Goal: Task Accomplishment & Management: Use online tool/utility

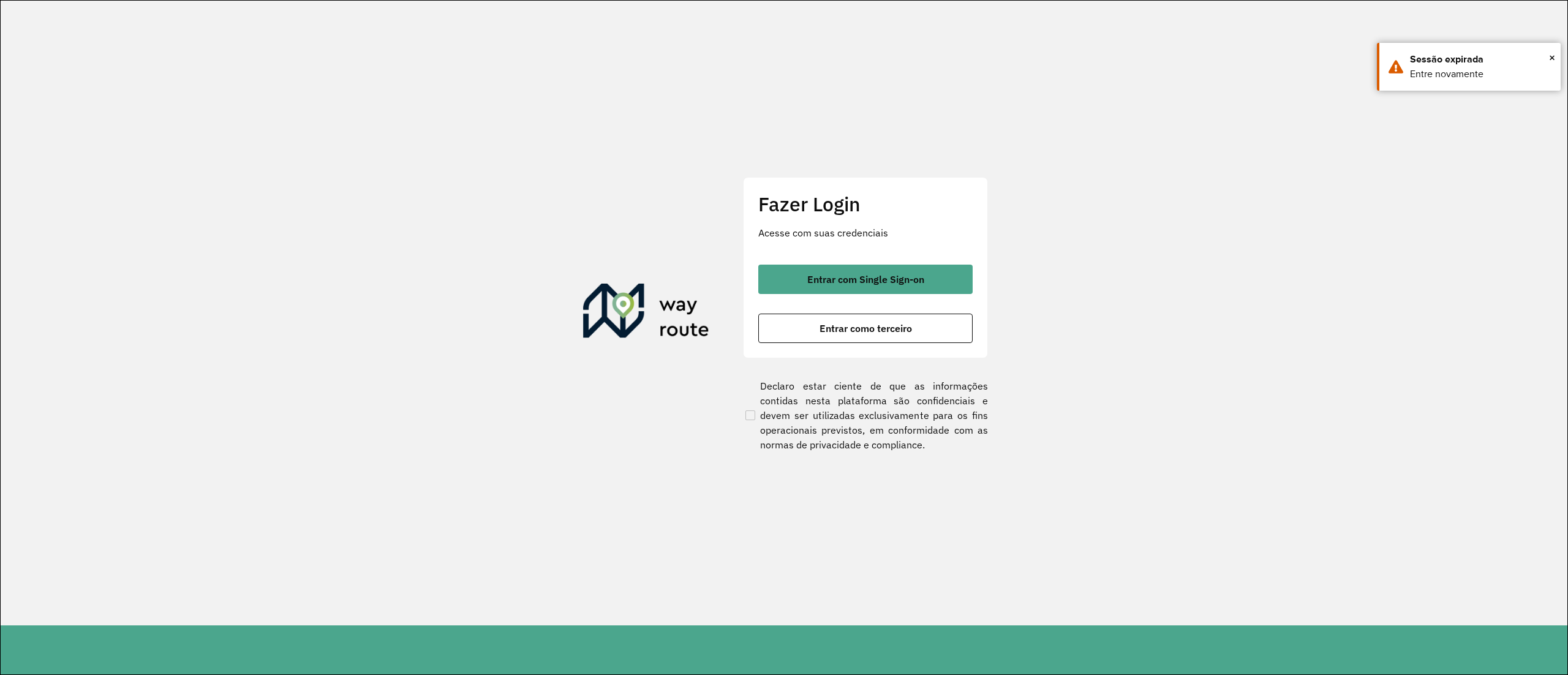
click at [854, 278] on span "Entrar com Single Sign-on" at bounding box center [865, 279] width 117 height 10
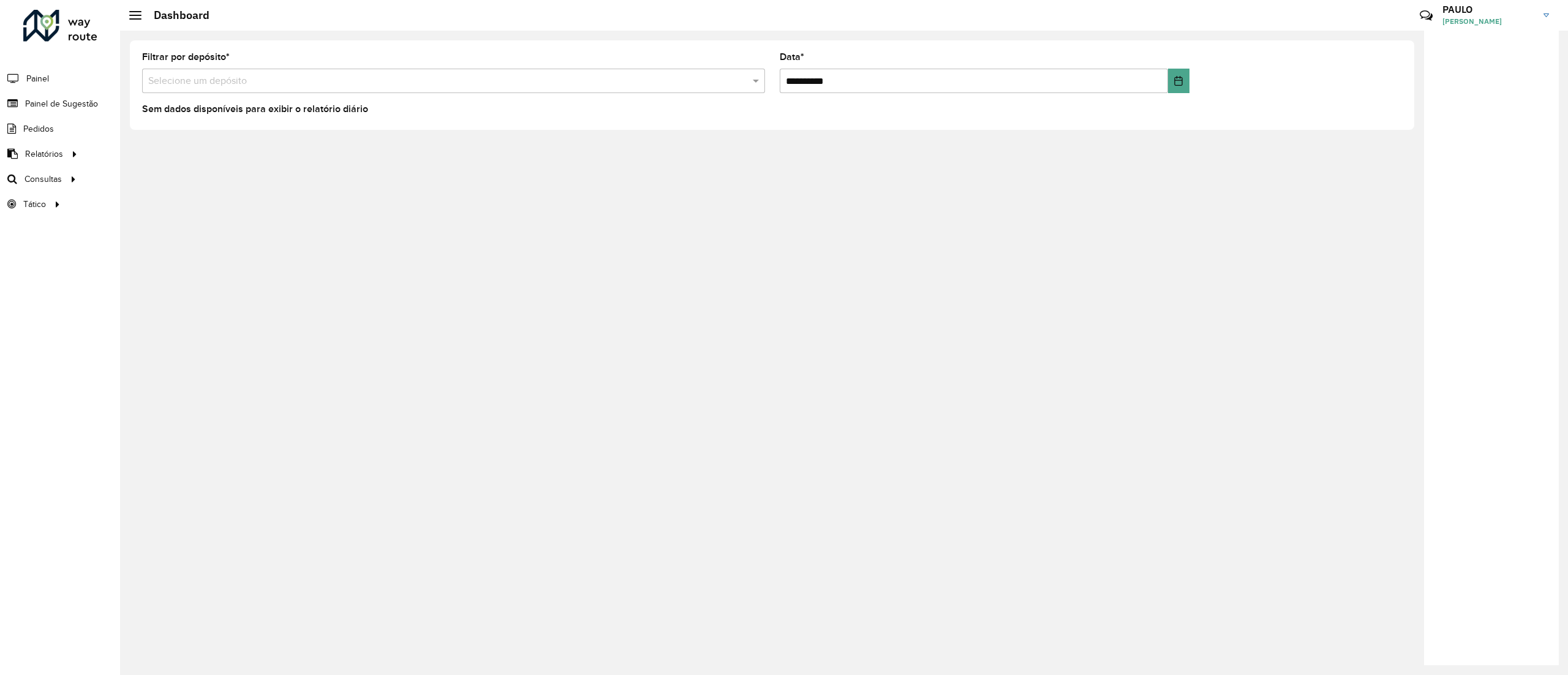
click at [219, 81] on input "text" at bounding box center [441, 81] width 586 height 15
click at [230, 137] on div "CDD Diadema" at bounding box center [454, 137] width 622 height 21
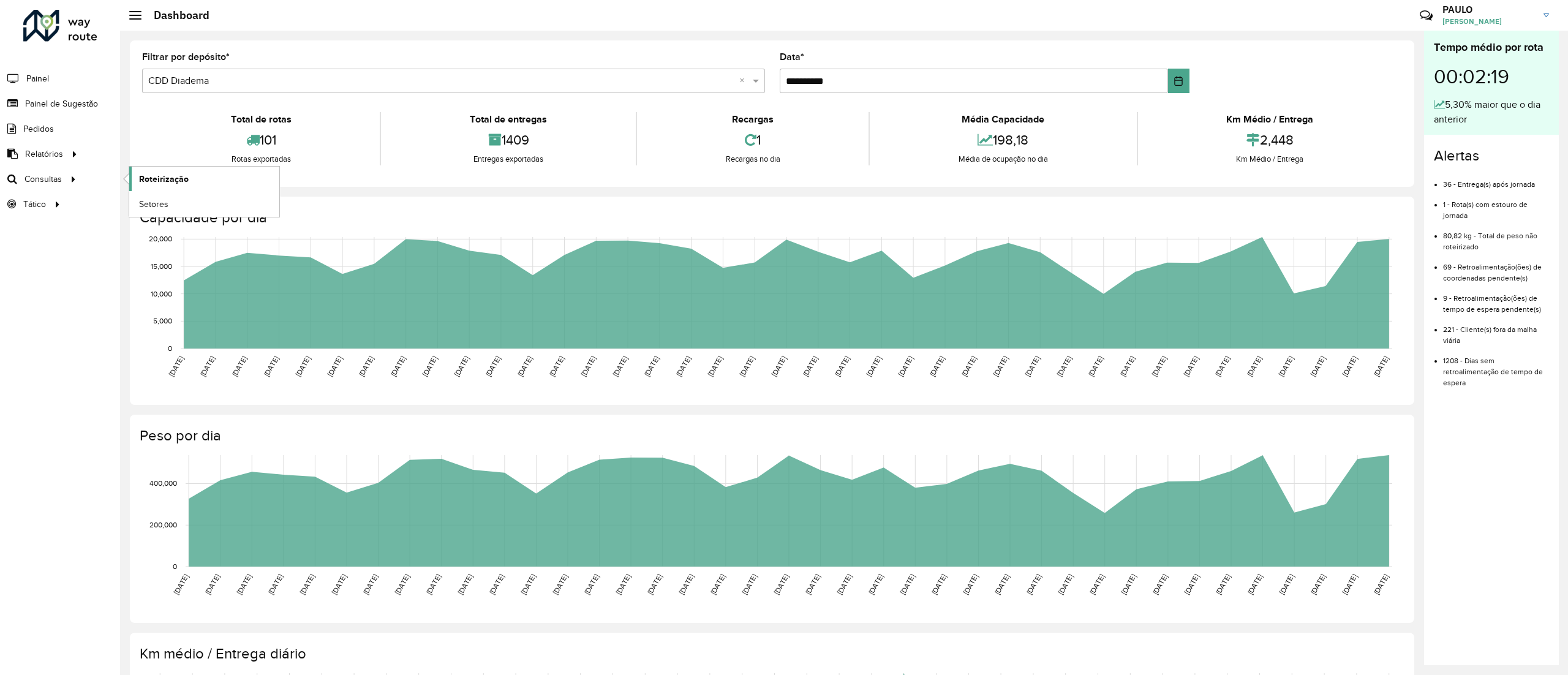
click at [156, 176] on span "Roteirização" at bounding box center [163, 179] width 49 height 13
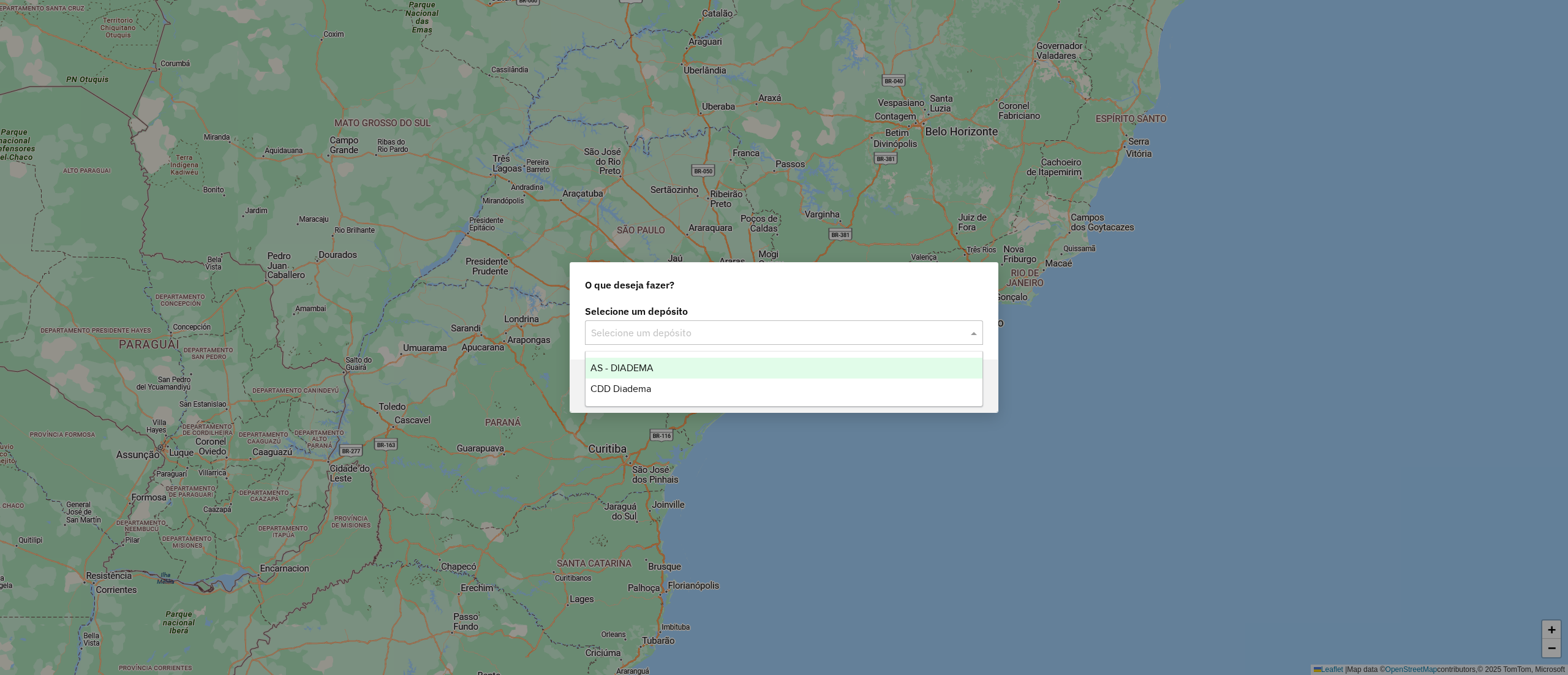
click at [724, 328] on input "text" at bounding box center [772, 333] width 362 height 15
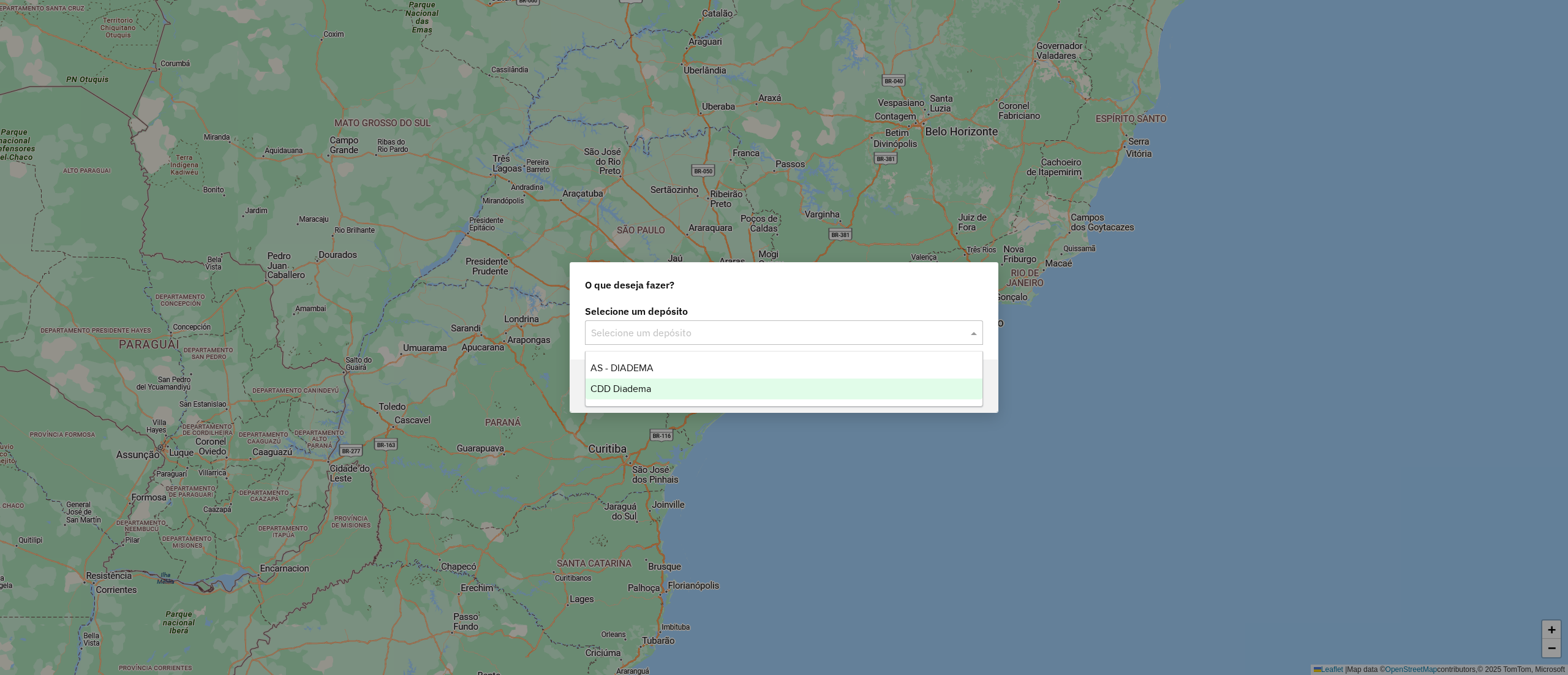
click at [620, 390] on span "CDD Diadema" at bounding box center [621, 388] width 61 height 10
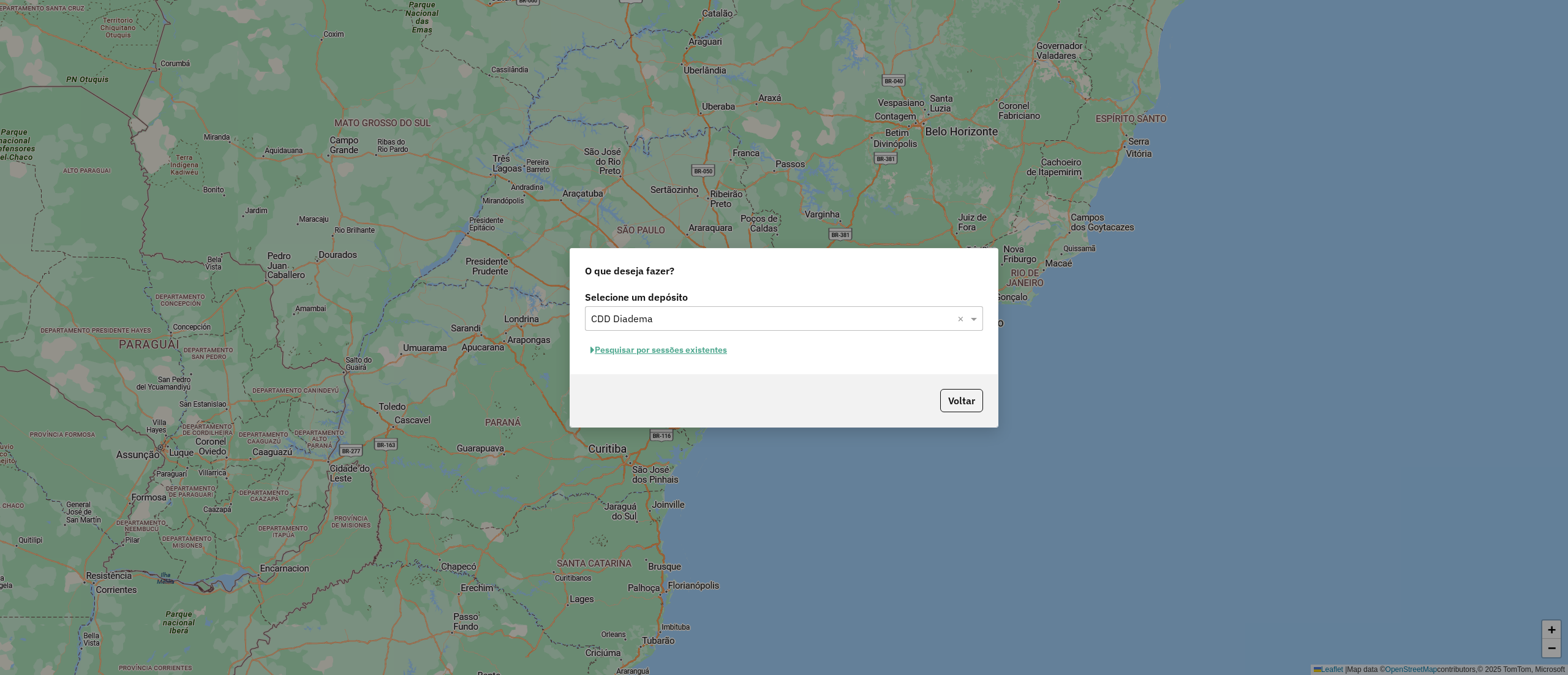
click at [620, 352] on button "Pesquisar por sessões existentes" at bounding box center [658, 350] width 147 height 19
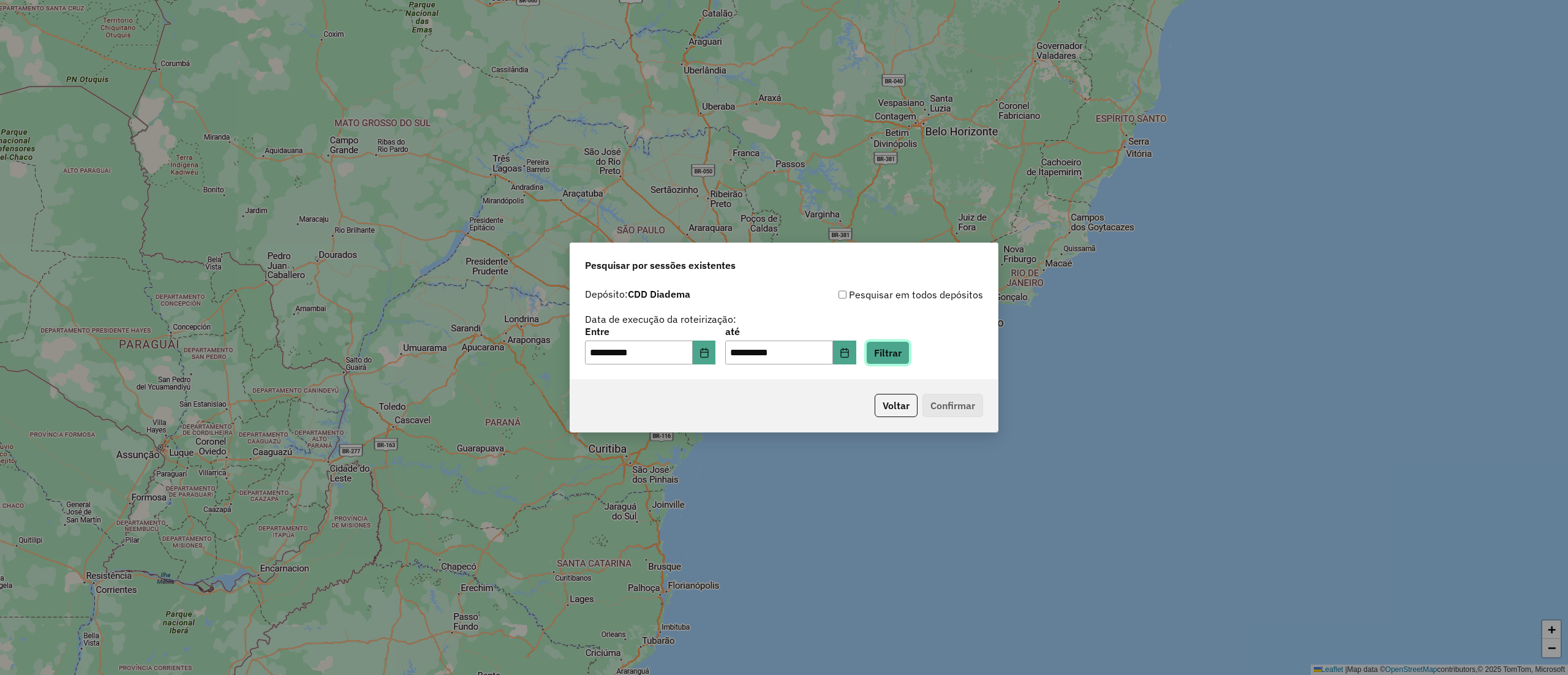
click at [908, 355] on button "Filtrar" at bounding box center [888, 353] width 44 height 23
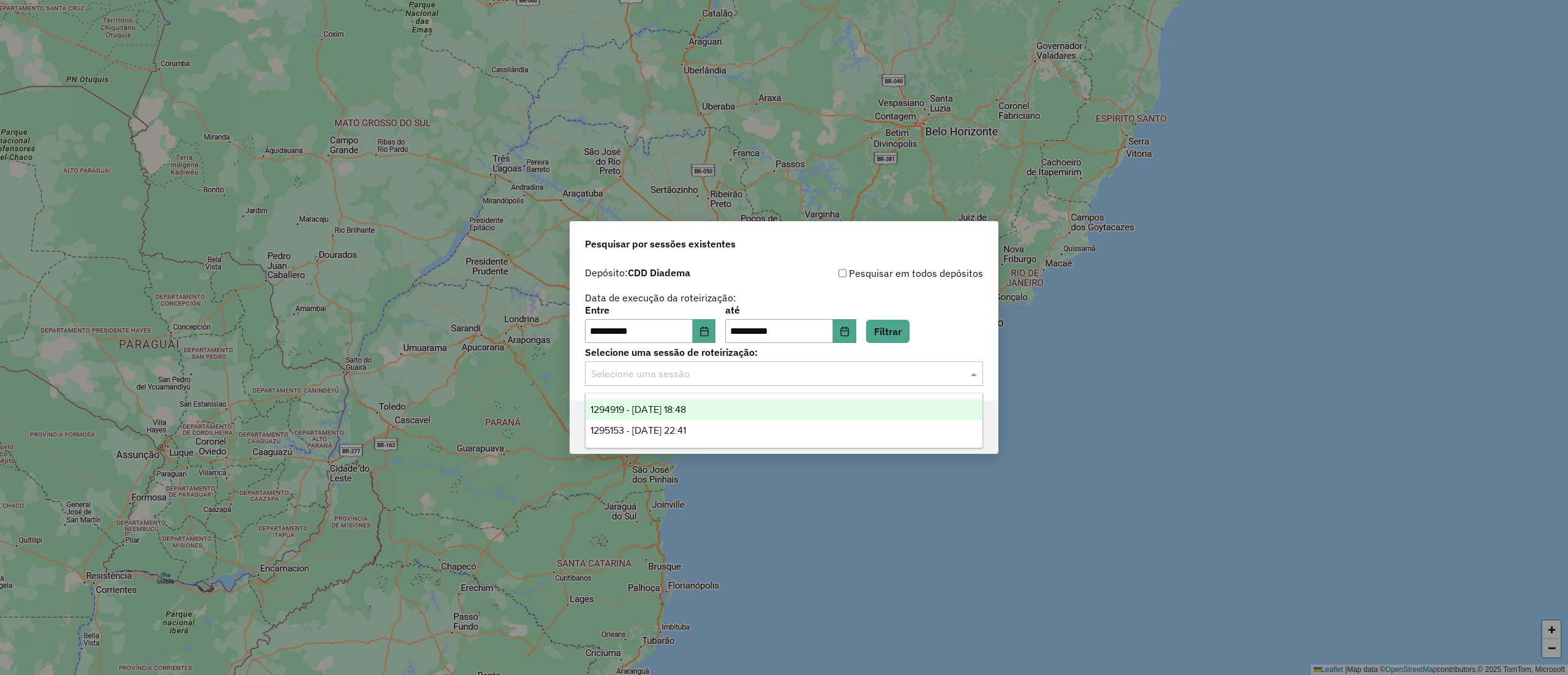
click at [723, 374] on input "text" at bounding box center [772, 374] width 362 height 15
click at [718, 431] on div "1295153 - 15/10/2025 22:41" at bounding box center [783, 430] width 396 height 21
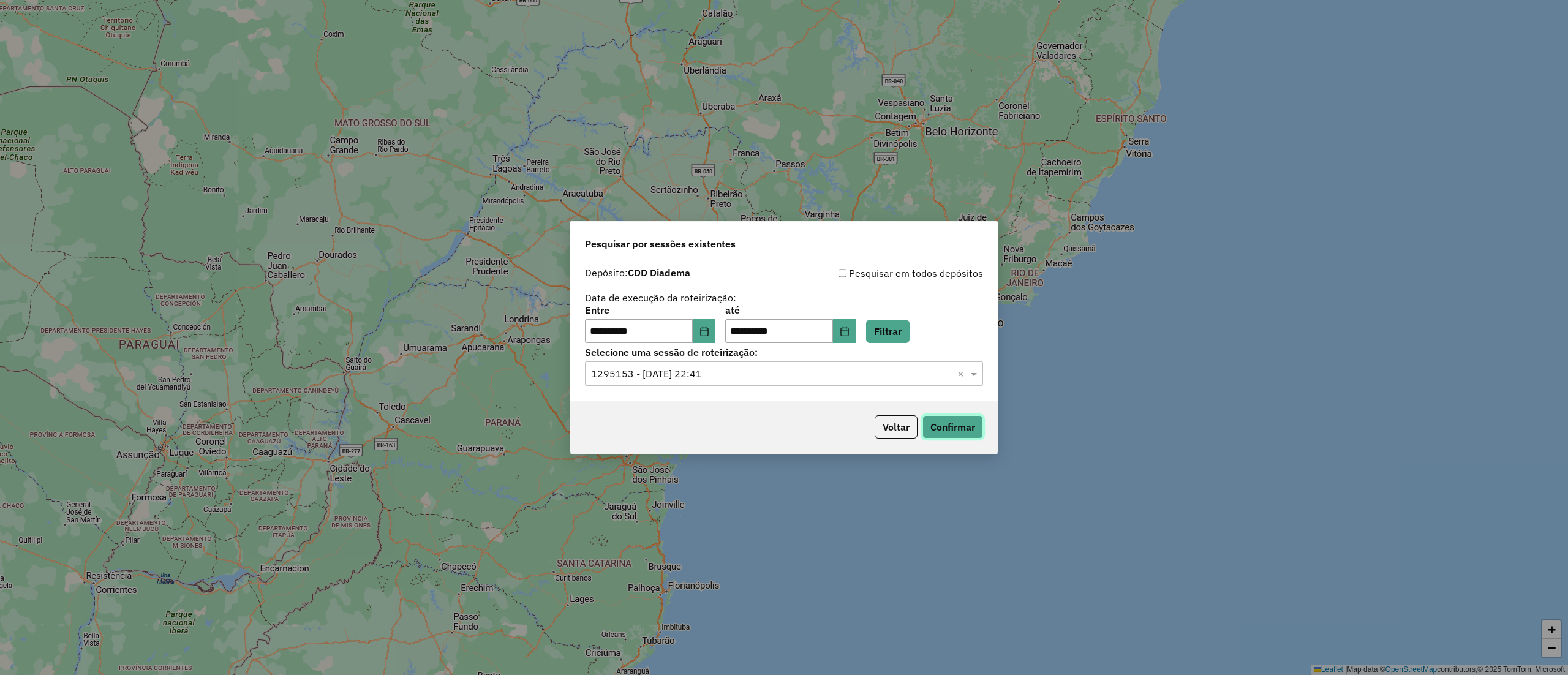
click at [965, 432] on button "Confirmar" at bounding box center [953, 427] width 61 height 23
click at [912, 317] on div "**********" at bounding box center [783, 324] width 398 height 38
click at [910, 325] on button "Filtrar" at bounding box center [888, 331] width 44 height 23
click at [958, 428] on button "Confirmar" at bounding box center [953, 427] width 61 height 23
click at [706, 333] on icon "Choose Date" at bounding box center [704, 331] width 10 height 10
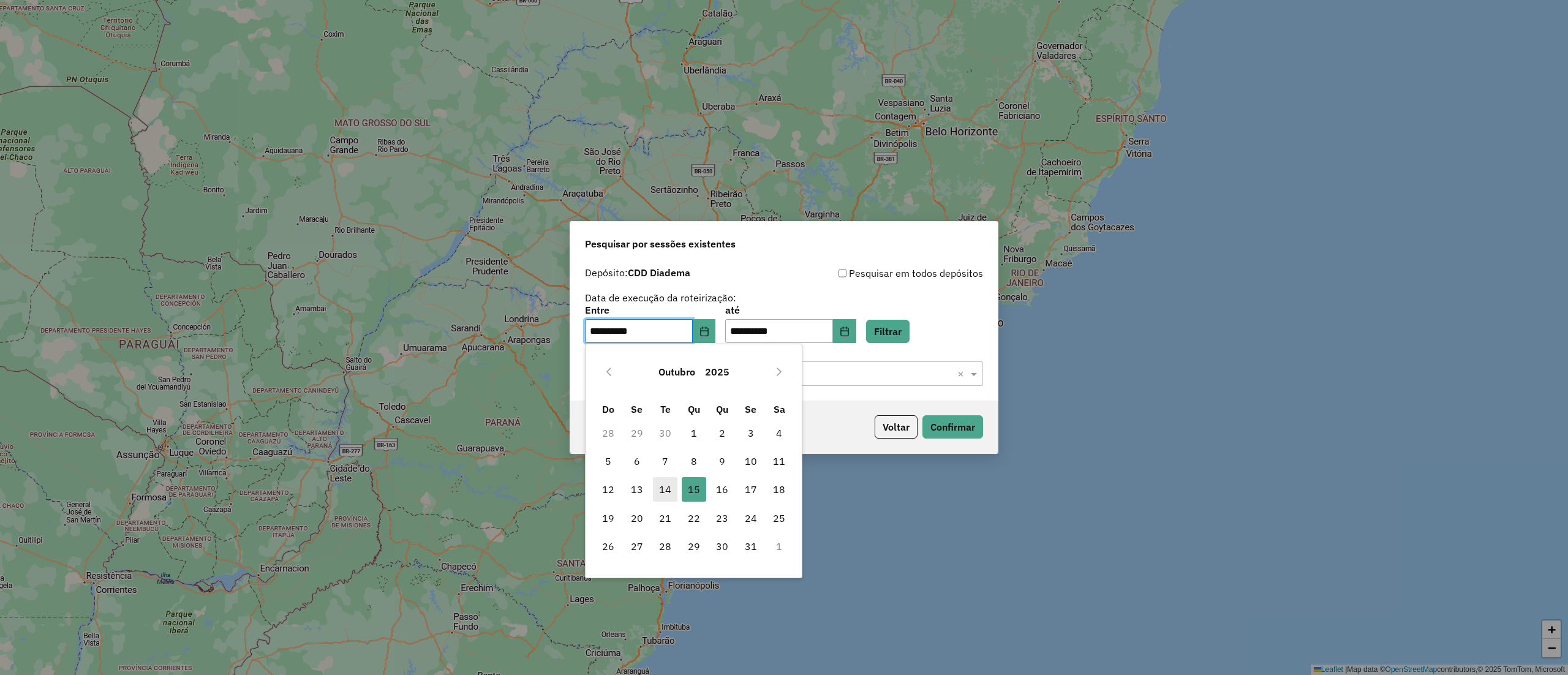
click at [662, 495] on span "14" at bounding box center [665, 489] width 24 height 24
type input "**********"
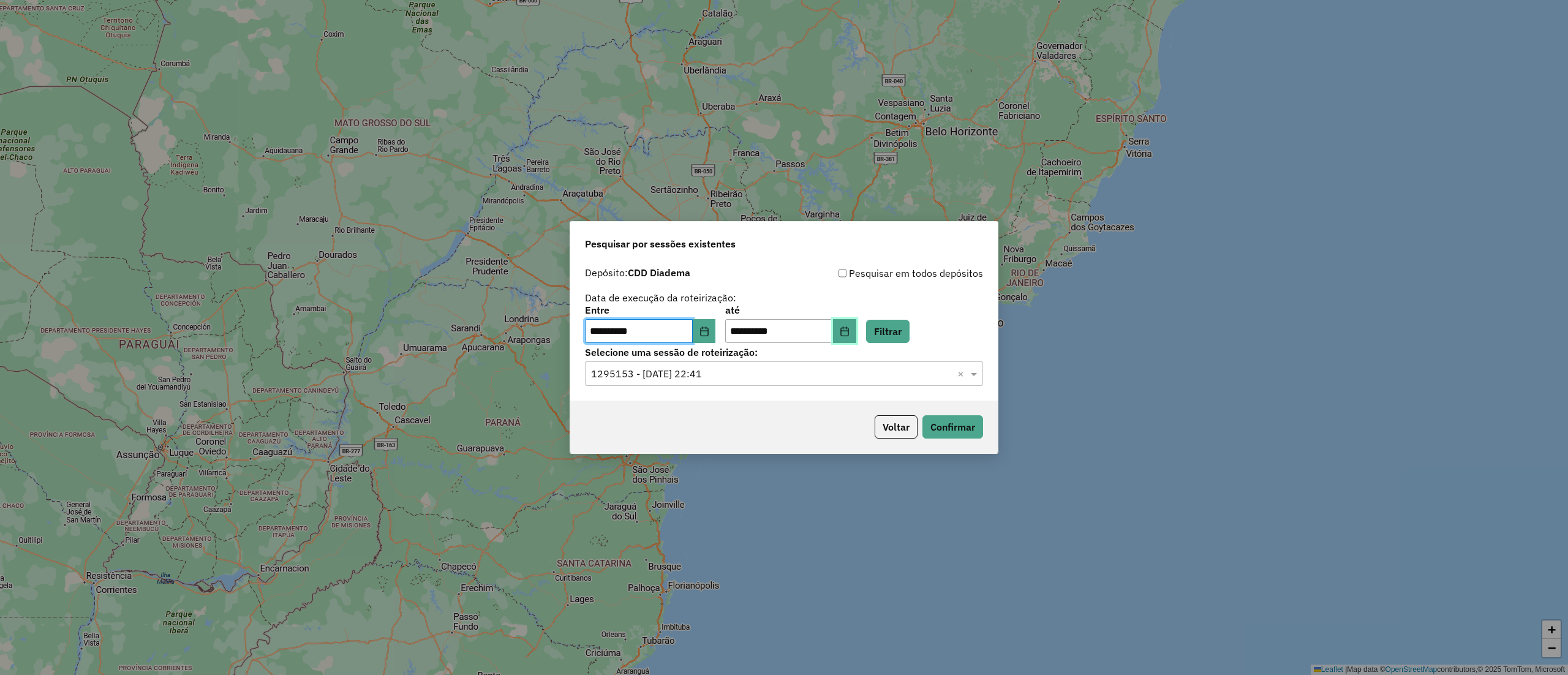
click at [849, 328] on icon "Choose Date" at bounding box center [844, 331] width 10 height 10
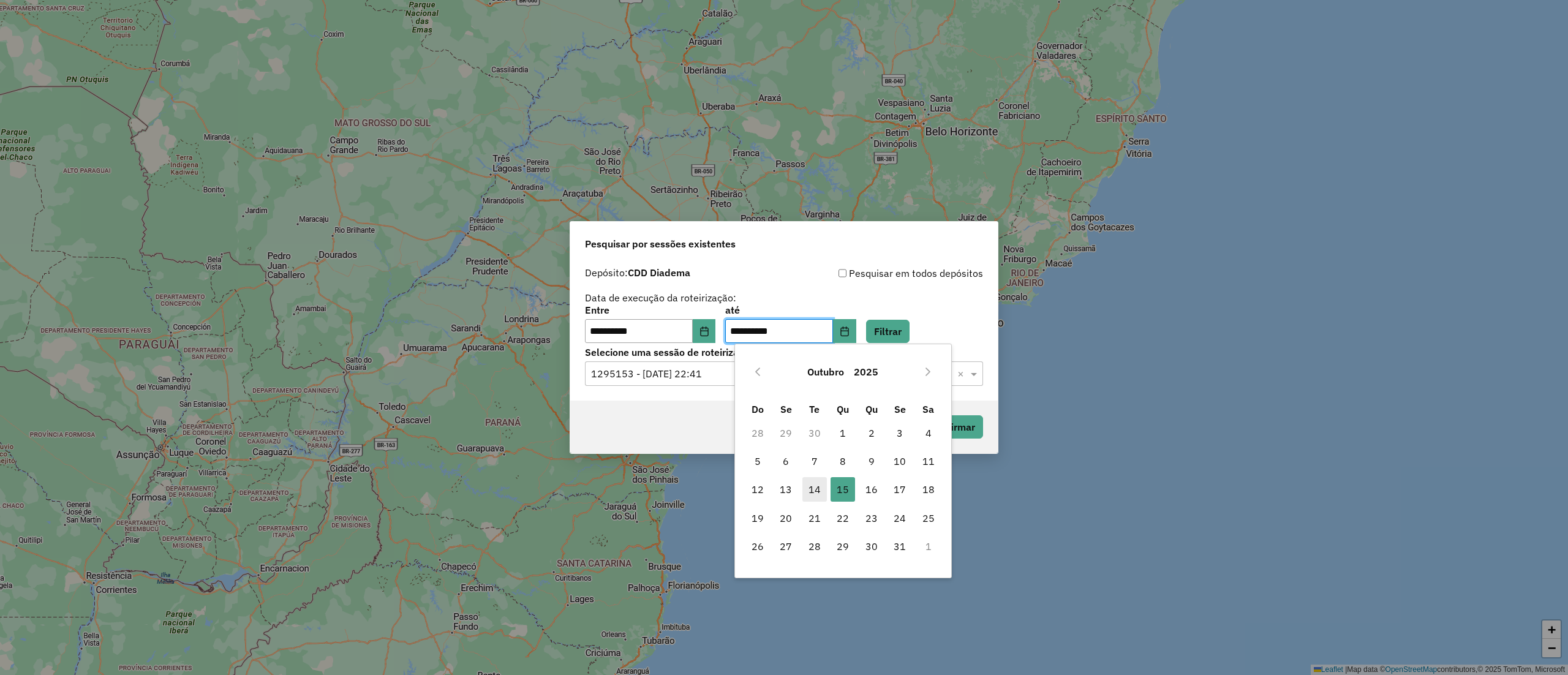
click at [816, 488] on span "14" at bounding box center [814, 489] width 24 height 24
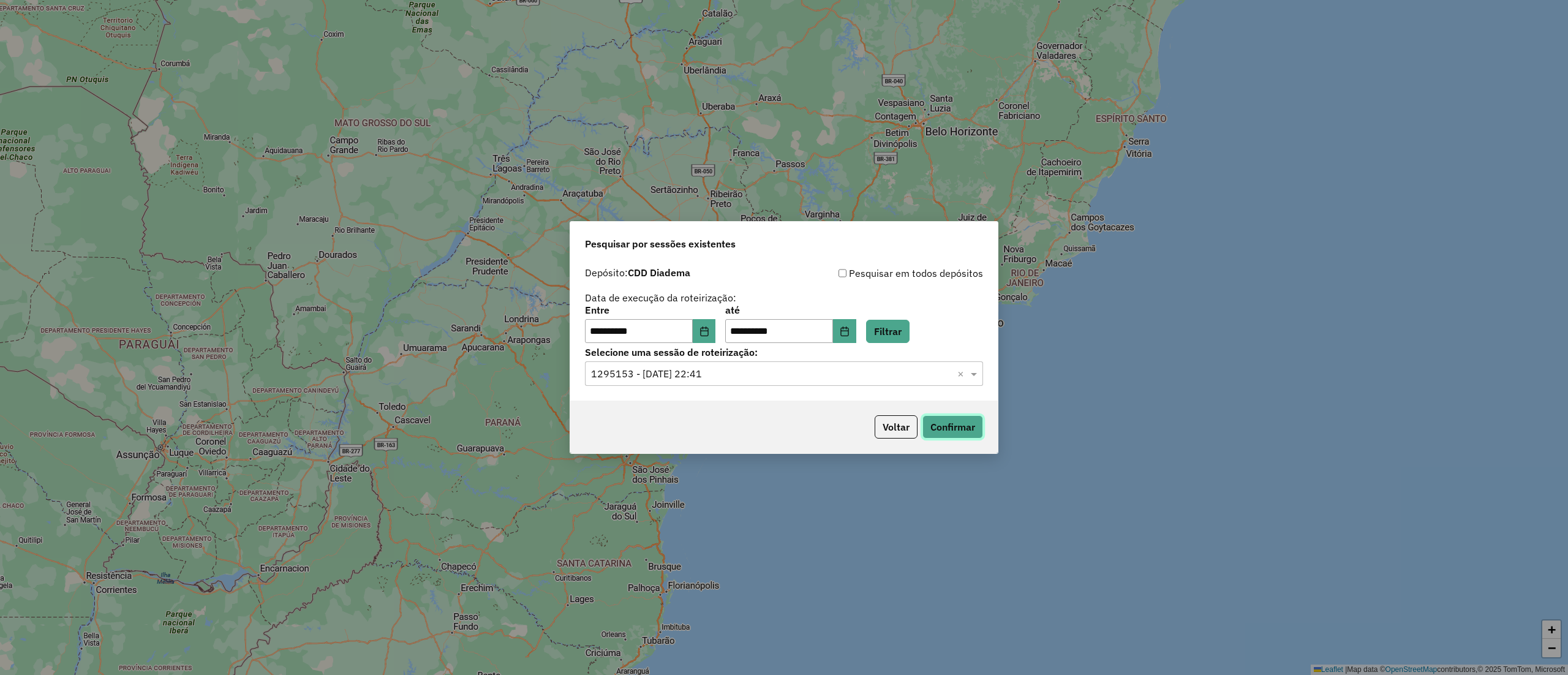
click at [962, 426] on button "Confirmar" at bounding box center [953, 427] width 61 height 23
click at [812, 376] on input "text" at bounding box center [772, 374] width 362 height 15
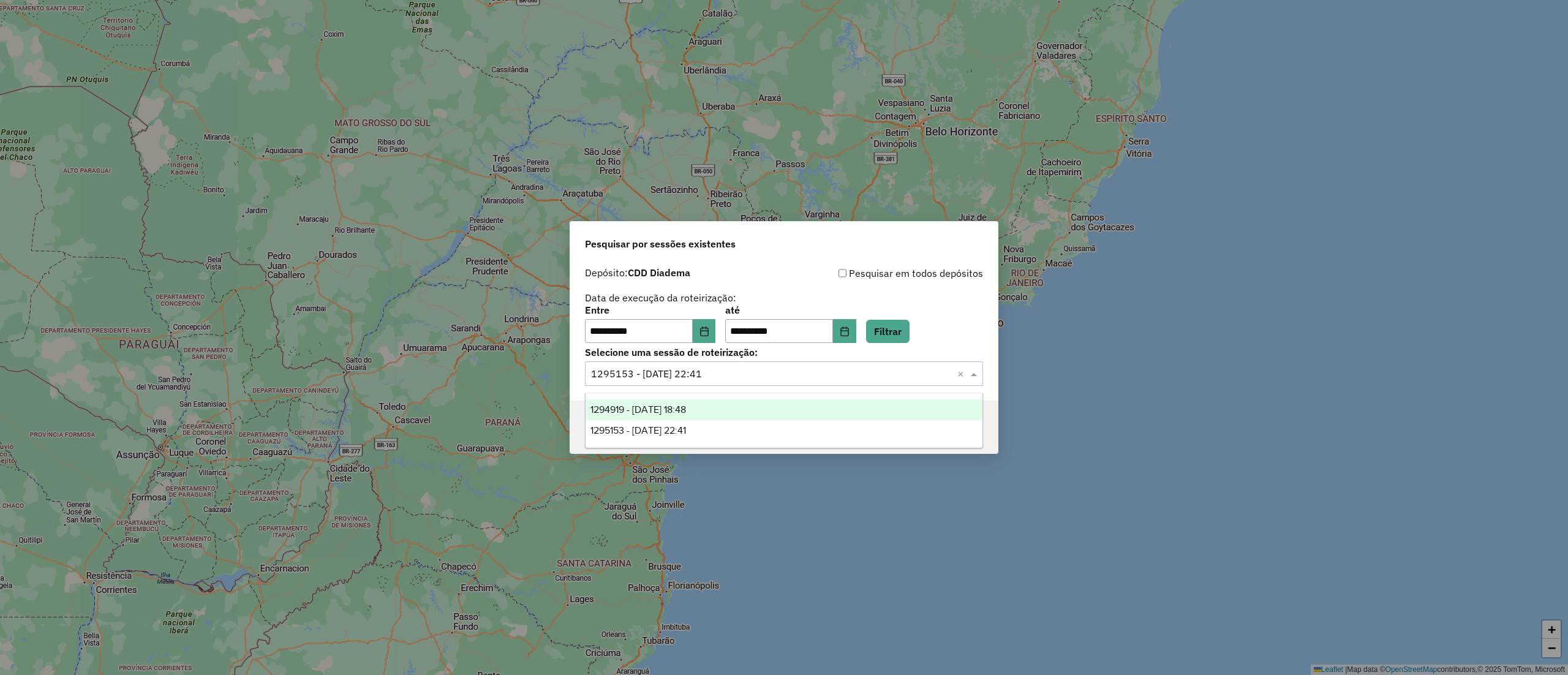
click at [683, 417] on div "1294919 - 15/10/2025 18:48" at bounding box center [783, 410] width 396 height 21
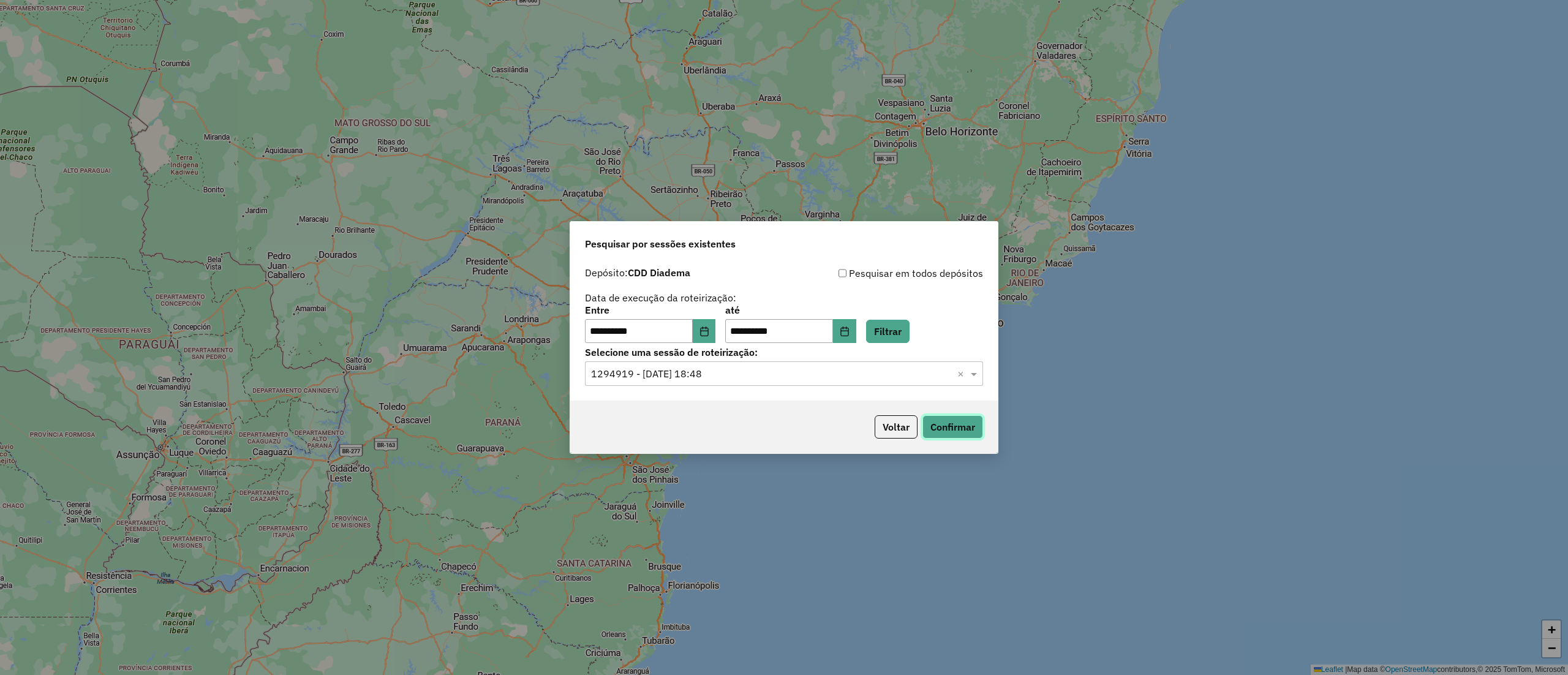
click at [944, 428] on button "Confirmar" at bounding box center [953, 427] width 61 height 23
click at [856, 322] on button "Choose Date" at bounding box center [844, 331] width 23 height 24
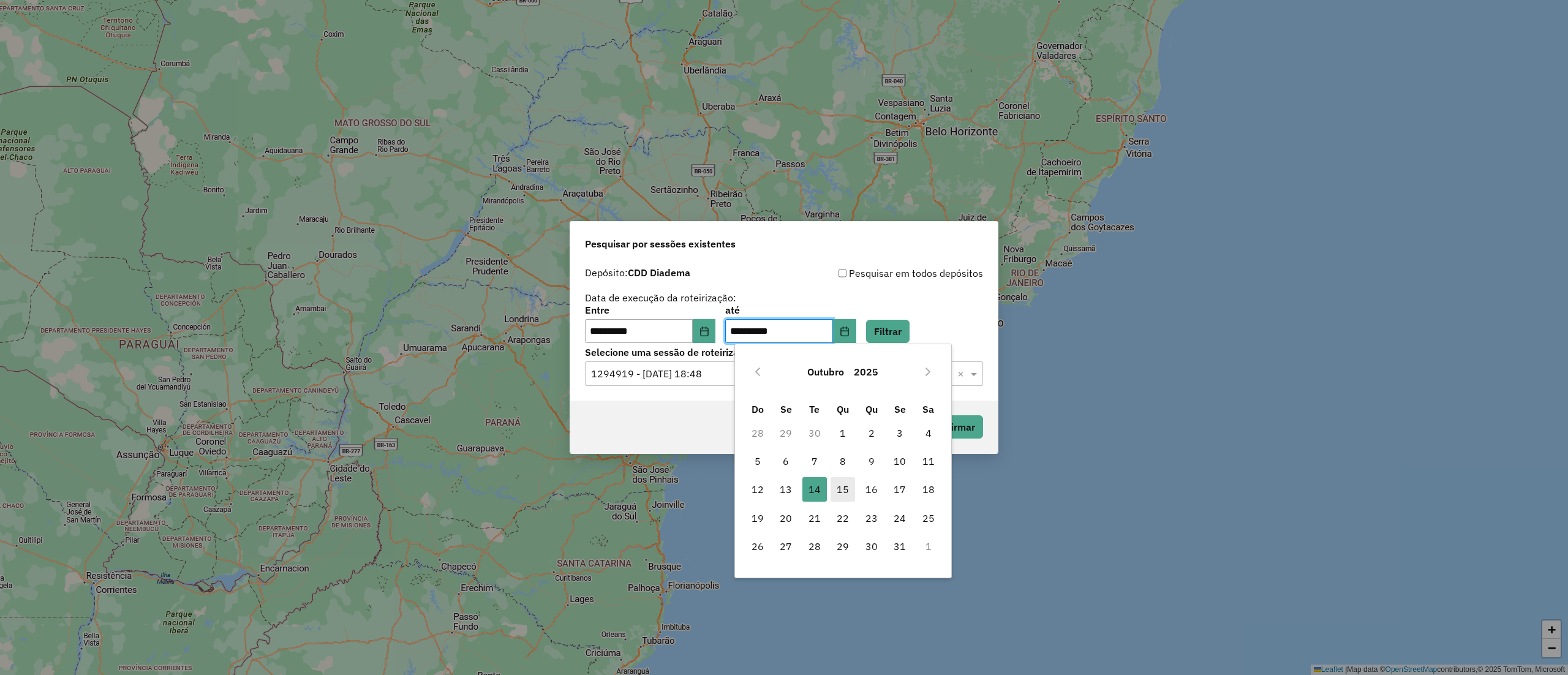
click at [846, 485] on span "15" at bounding box center [842, 489] width 24 height 24
type input "**********"
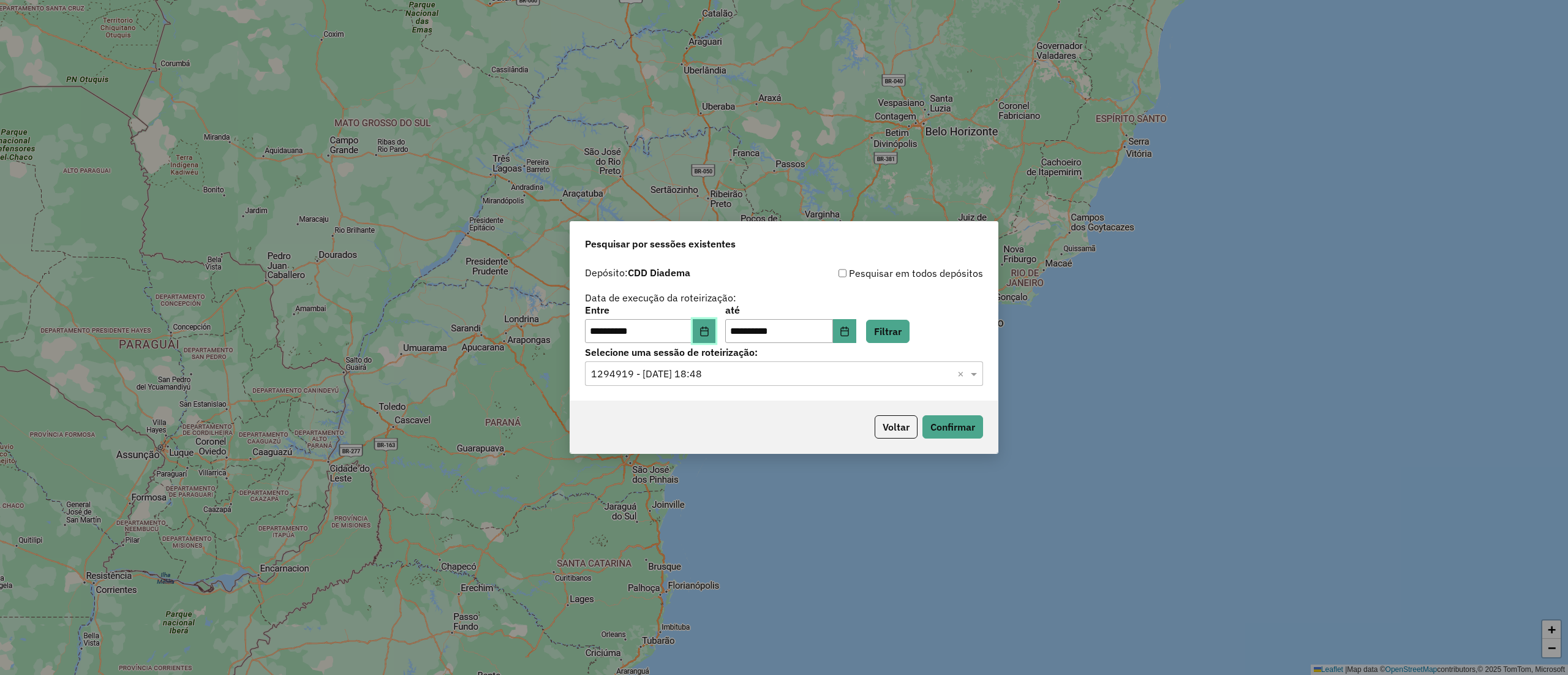
click at [716, 328] on button "Choose Date" at bounding box center [704, 331] width 23 height 24
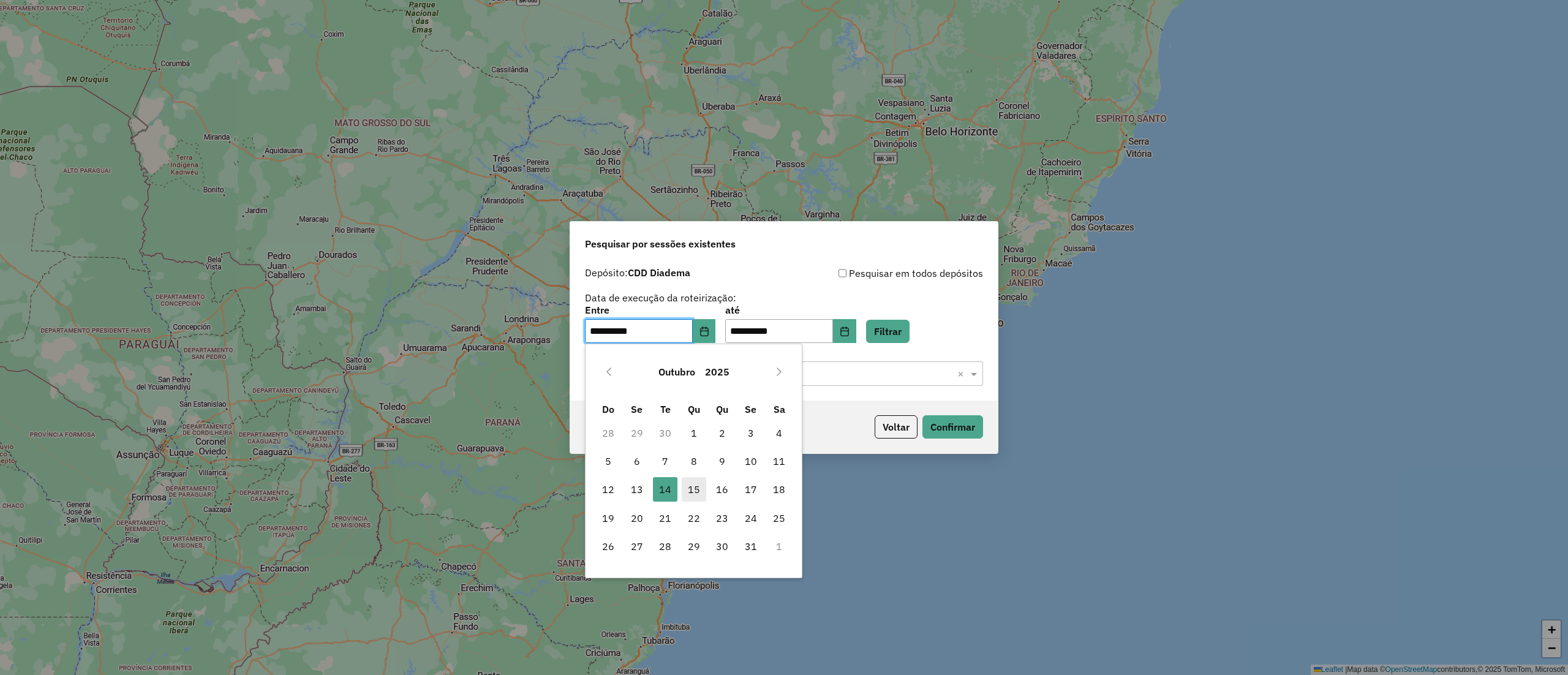
click at [701, 487] on span "15" at bounding box center [694, 489] width 24 height 24
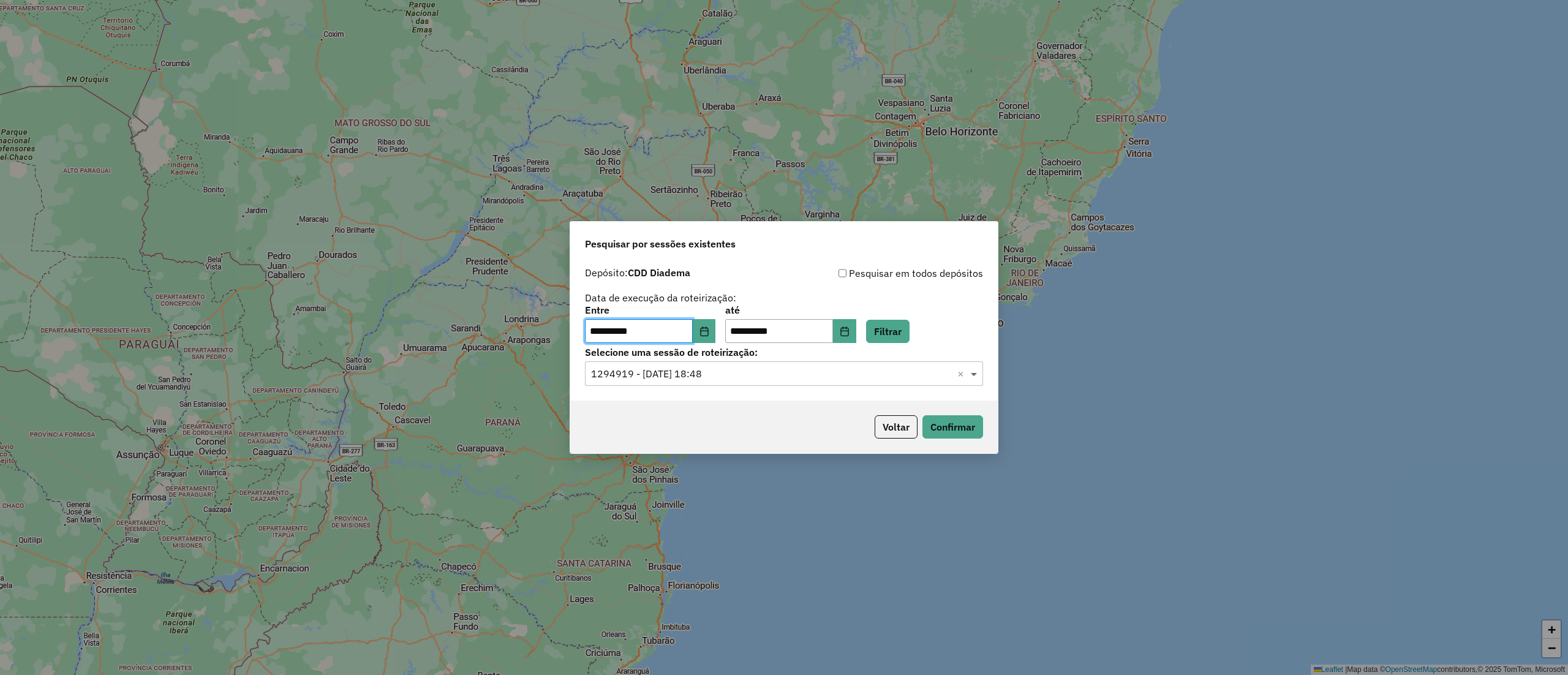
click at [976, 377] on span at bounding box center [975, 373] width 15 height 15
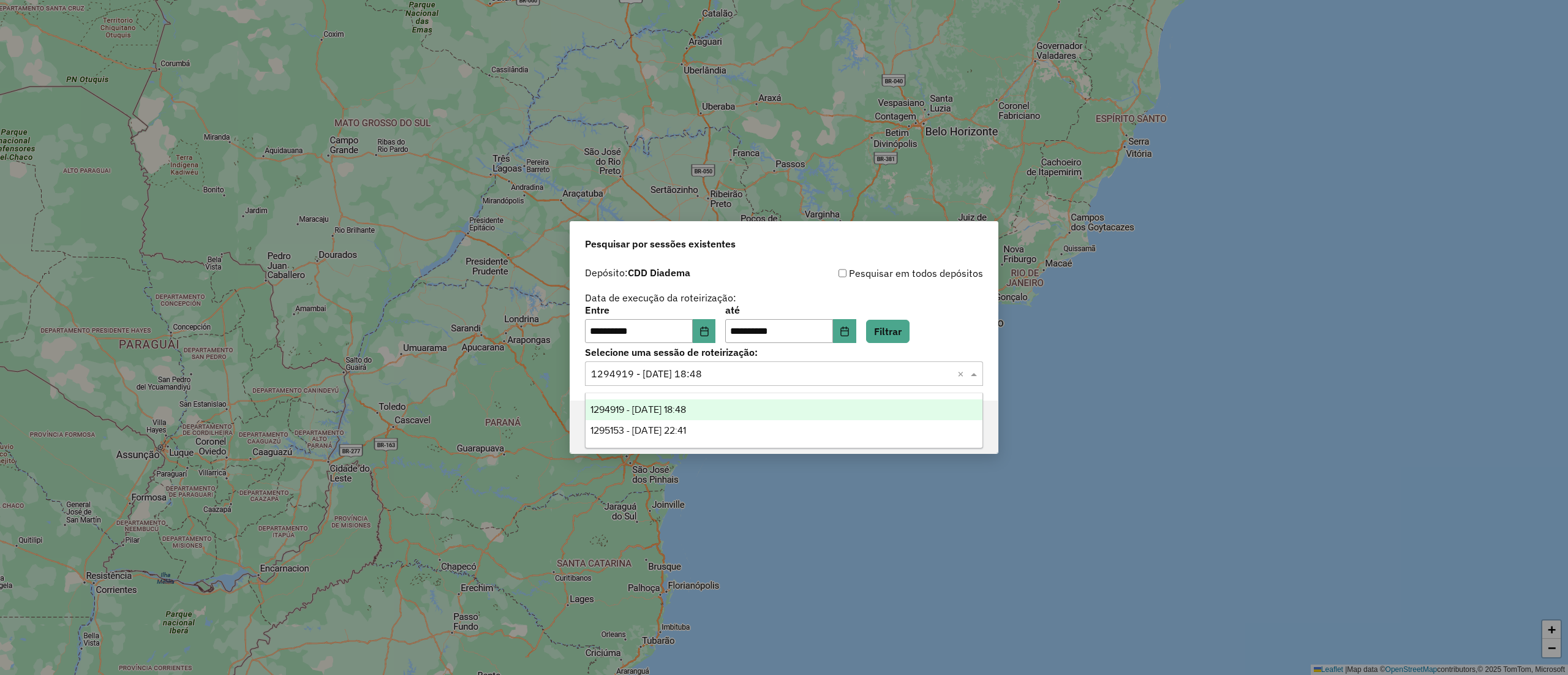
click at [762, 408] on div "1294919 - 15/10/2025 18:48" at bounding box center [783, 410] width 396 height 21
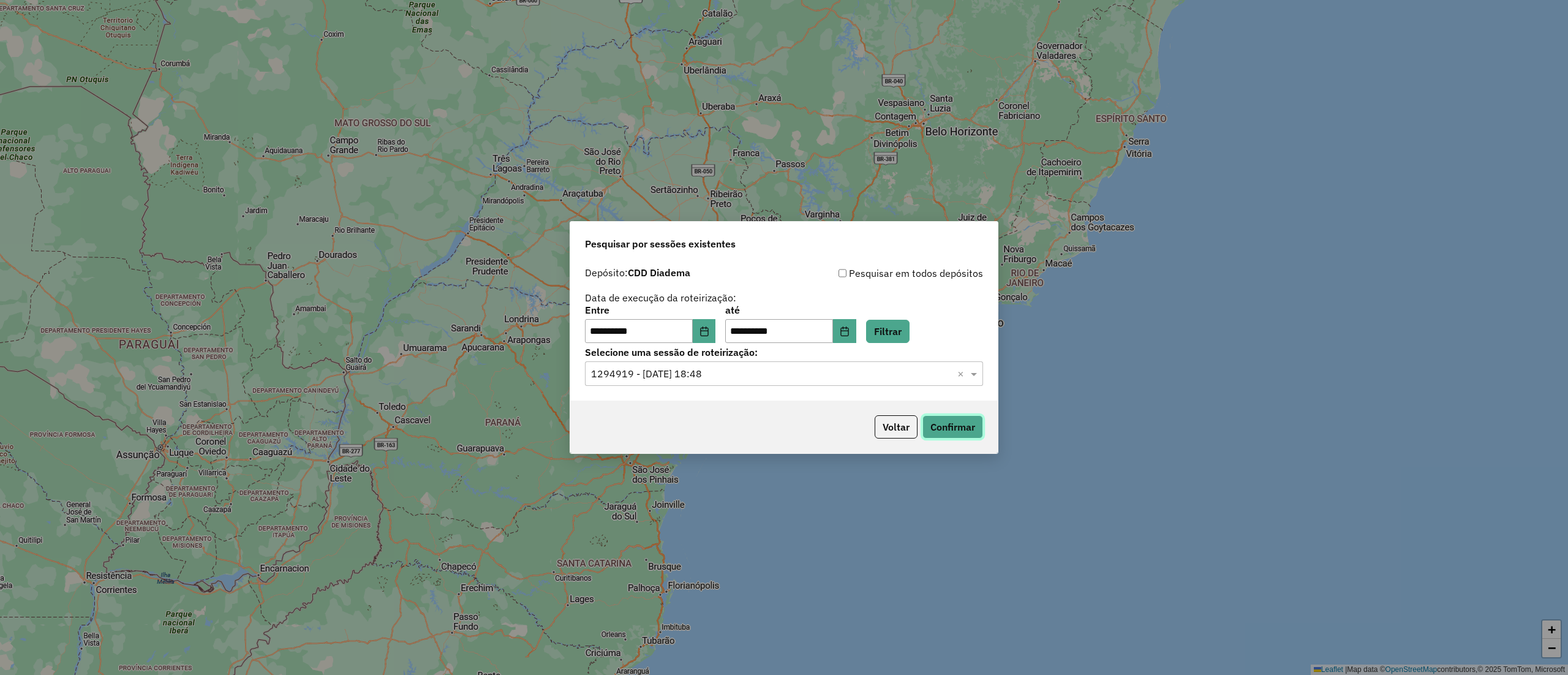
click at [958, 431] on button "Confirmar" at bounding box center [953, 427] width 61 height 23
click at [716, 326] on button "Choose Date" at bounding box center [704, 331] width 23 height 24
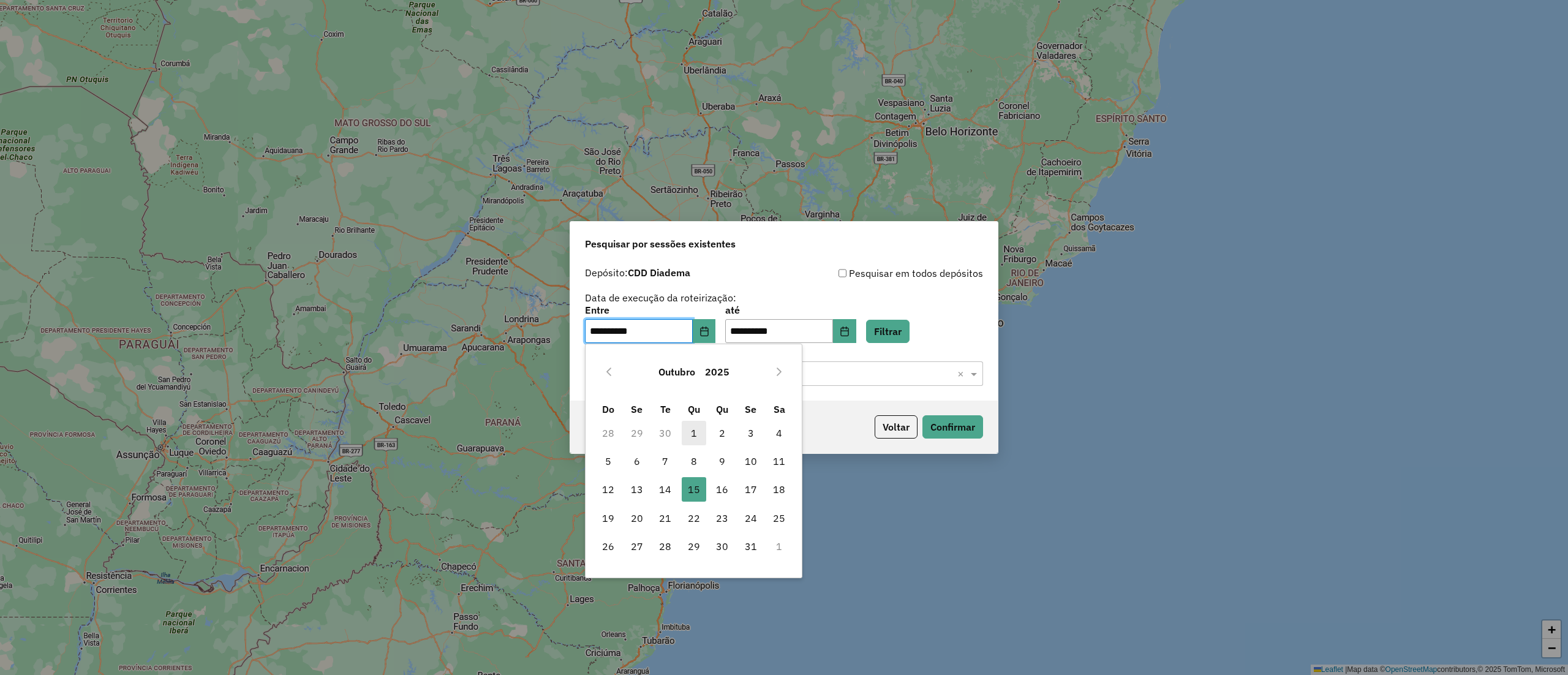
click at [699, 432] on span "1" at bounding box center [694, 433] width 24 height 24
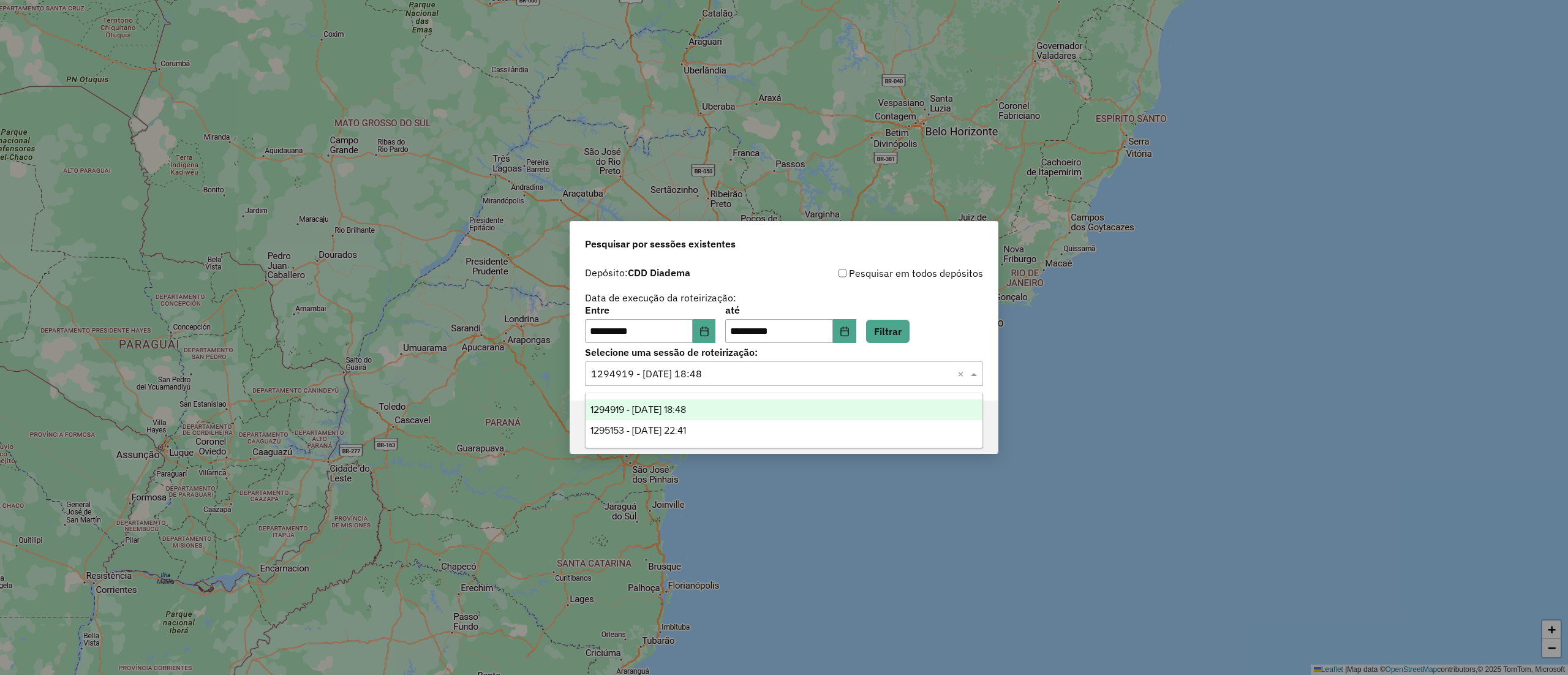
click at [755, 377] on input "text" at bounding box center [772, 374] width 362 height 15
click at [715, 415] on div "1294919 - 15/10/2025 18:48" at bounding box center [783, 410] width 396 height 21
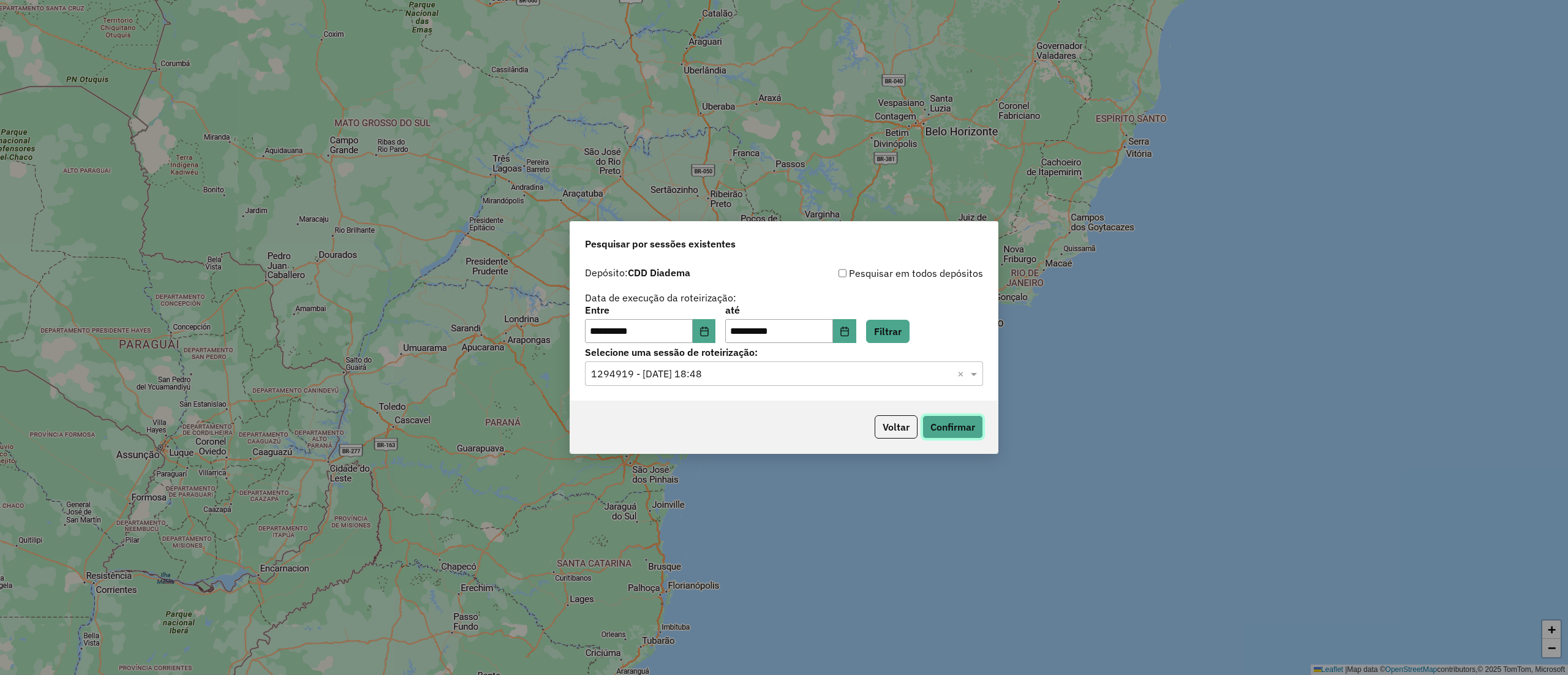
click at [956, 423] on button "Confirmar" at bounding box center [953, 427] width 61 height 23
click at [706, 333] on button "Choose Date" at bounding box center [704, 331] width 23 height 24
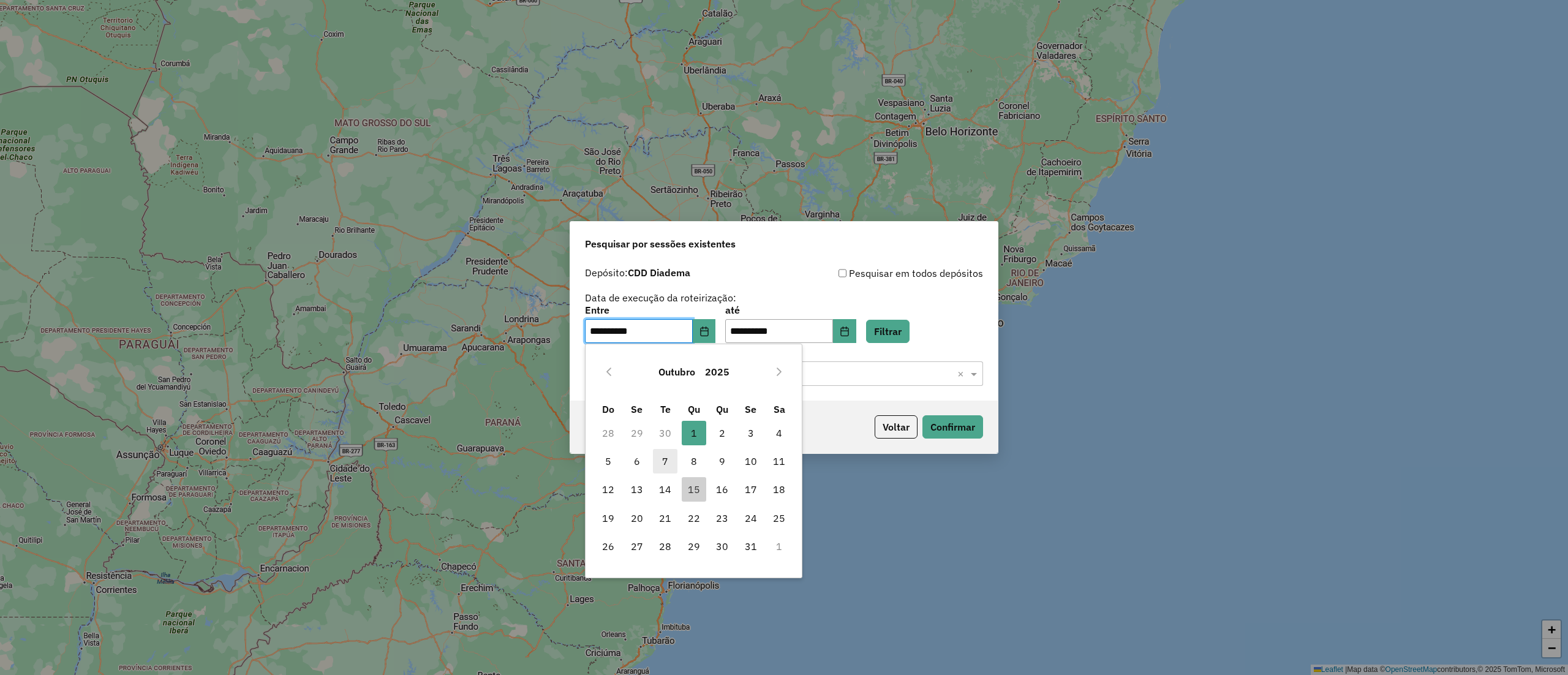
click at [670, 456] on span "7" at bounding box center [665, 461] width 24 height 24
type input "**********"
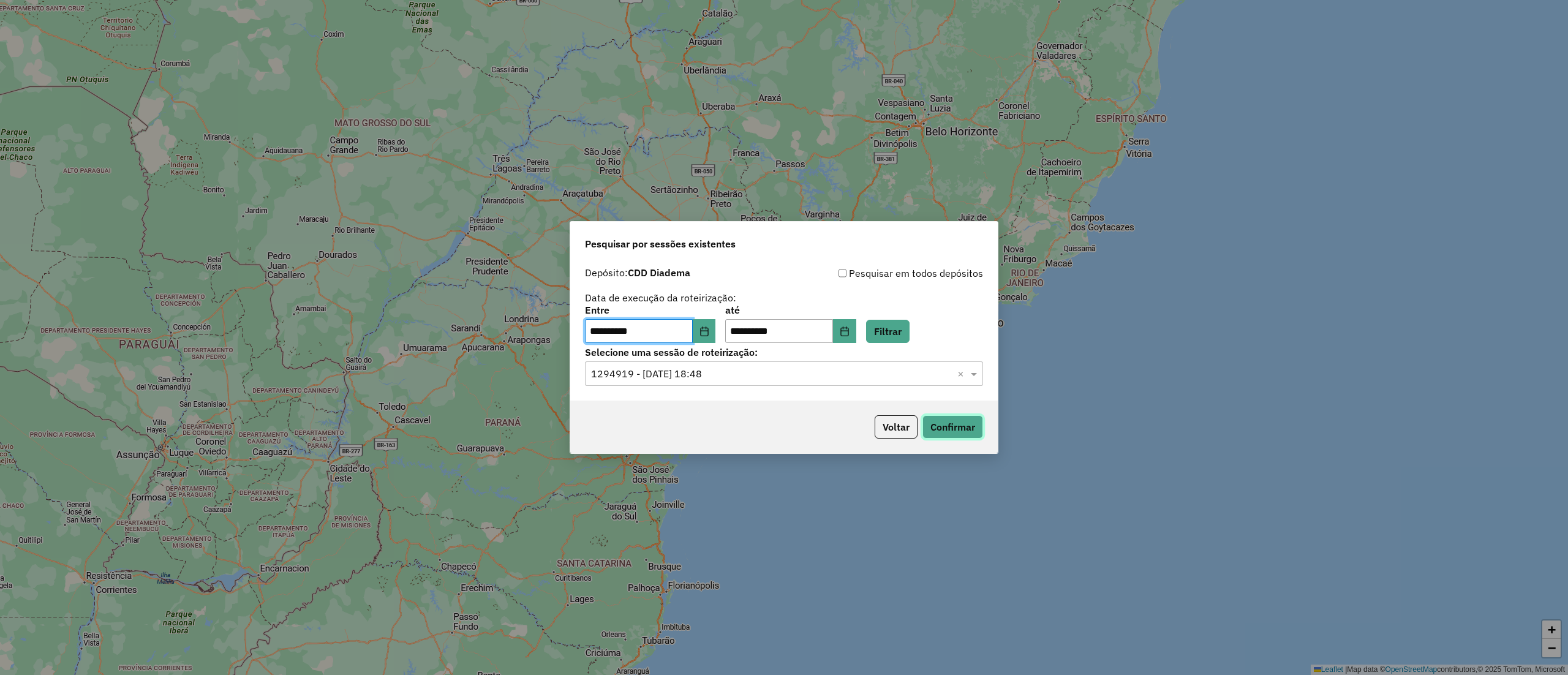
click at [972, 429] on button "Confirmar" at bounding box center [953, 427] width 61 height 23
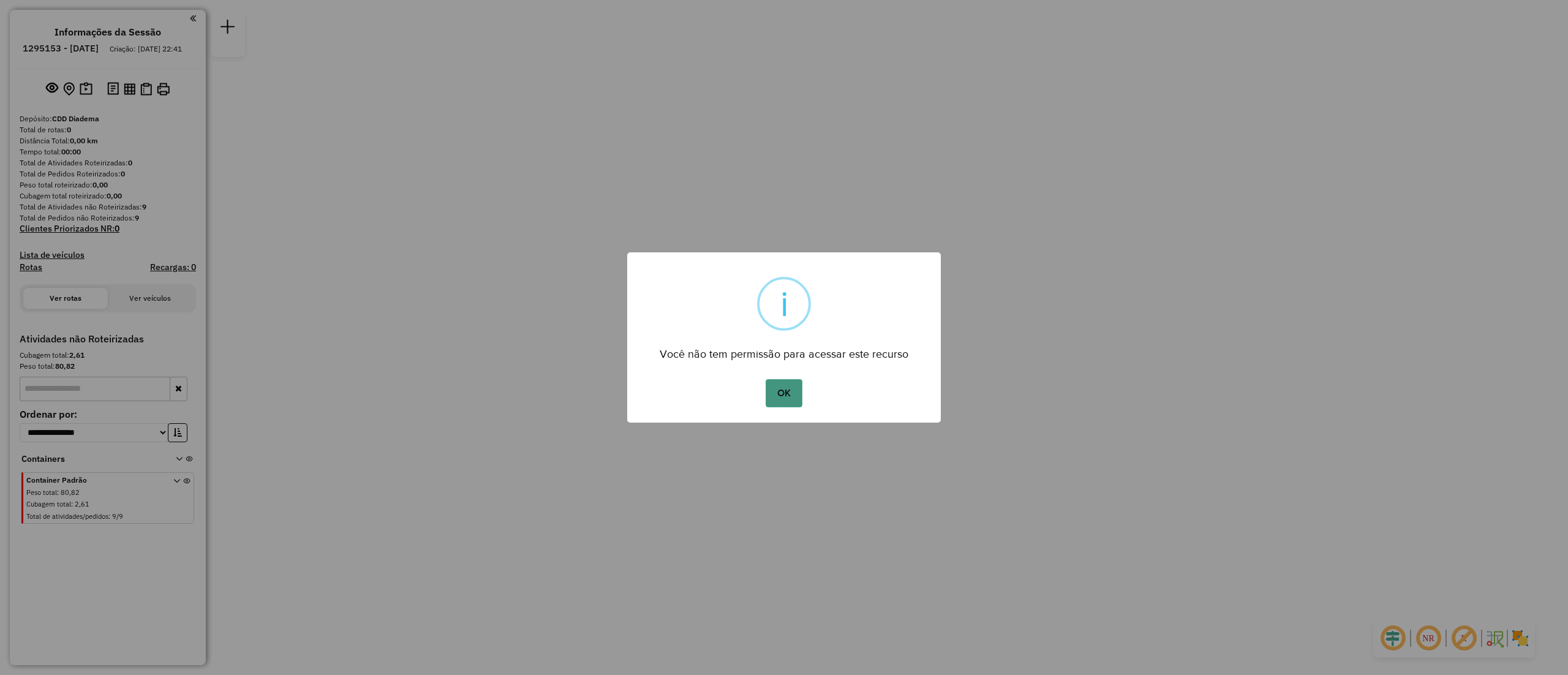
click at [783, 401] on button "OK" at bounding box center [783, 393] width 36 height 28
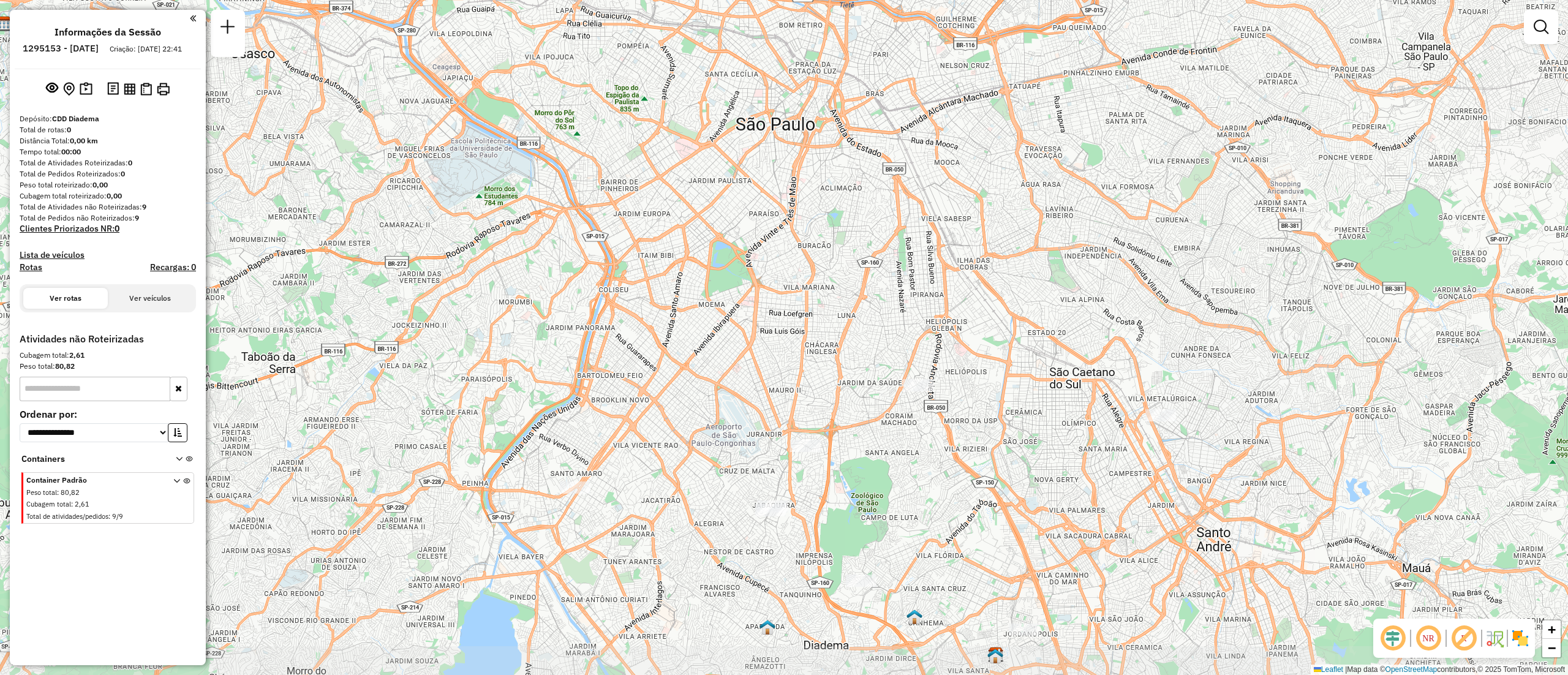
drag, startPoint x: 880, startPoint y: 328, endPoint x: 750, endPoint y: 251, distance: 151.1
click at [842, 296] on div "Janela de atendimento Grade de atendimento Capacidade Transportadoras Veículos …" at bounding box center [784, 337] width 1568 height 675
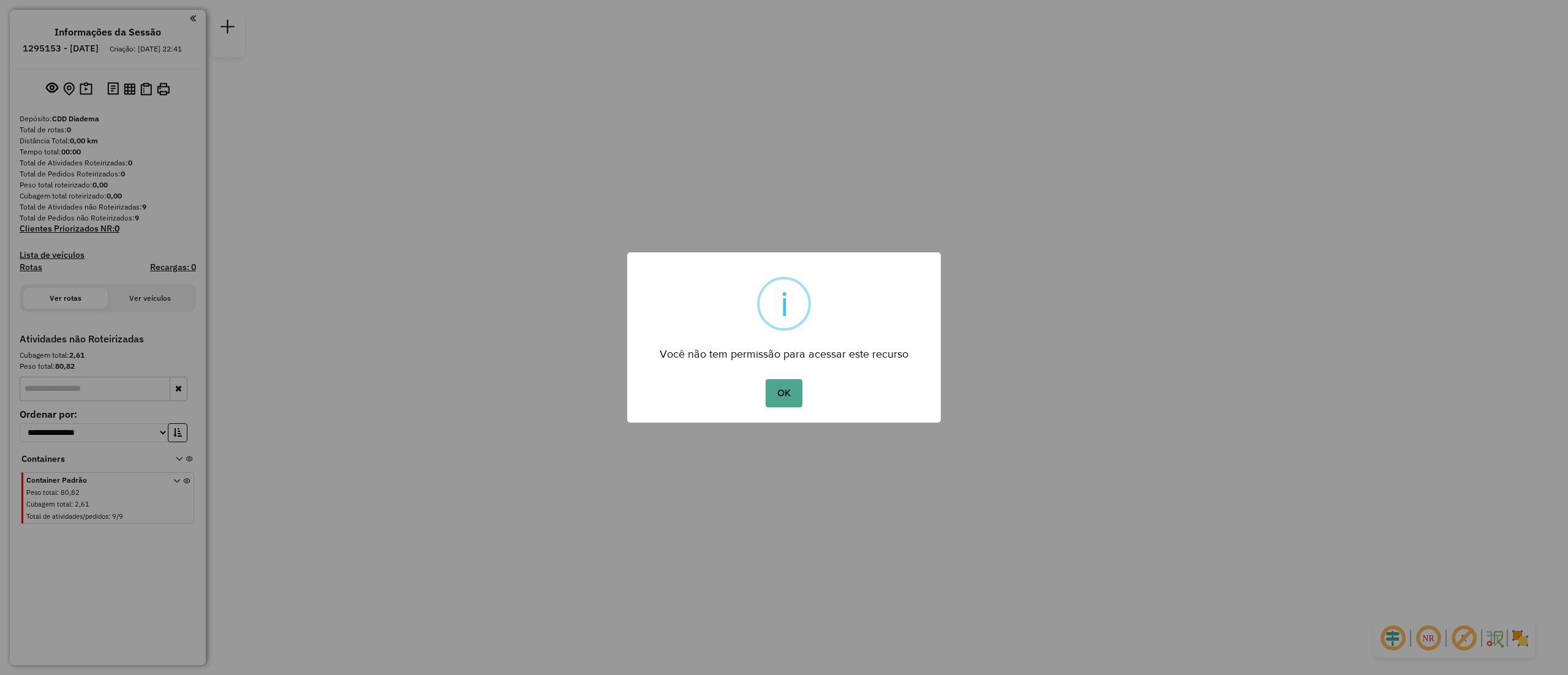
click at [537, 392] on div "× i Você não tem permissão para acessar este recurso OK No Cancel" at bounding box center [784, 337] width 1568 height 675
click at [775, 399] on button "OK" at bounding box center [783, 393] width 36 height 28
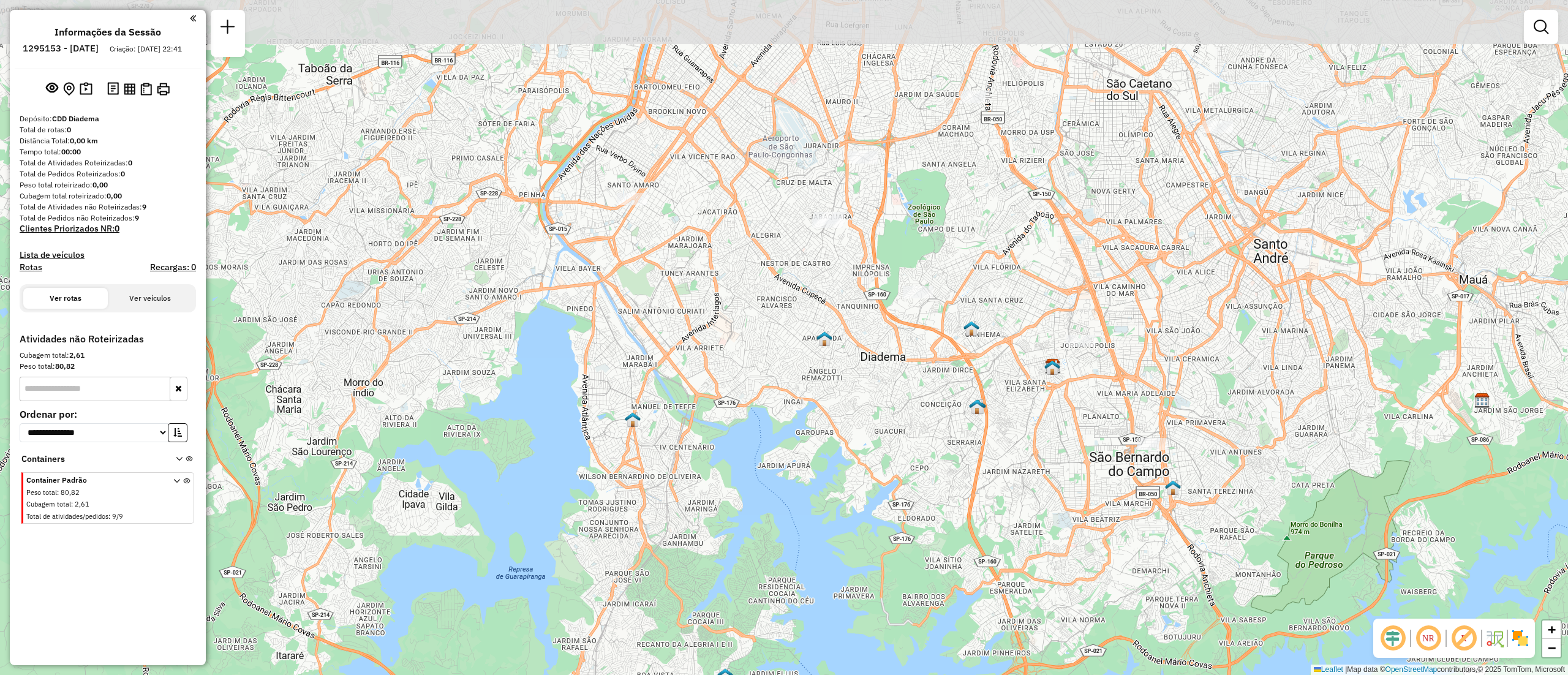
drag, startPoint x: 856, startPoint y: 191, endPoint x: 838, endPoint y: 308, distance: 118.4
click at [838, 308] on div "Janela de atendimento Grade de atendimento Capacidade Transportadoras Veículos …" at bounding box center [784, 337] width 1568 height 675
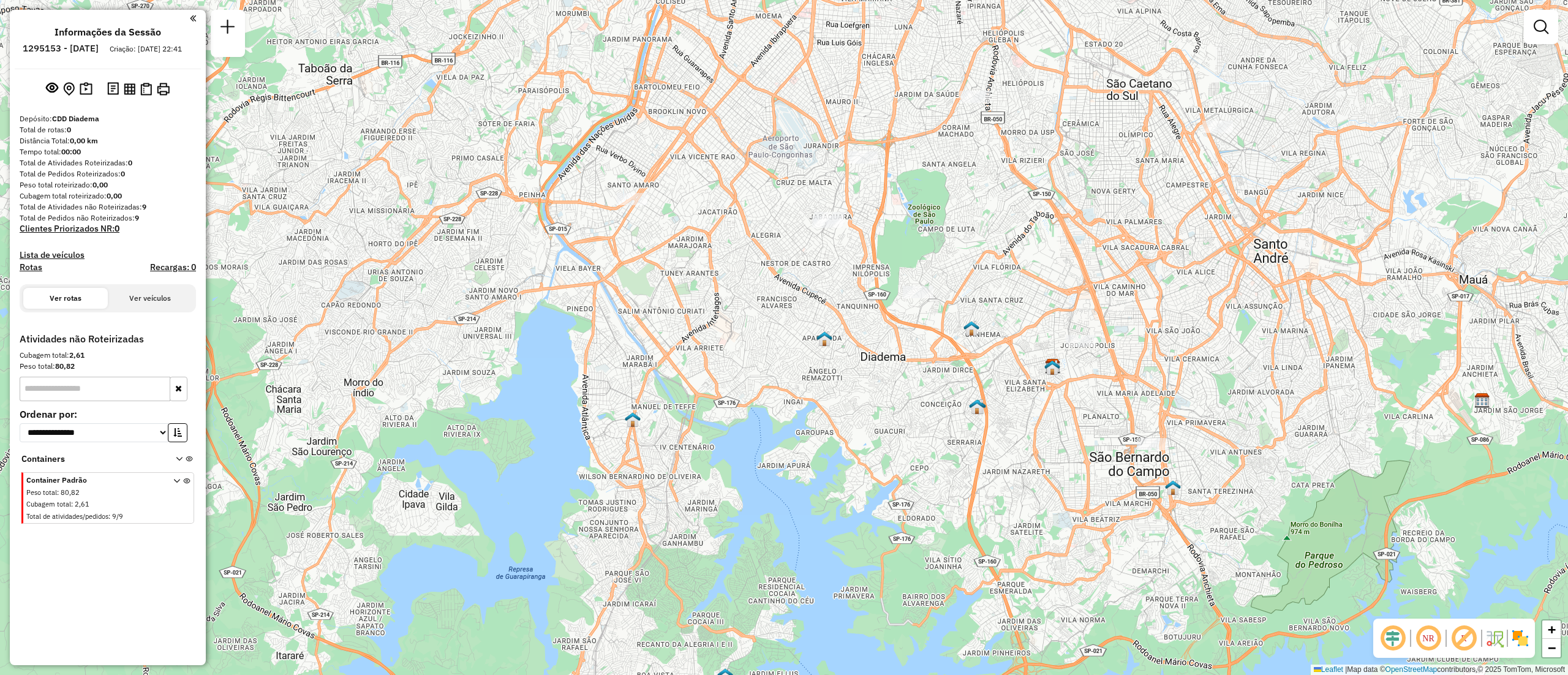
click at [747, 277] on div "Janela de atendimento Grade de atendimento Capacidade Transportadoras Veículos …" at bounding box center [784, 337] width 1568 height 675
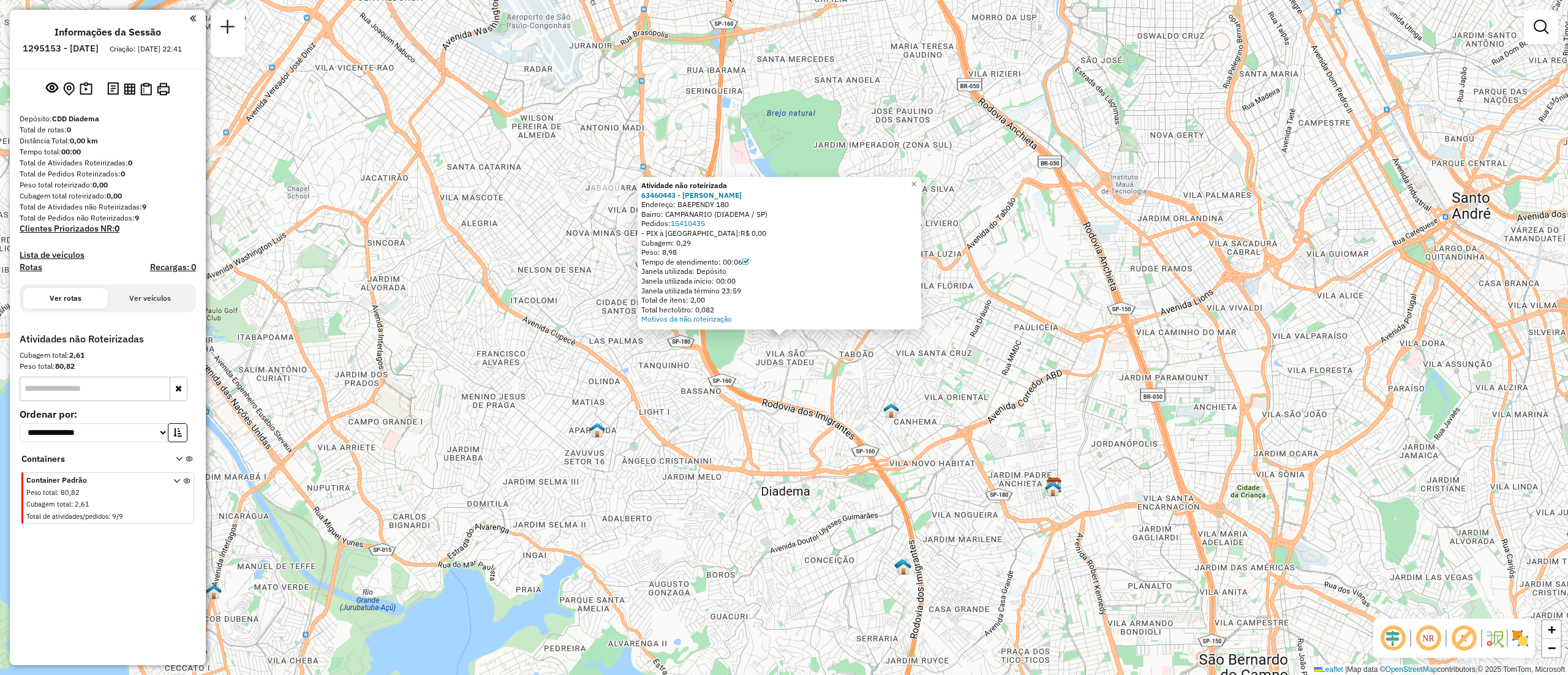
click at [1059, 242] on div "Atividade não roteirizada 63460443 - ANDREIA BELO DA SIL Endereço: BAEPENDY 180…" at bounding box center [784, 337] width 1568 height 675
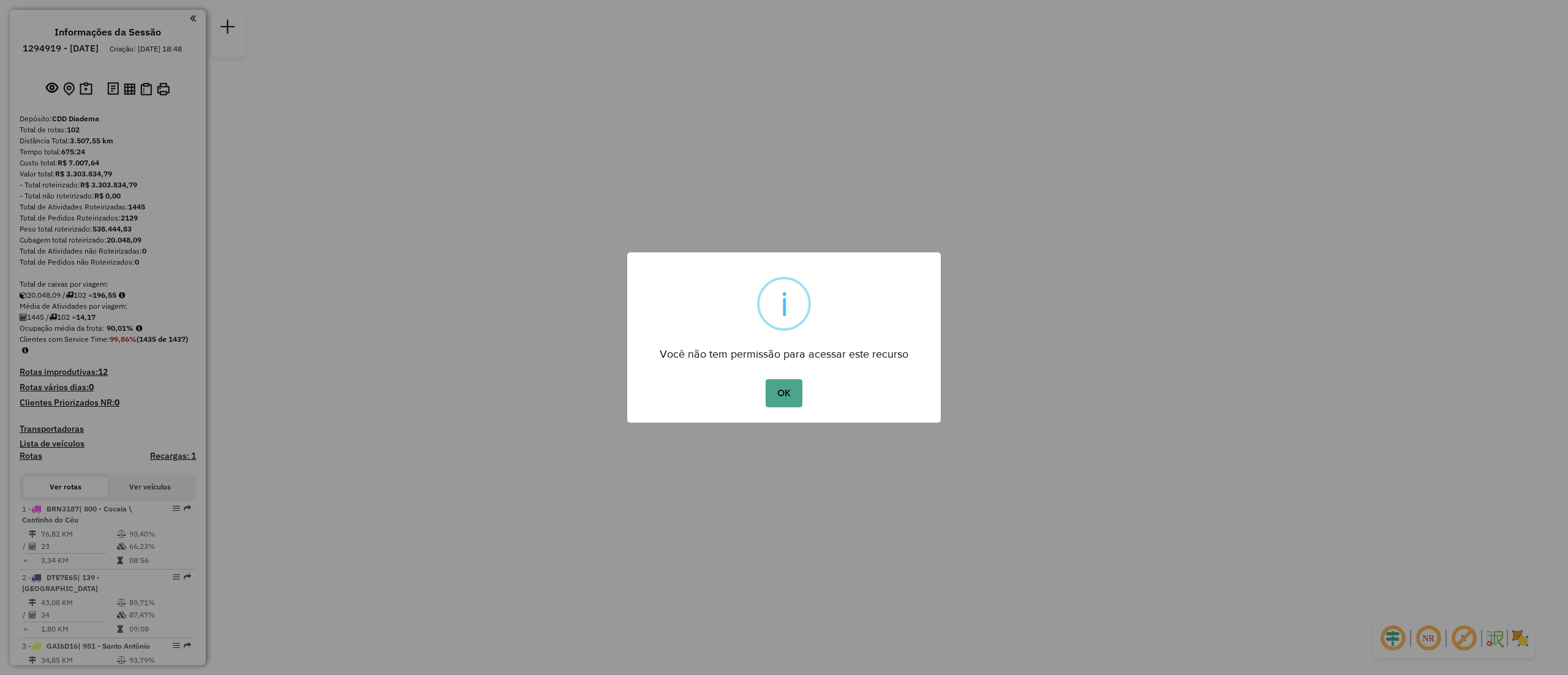
click at [1018, 372] on div "× i Você não tem permissão para acessar este recurso OK No Cancel" at bounding box center [784, 337] width 1568 height 675
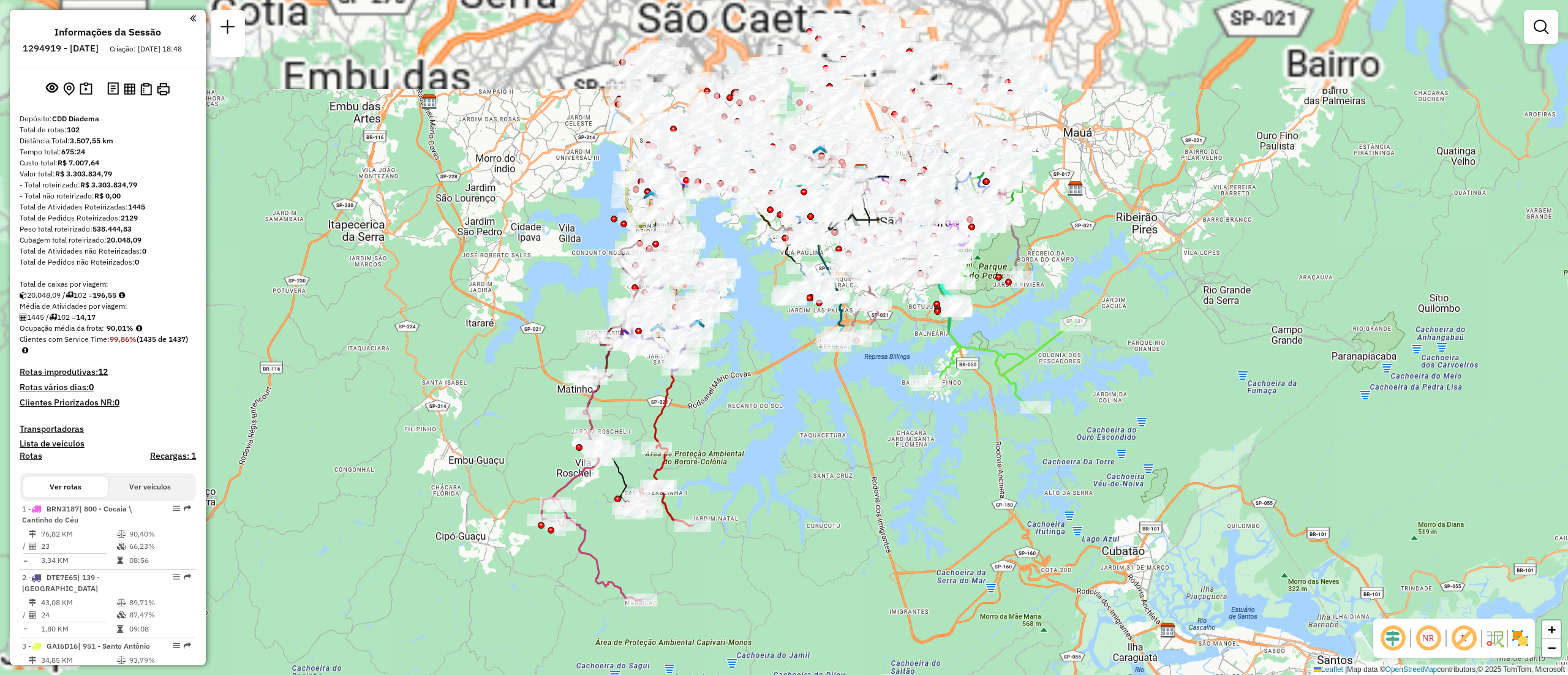
drag, startPoint x: 632, startPoint y: 292, endPoint x: 788, endPoint y: 489, distance: 251.3
click at [788, 489] on div "Janela de atendimento Grade de atendimento Capacidade Transportadoras Veículos …" at bounding box center [784, 337] width 1568 height 675
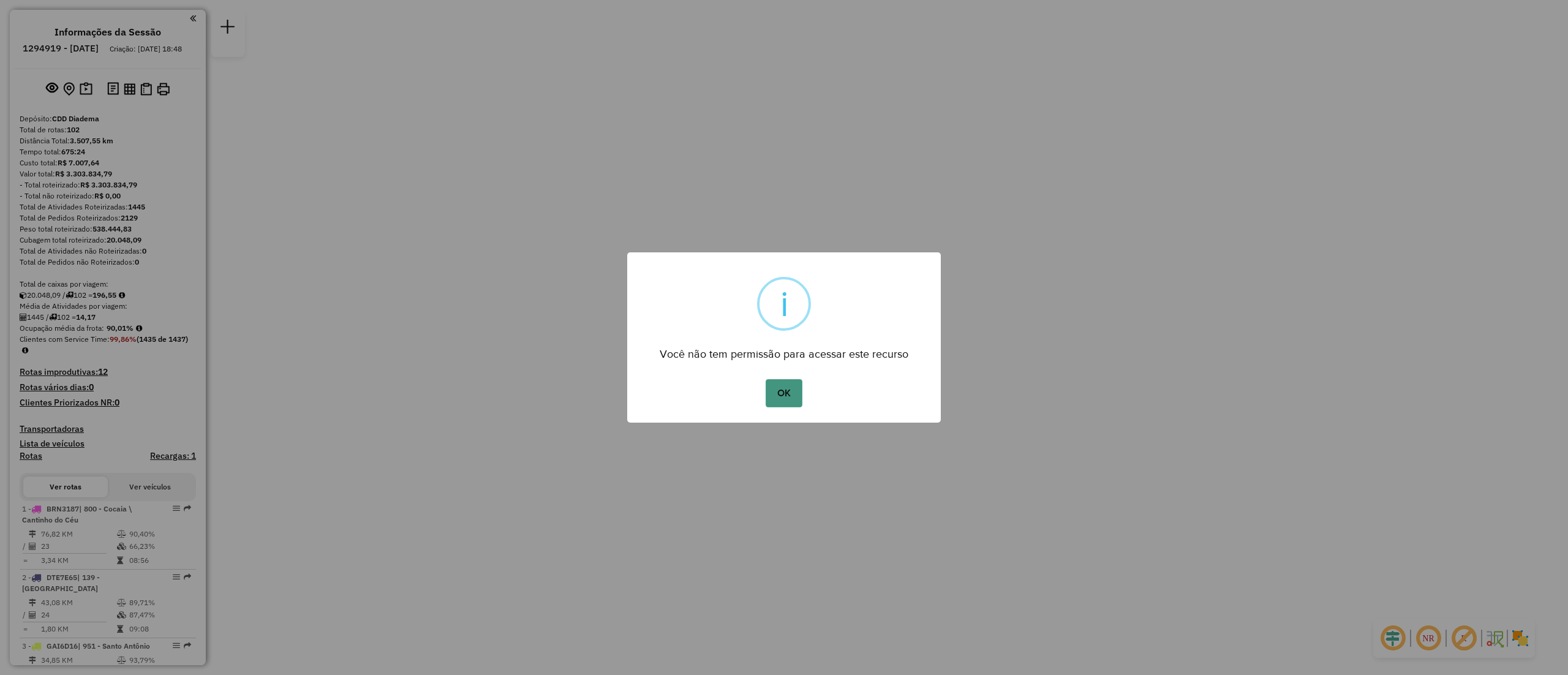
click at [784, 391] on button "OK" at bounding box center [783, 393] width 36 height 28
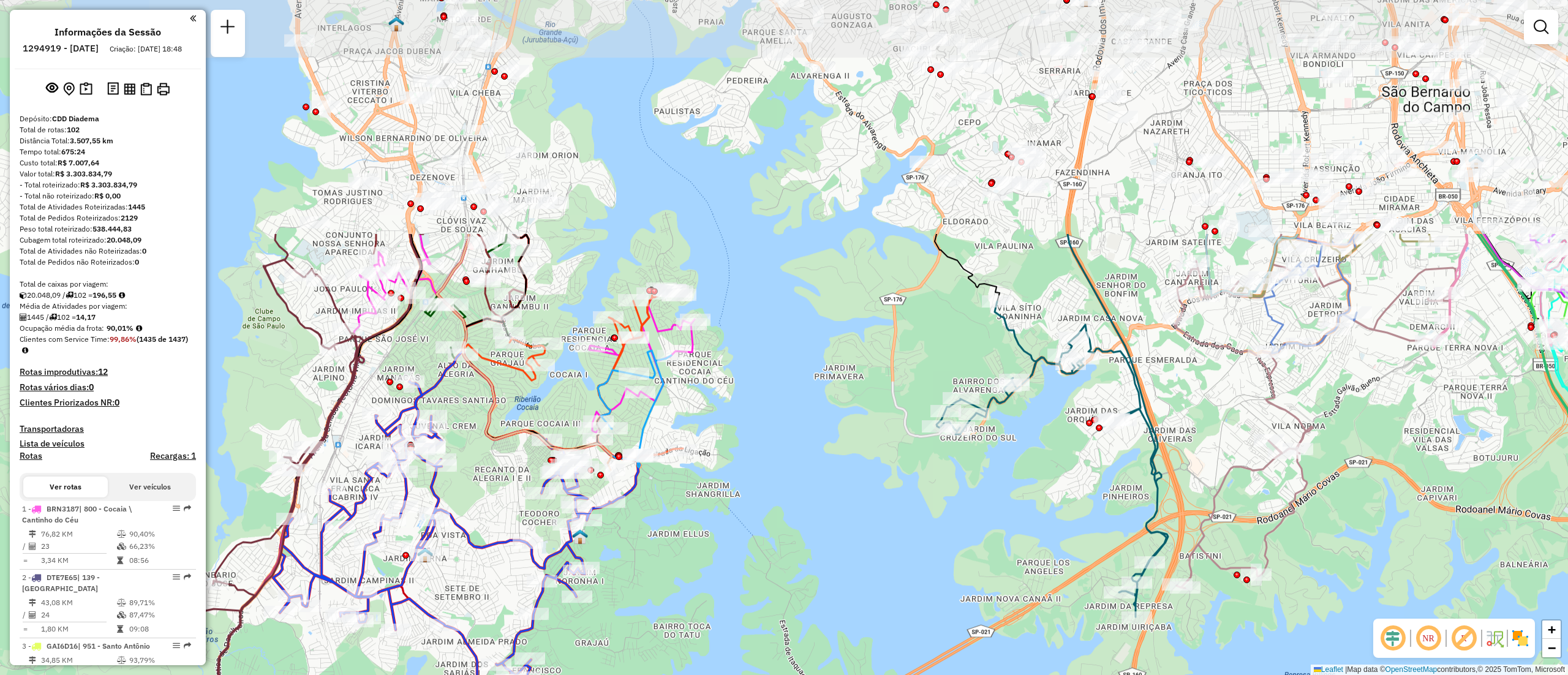
drag, startPoint x: 772, startPoint y: 251, endPoint x: 816, endPoint y: 472, distance: 225.3
click at [816, 472] on div "Janela de atendimento Grade de atendimento Capacidade Transportadoras Veículos …" at bounding box center [784, 337] width 1568 height 675
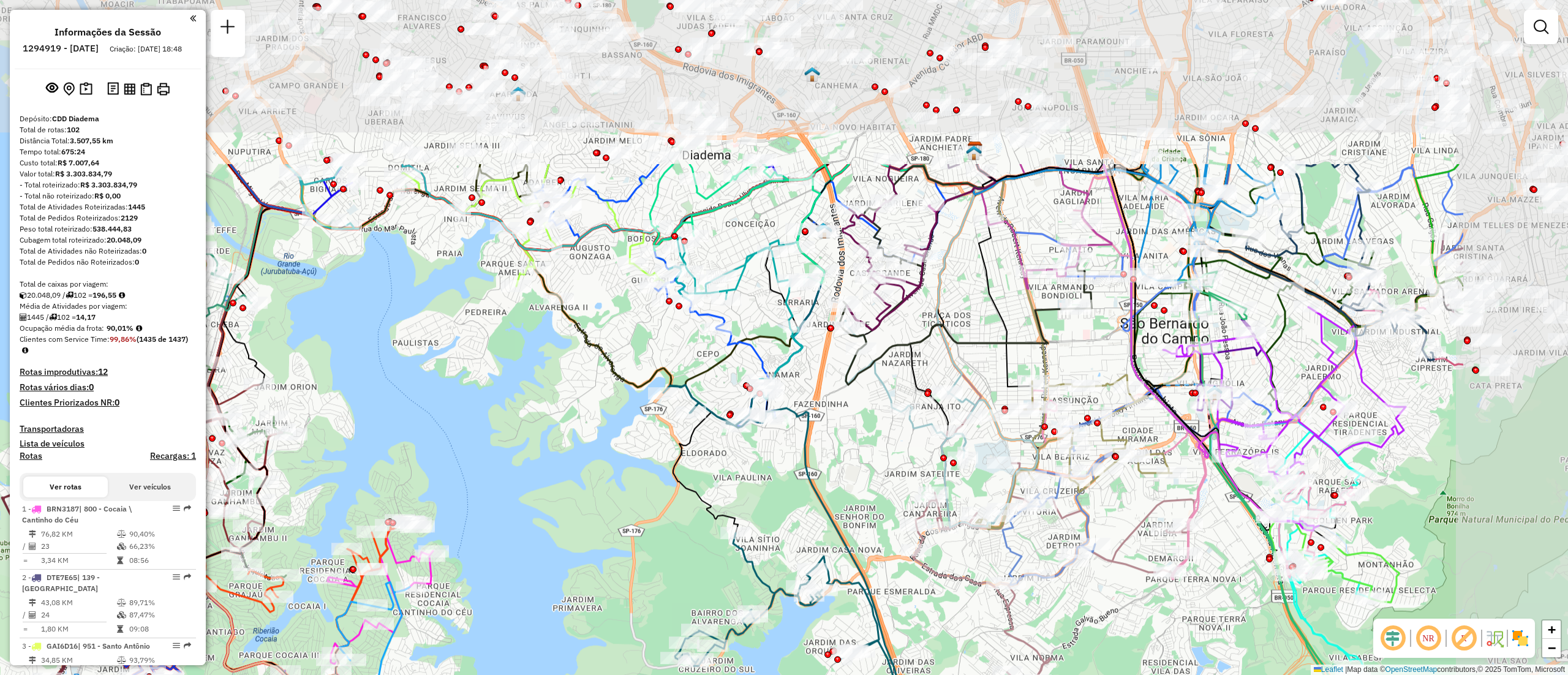
drag, startPoint x: 857, startPoint y: 246, endPoint x: 596, endPoint y: 479, distance: 349.9
click at [596, 479] on div "Janela de atendimento Grade de atendimento Capacidade Transportadoras Veículos …" at bounding box center [784, 337] width 1568 height 675
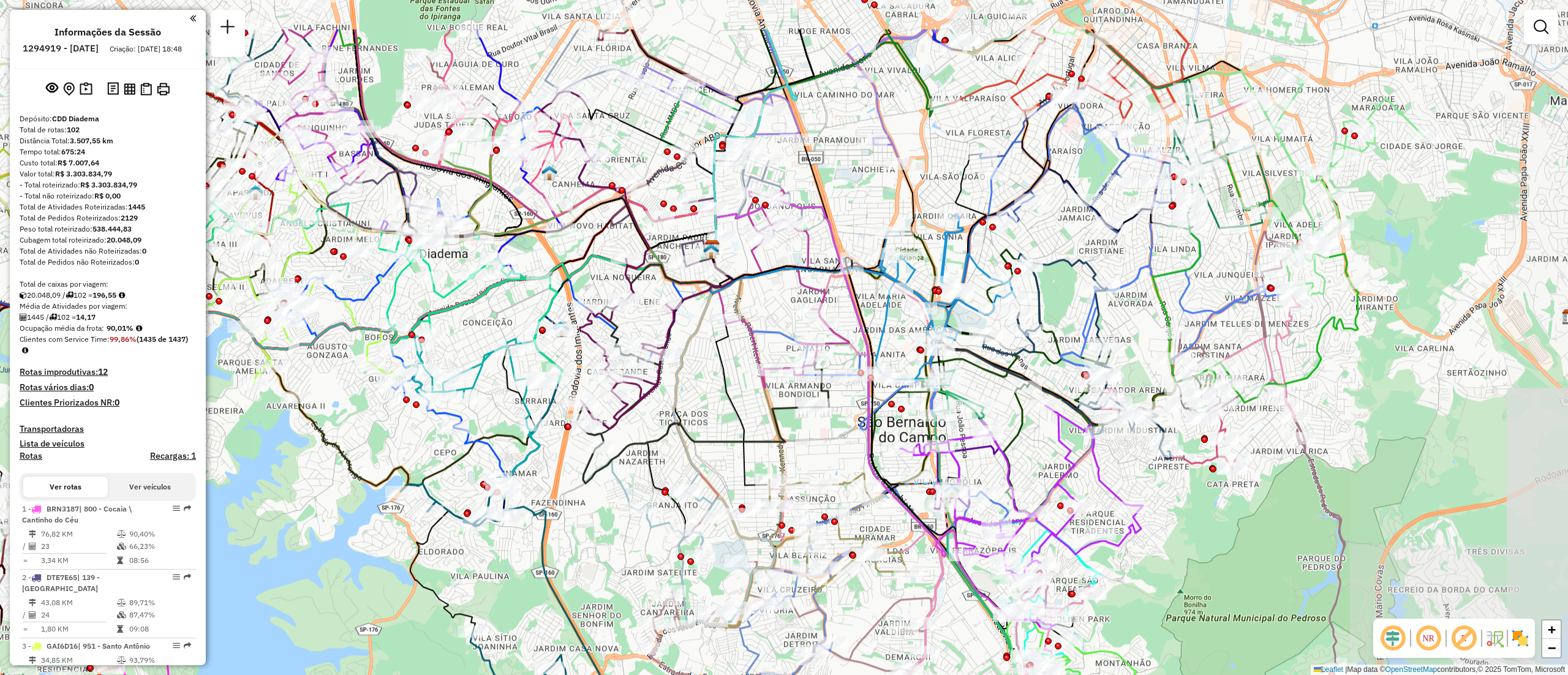
drag, startPoint x: 982, startPoint y: 296, endPoint x: 702, endPoint y: 374, distance: 290.7
click at [710, 374] on icon at bounding box center [740, 366] width 59 height 238
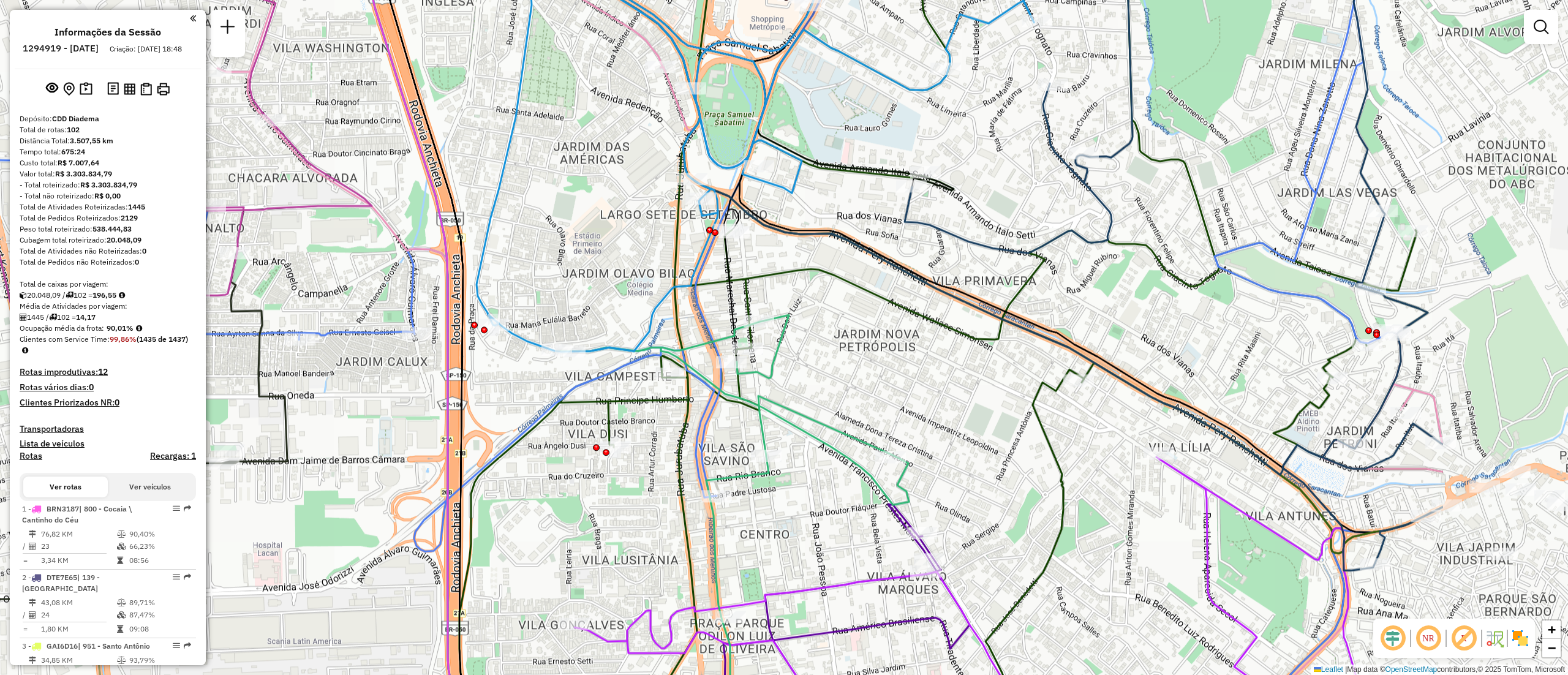
drag, startPoint x: 892, startPoint y: 460, endPoint x: 610, endPoint y: 518, distance: 287.9
click at [610, 518] on div "Janela de atendimento Grade de atendimento Capacidade Transportadoras Veículos …" at bounding box center [784, 337] width 1568 height 675
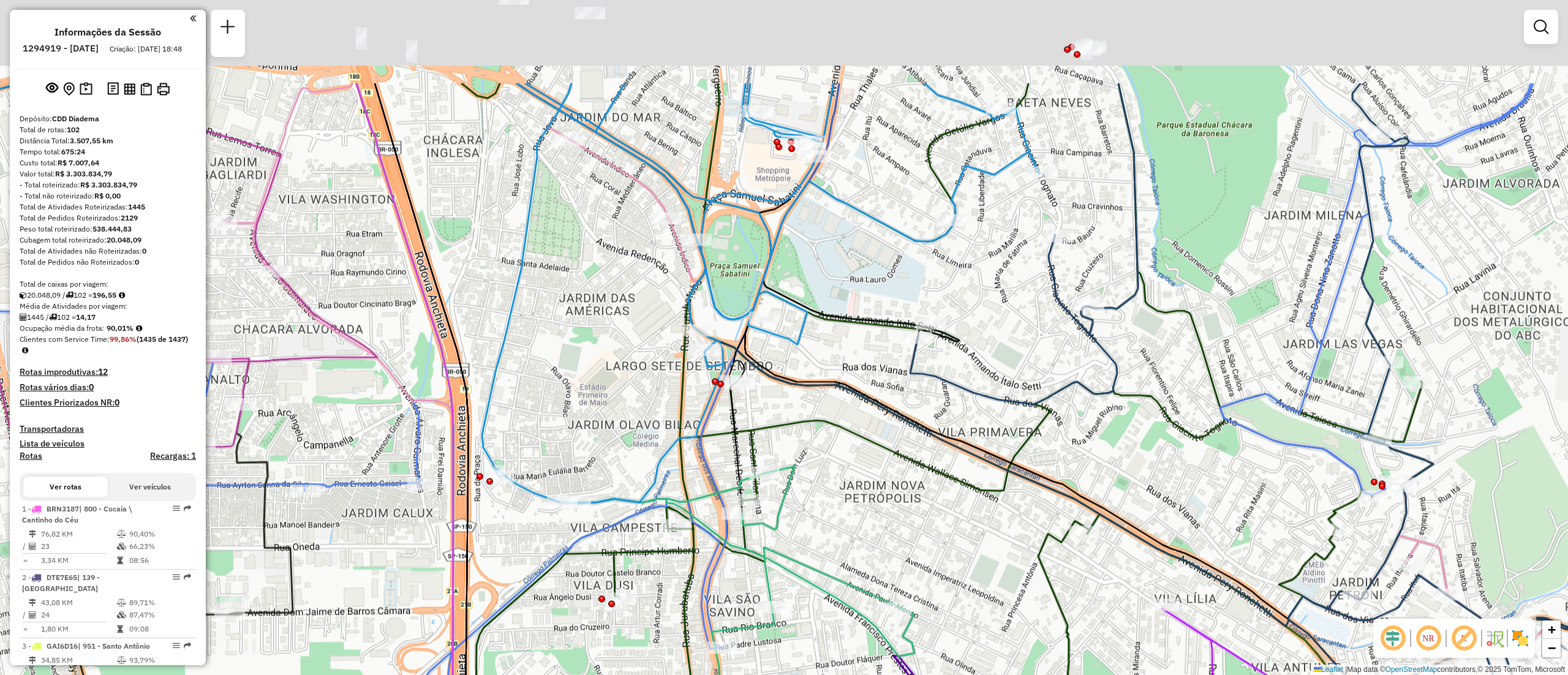
drag, startPoint x: 872, startPoint y: 306, endPoint x: 875, endPoint y: 443, distance: 137.0
click at [875, 443] on icon at bounding box center [1037, 488] width 1144 height 811
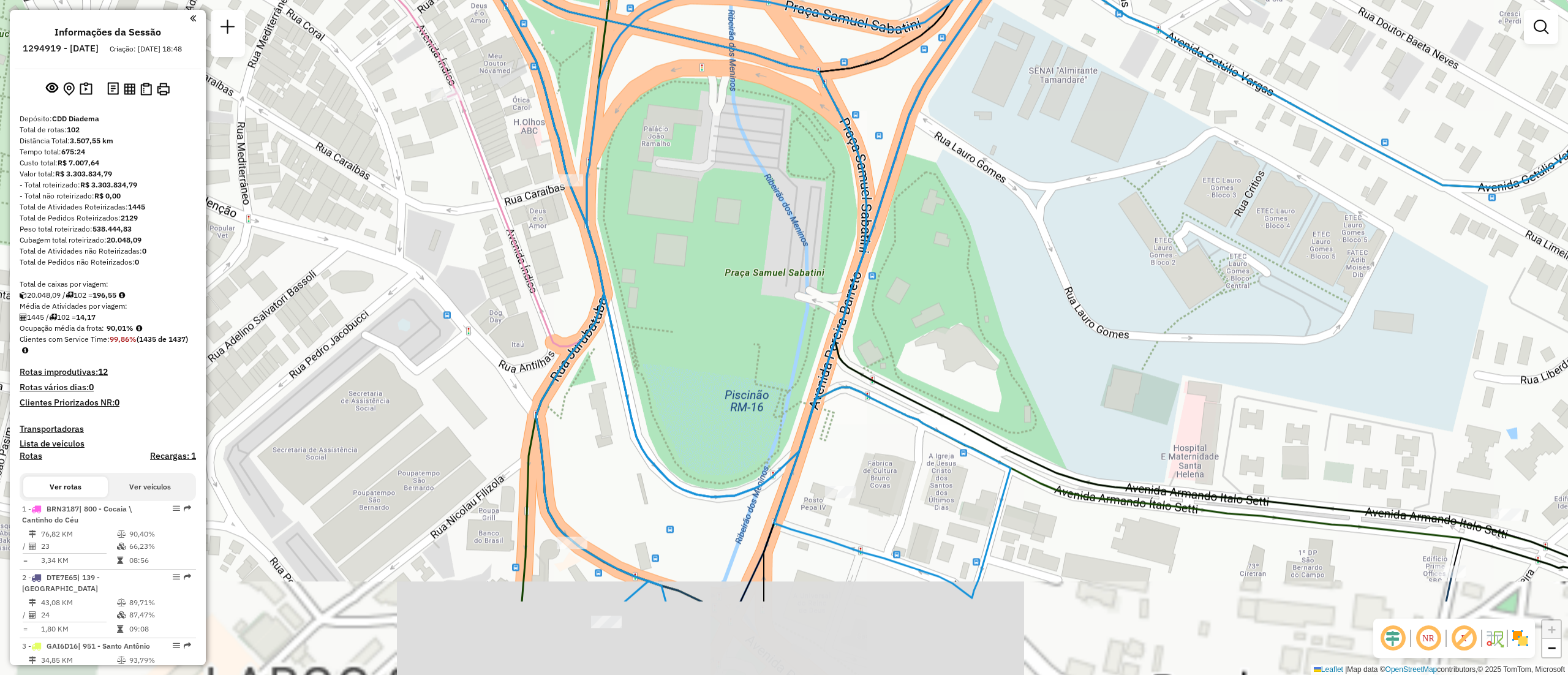
drag, startPoint x: 787, startPoint y: 242, endPoint x: 787, endPoint y: 217, distance: 25.0
click at [787, 217] on div "Janela de atendimento Grade de atendimento Capacidade Transportadoras Veículos …" at bounding box center [784, 337] width 1568 height 675
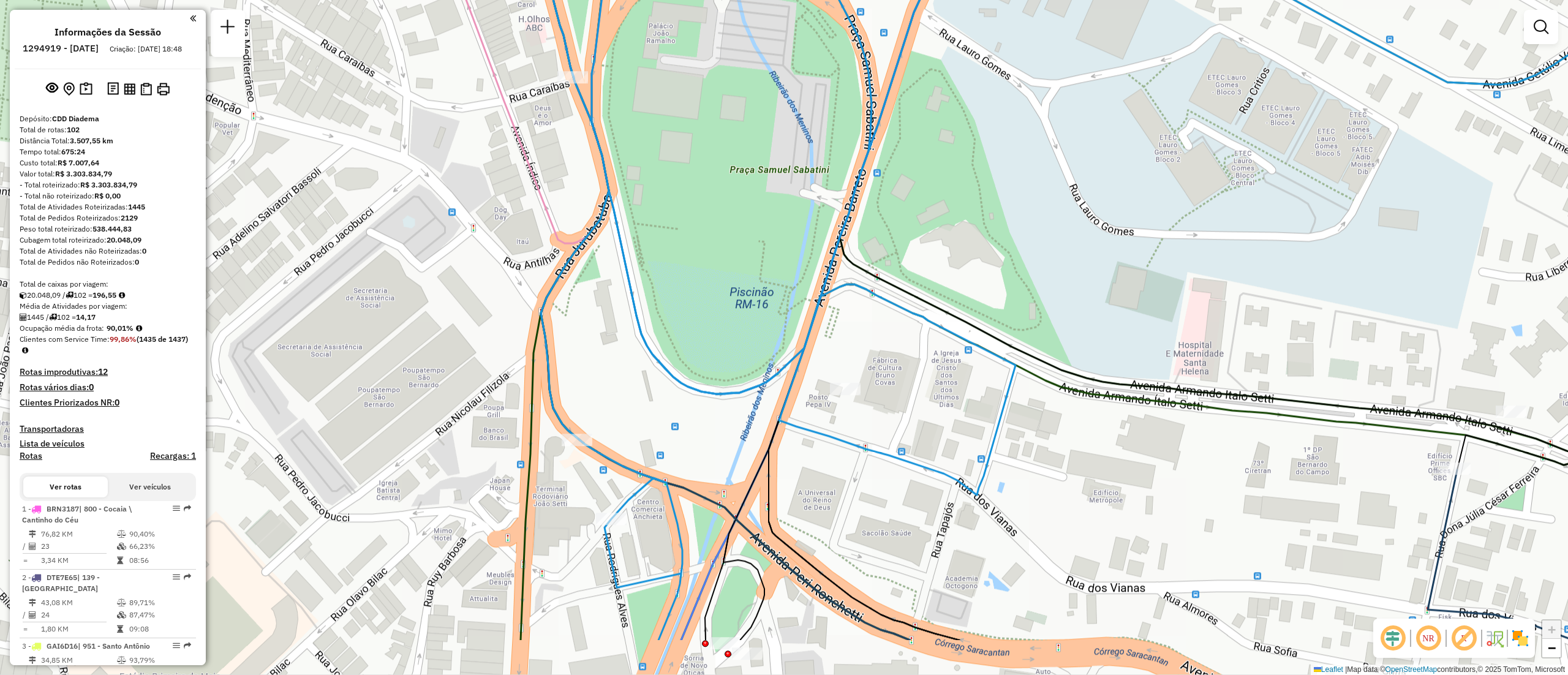
drag, startPoint x: 745, startPoint y: 397, endPoint x: 749, endPoint y: 294, distance: 103.1
click at [749, 294] on div "Janela de atendimento Grade de atendimento Capacidade Transportadoras Veículos …" at bounding box center [784, 337] width 1568 height 675
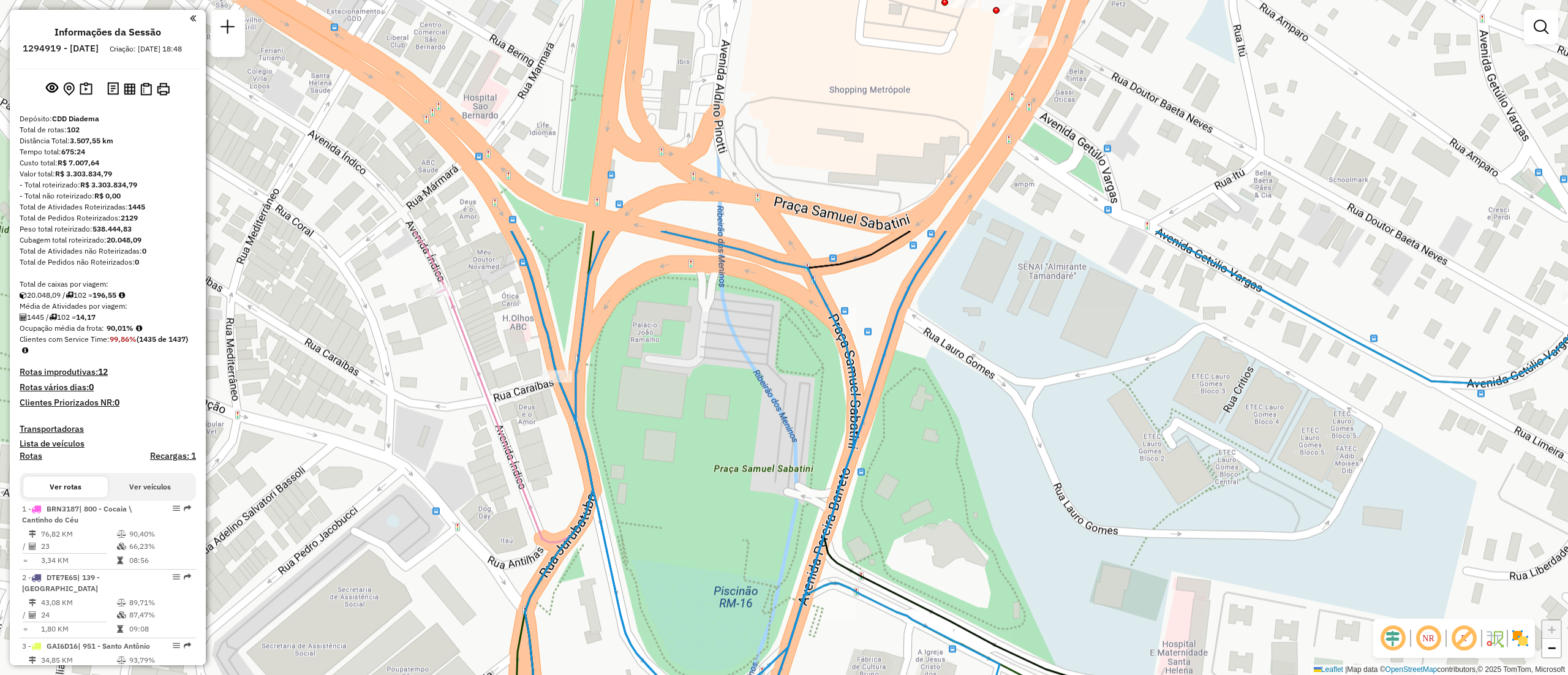
drag, startPoint x: 749, startPoint y: 294, endPoint x: 731, endPoint y: 609, distance: 315.5
click at [731, 609] on div "Janela de atendimento Grade de atendimento Capacidade Transportadoras Veículos …" at bounding box center [784, 337] width 1568 height 675
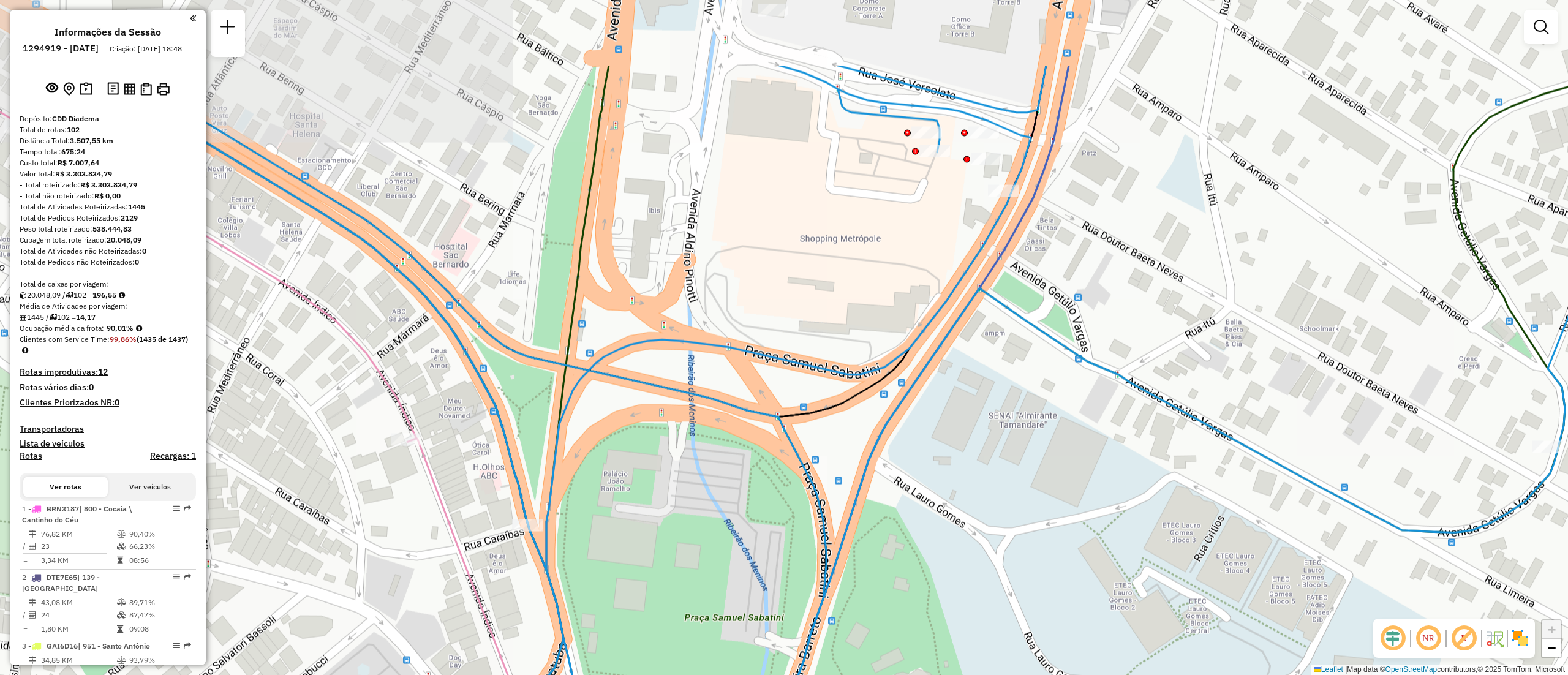
drag, startPoint x: 721, startPoint y: 467, endPoint x: 699, endPoint y: 580, distance: 115.1
click at [699, 580] on div "Janela de atendimento Grade de atendimento Capacidade Transportadoras Veículos …" at bounding box center [784, 337] width 1568 height 675
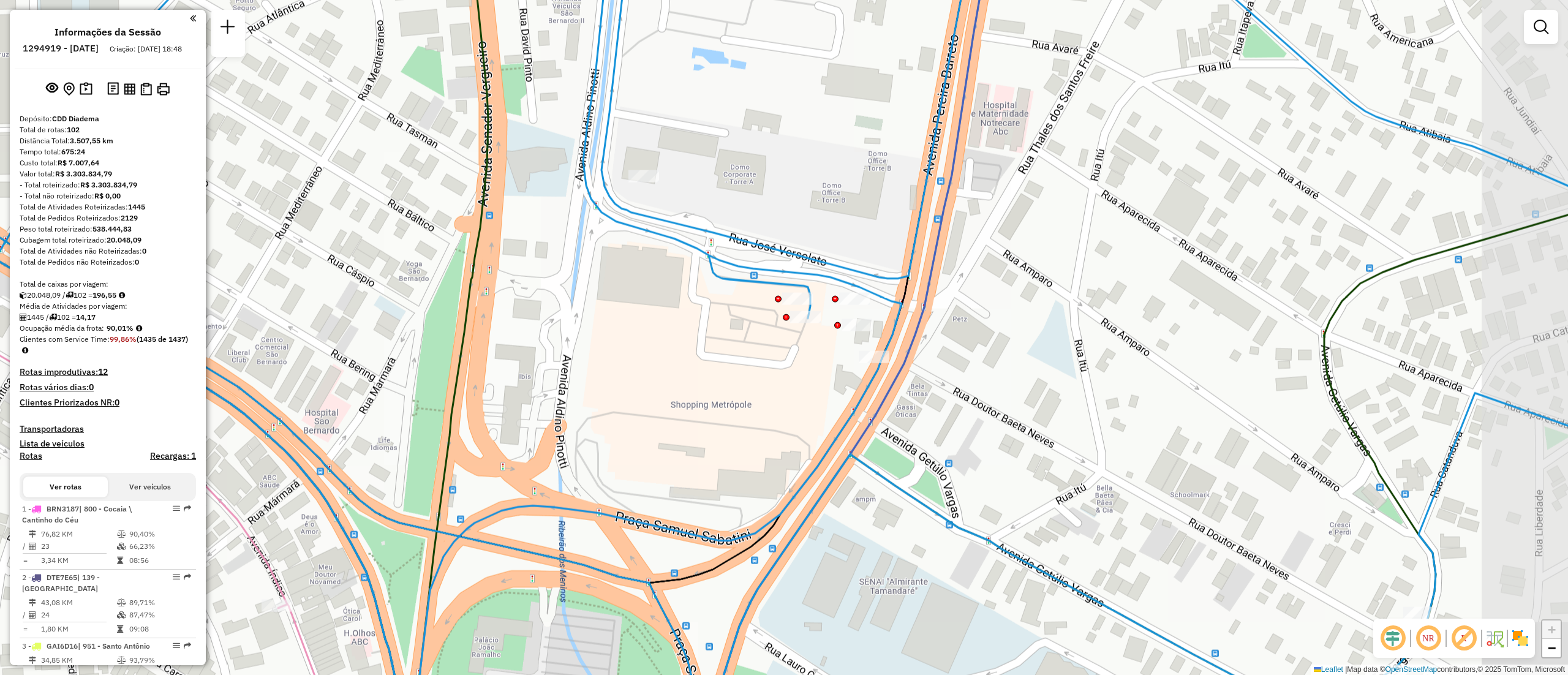
drag, startPoint x: 799, startPoint y: 410, endPoint x: 726, endPoint y: 441, distance: 79.3
click at [692, 462] on div "Janela de atendimento Grade de atendimento Capacidade Transportadoras Veículos …" at bounding box center [784, 337] width 1568 height 675
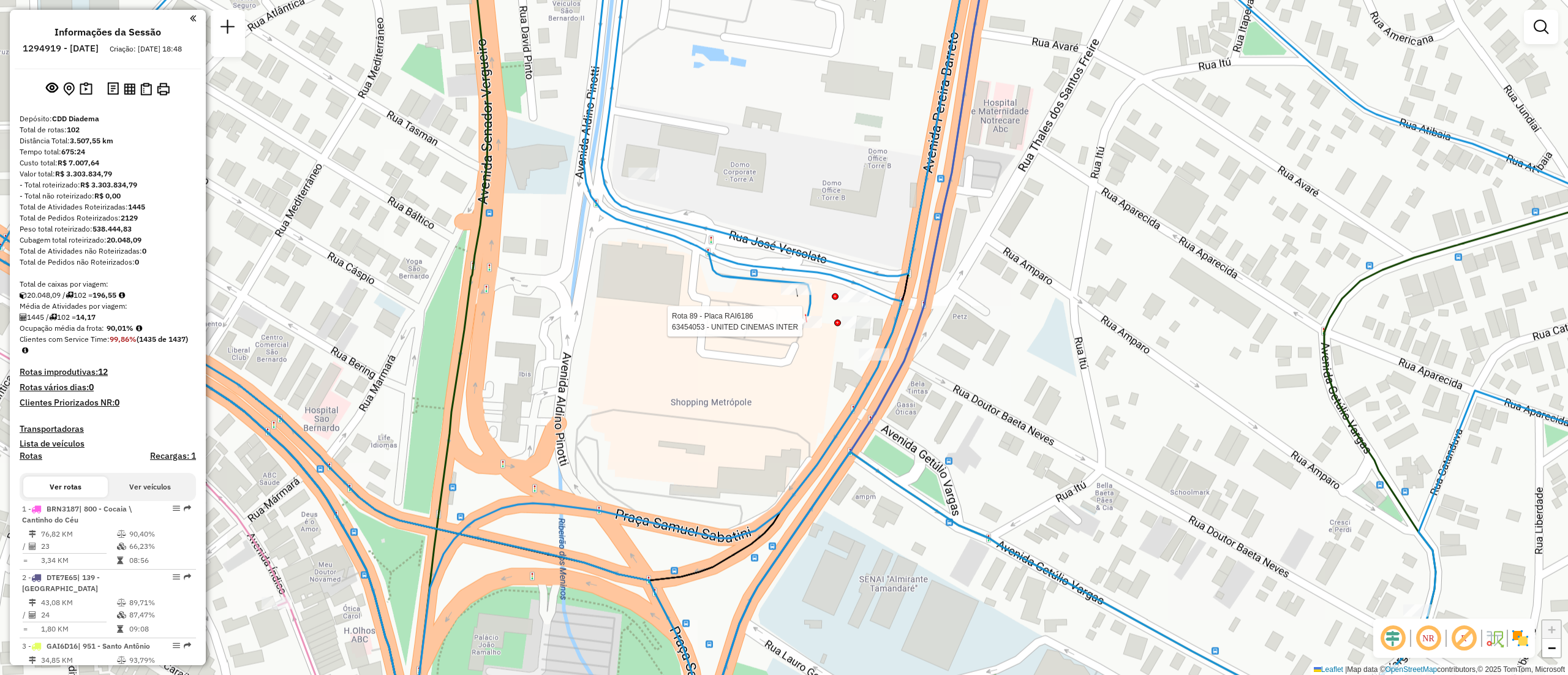
select select "**********"
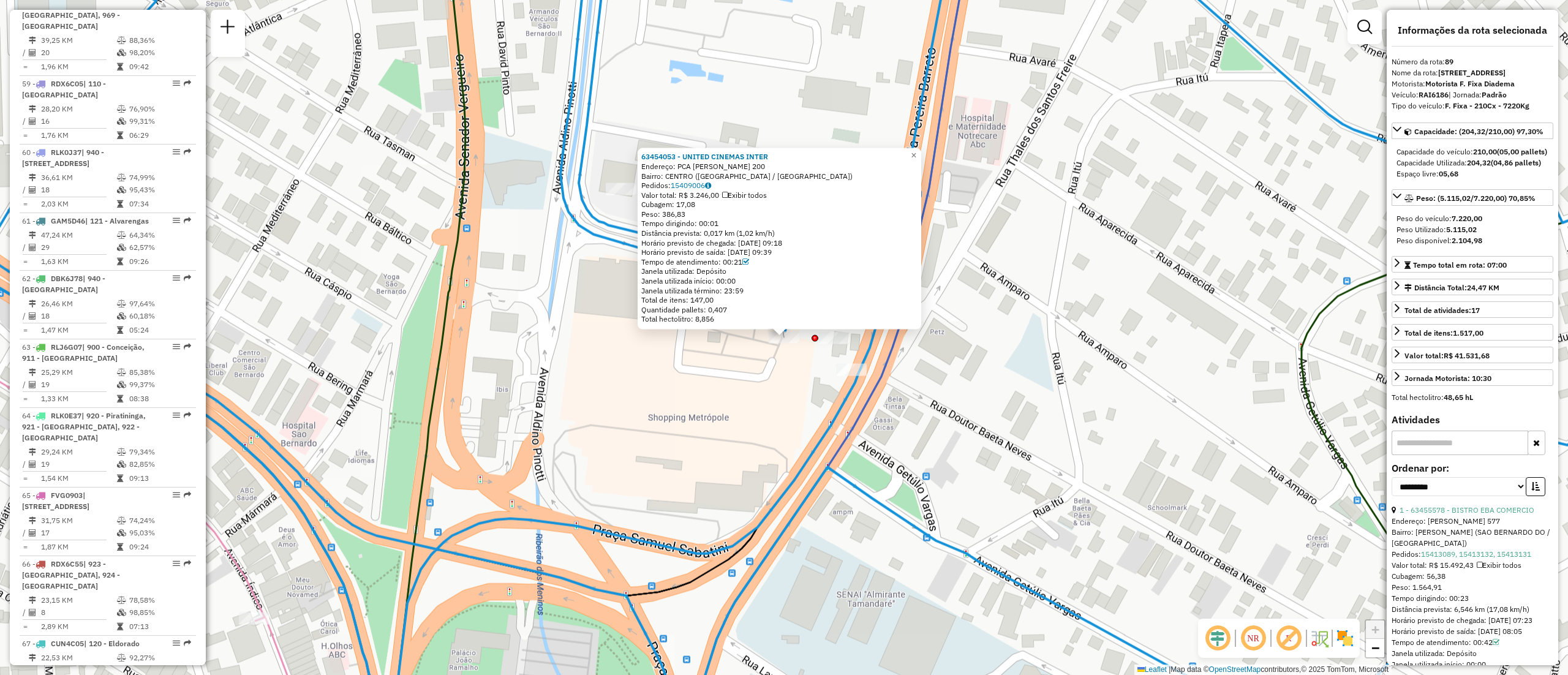
scroll to position [6919, 0]
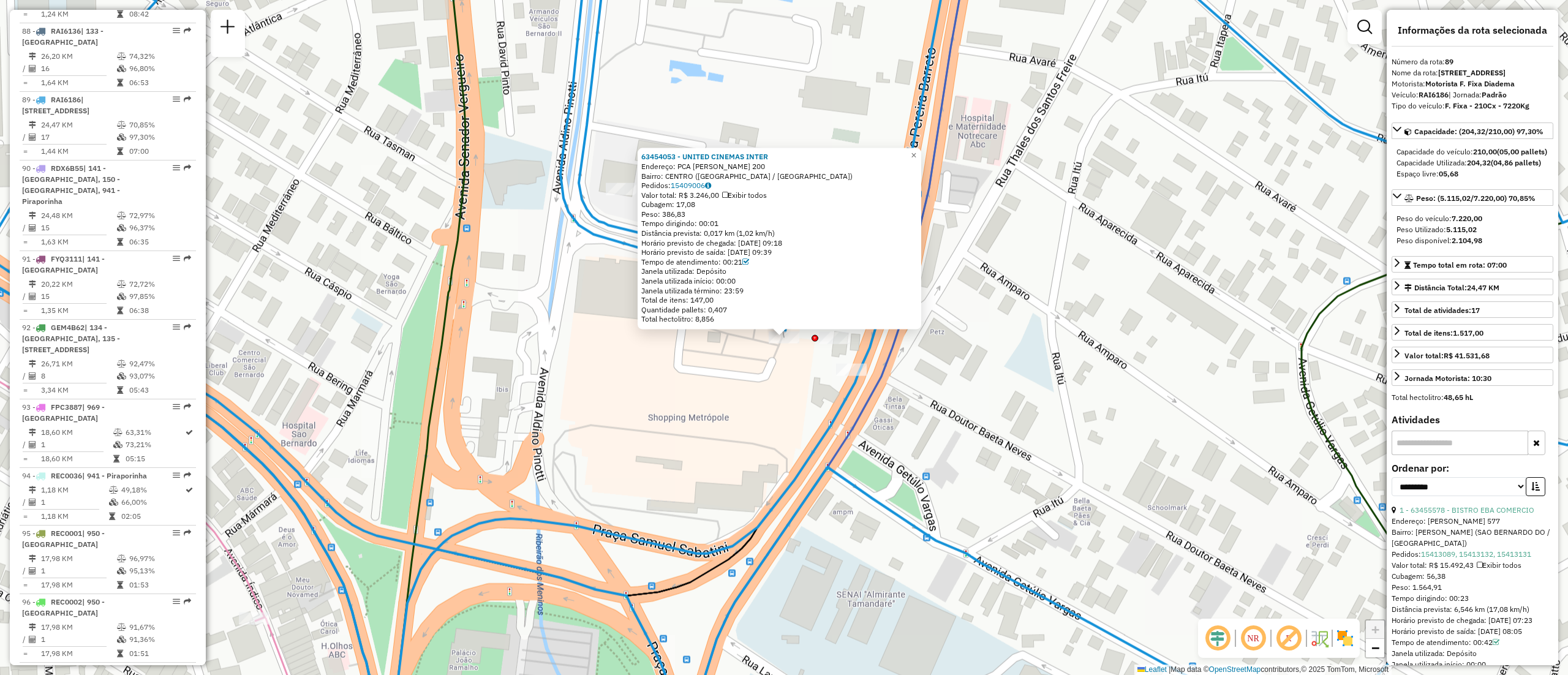
click at [716, 406] on div "63454053 - UNITED CINEMAS INTER Endereço: PCA SAMUEL SABATINI 200 Bairro: CENTR…" at bounding box center [784, 337] width 1568 height 675
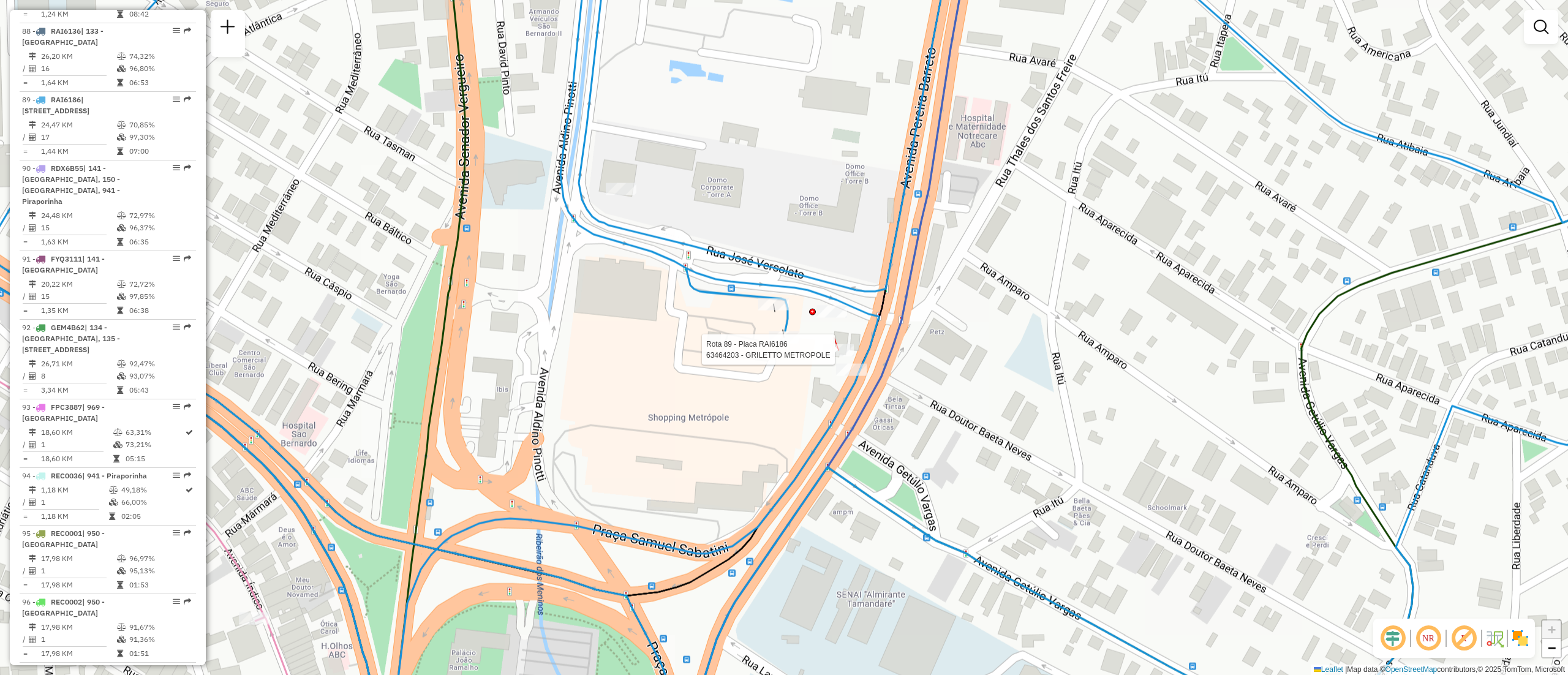
select select "**********"
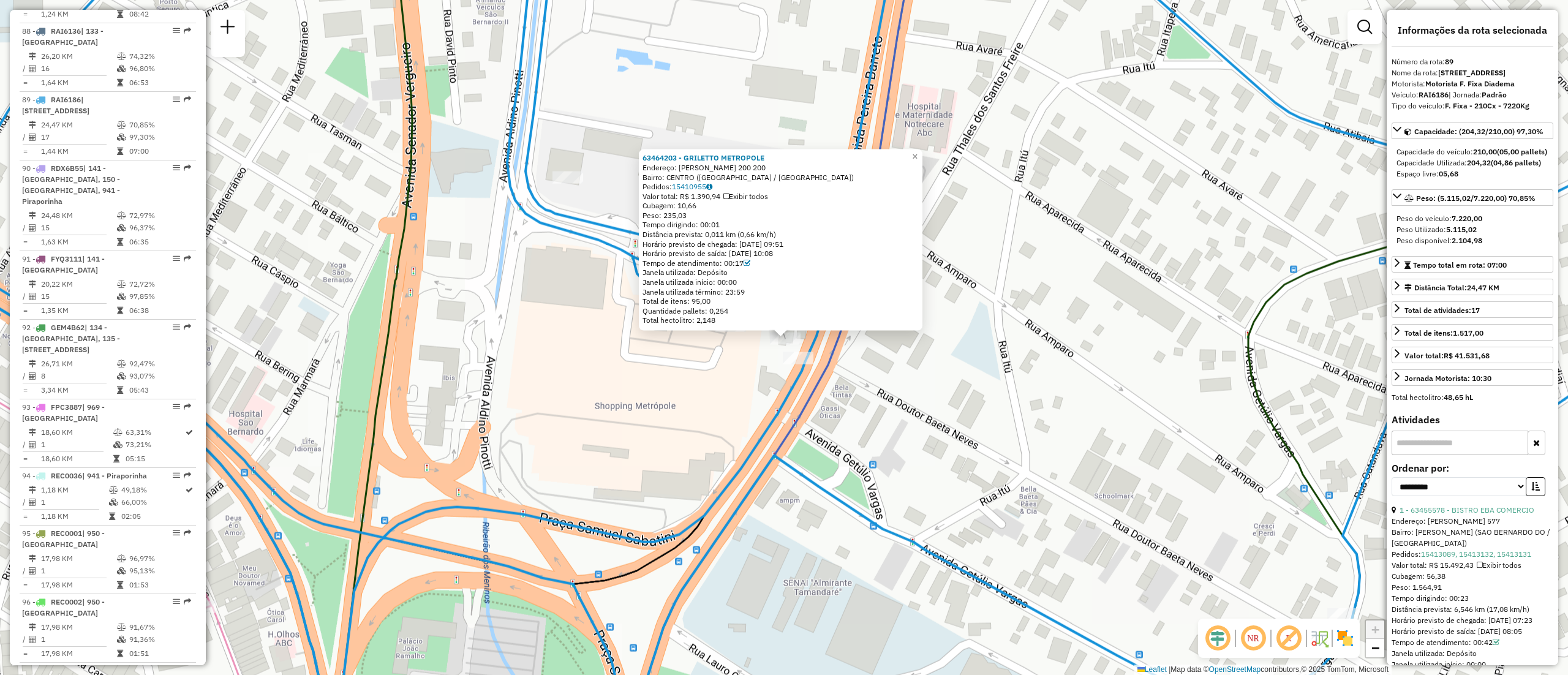
click at [693, 379] on div "63464203 - GRILETTO METROPOLE Endereço: SAMUEL SABATINI 200 200 Bairro: CENTRO …" at bounding box center [784, 337] width 1568 height 675
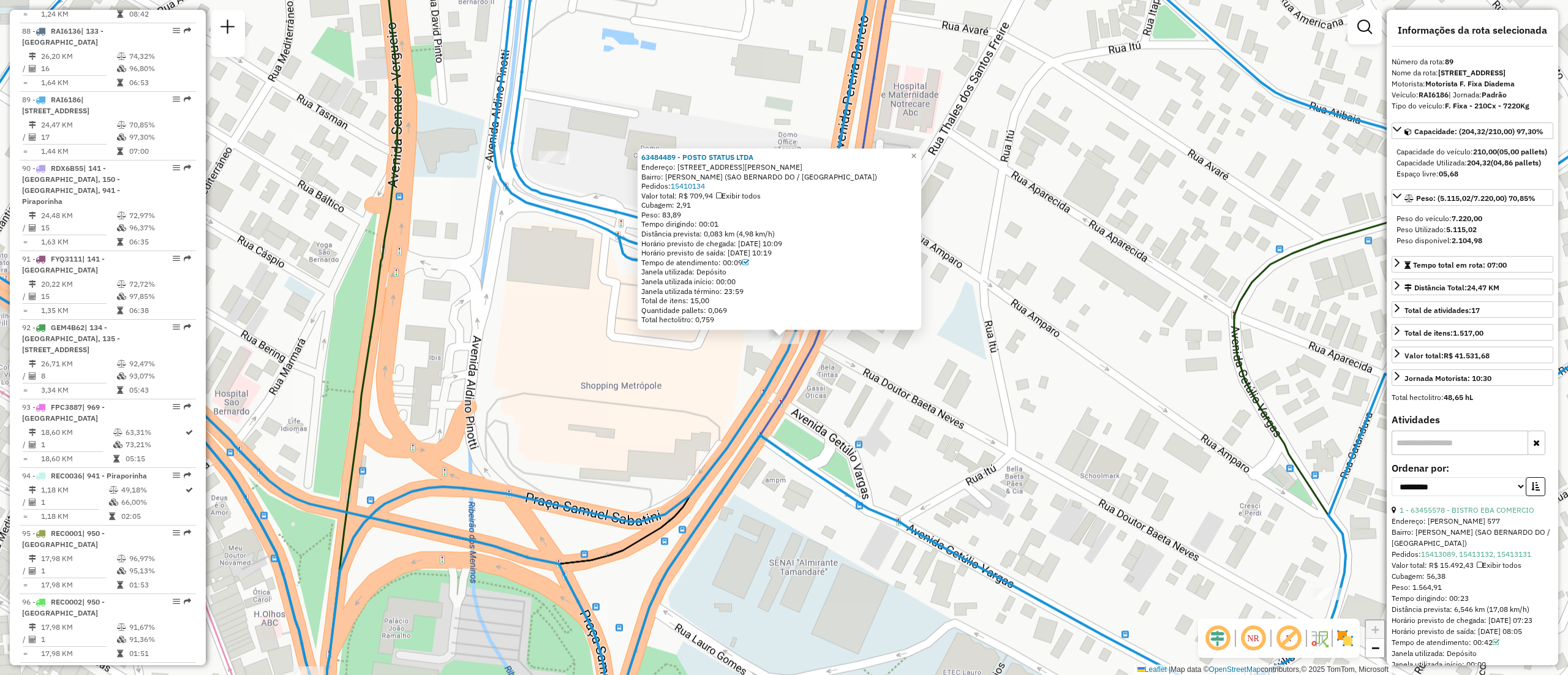
click at [635, 372] on div "63484489 - POSTO STATUS LTDA Endereço: AV PEREIRA BARRETO 615 Bairro: BAETA NEV…" at bounding box center [784, 337] width 1568 height 675
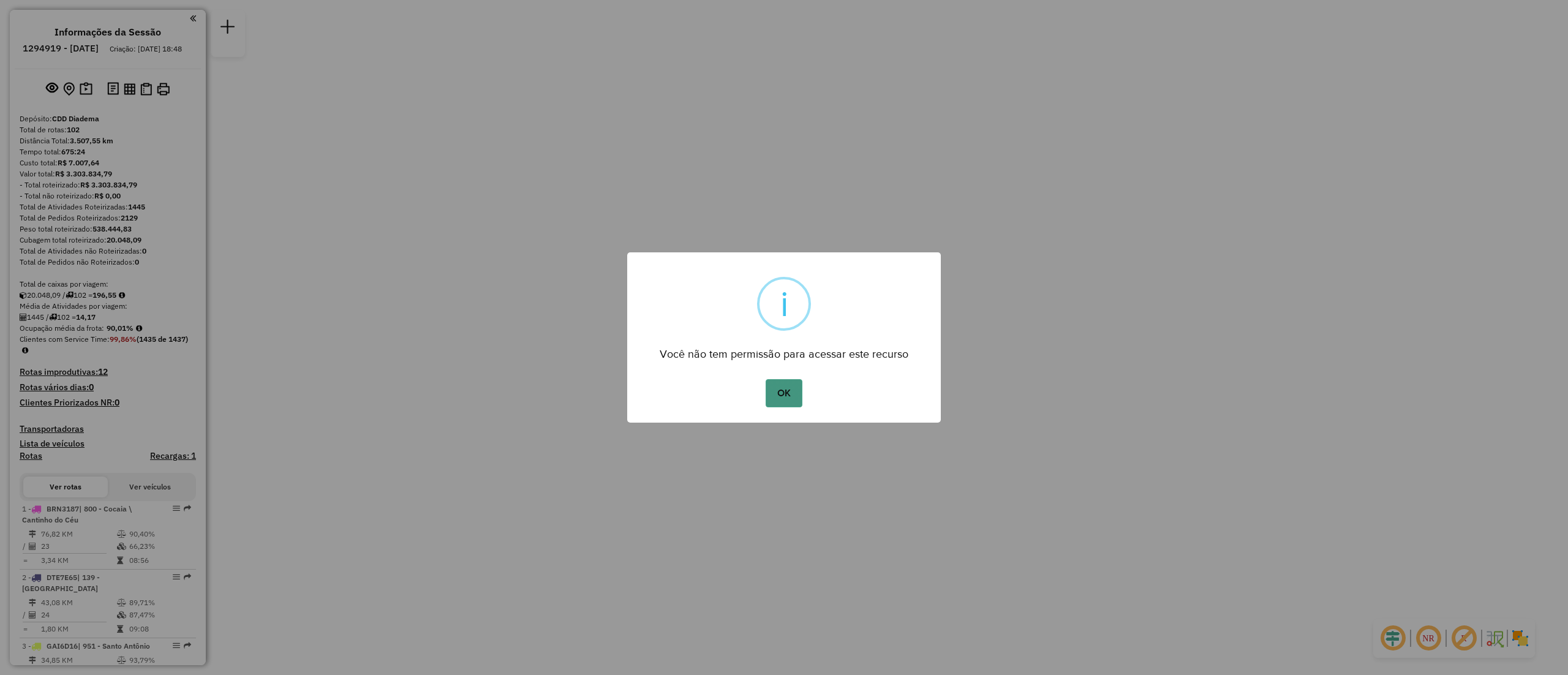
click at [780, 406] on button "OK" at bounding box center [783, 393] width 36 height 28
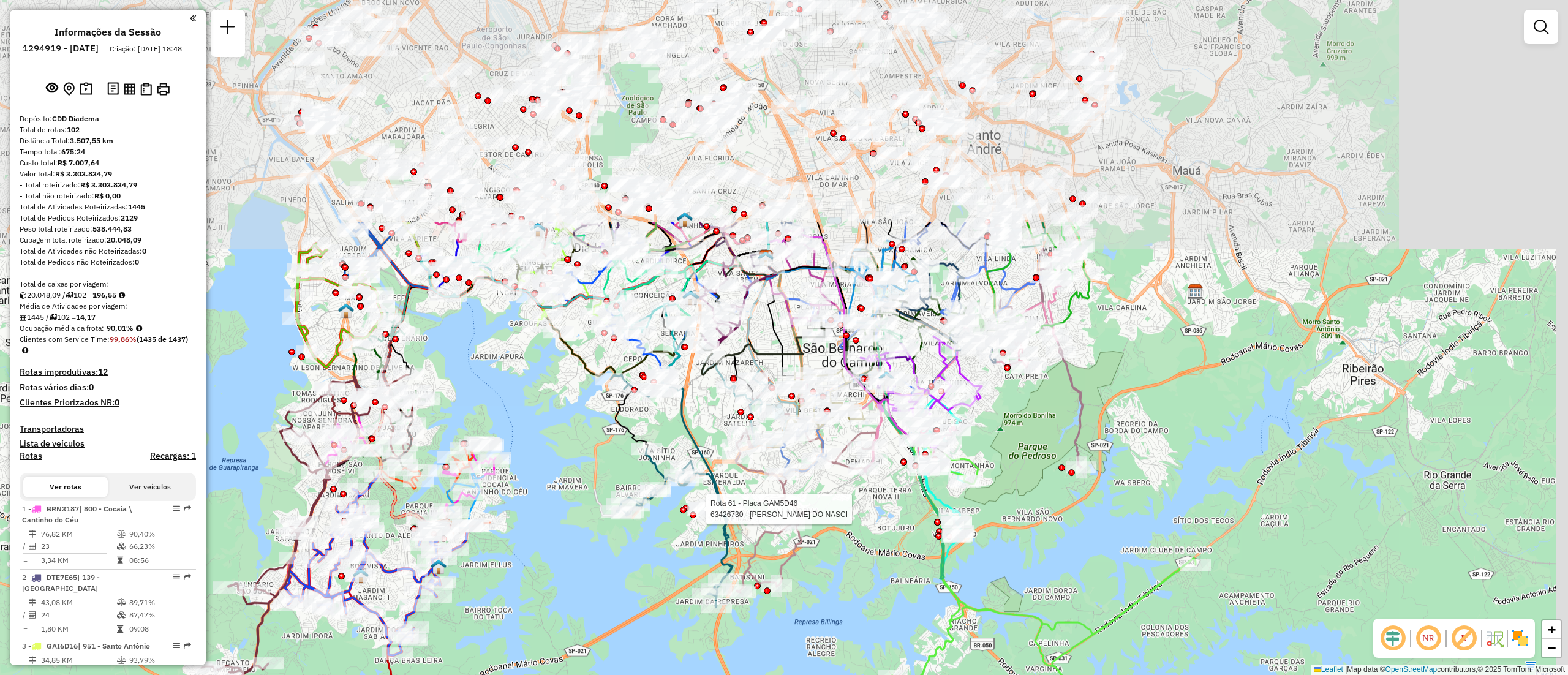
drag, startPoint x: 772, startPoint y: 312, endPoint x: 681, endPoint y: 526, distance: 232.5
click at [681, 513] on div at bounding box center [683, 510] width 7 height 7
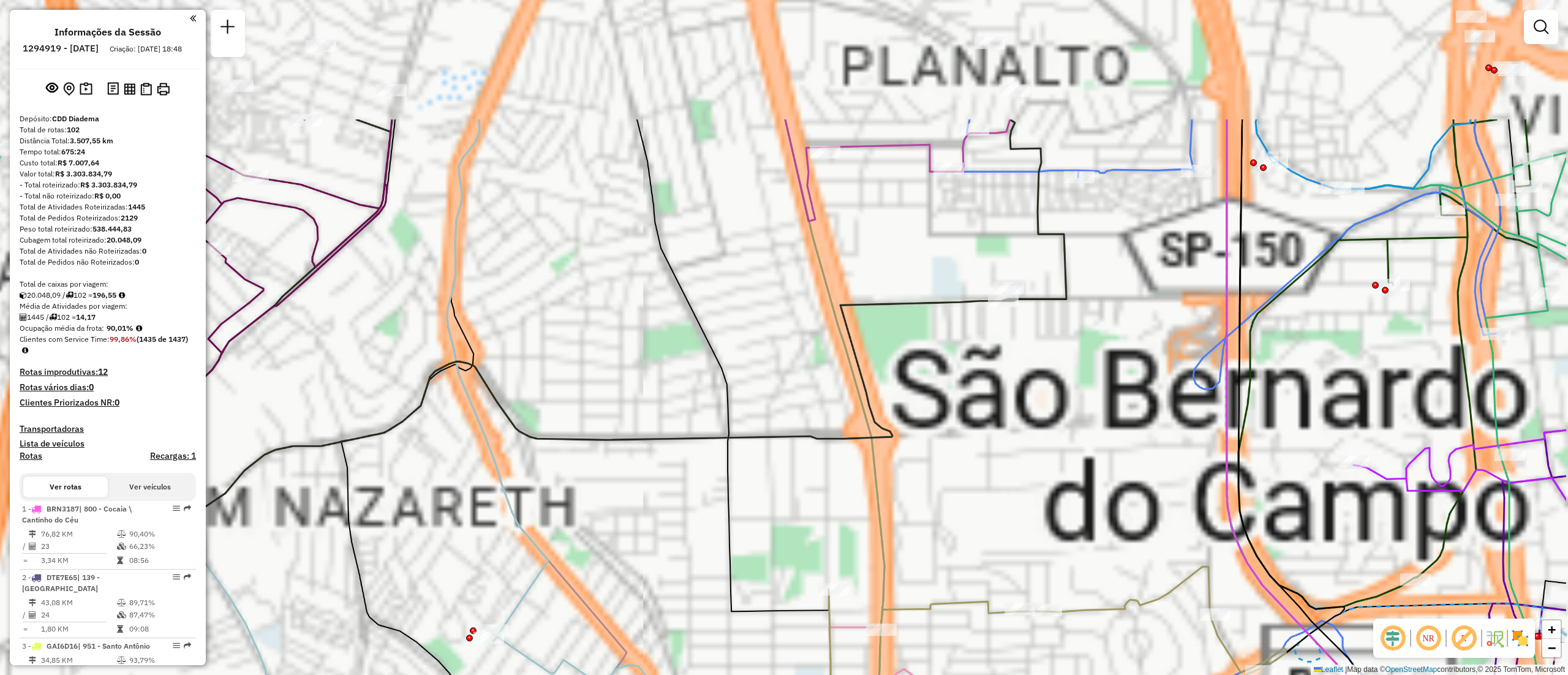
drag, startPoint x: 813, startPoint y: 194, endPoint x: 655, endPoint y: 375, distance: 240.3
click at [655, 375] on div "Janela de atendimento Grade de atendimento Capacidade Transportadoras Veículos …" at bounding box center [784, 337] width 1568 height 675
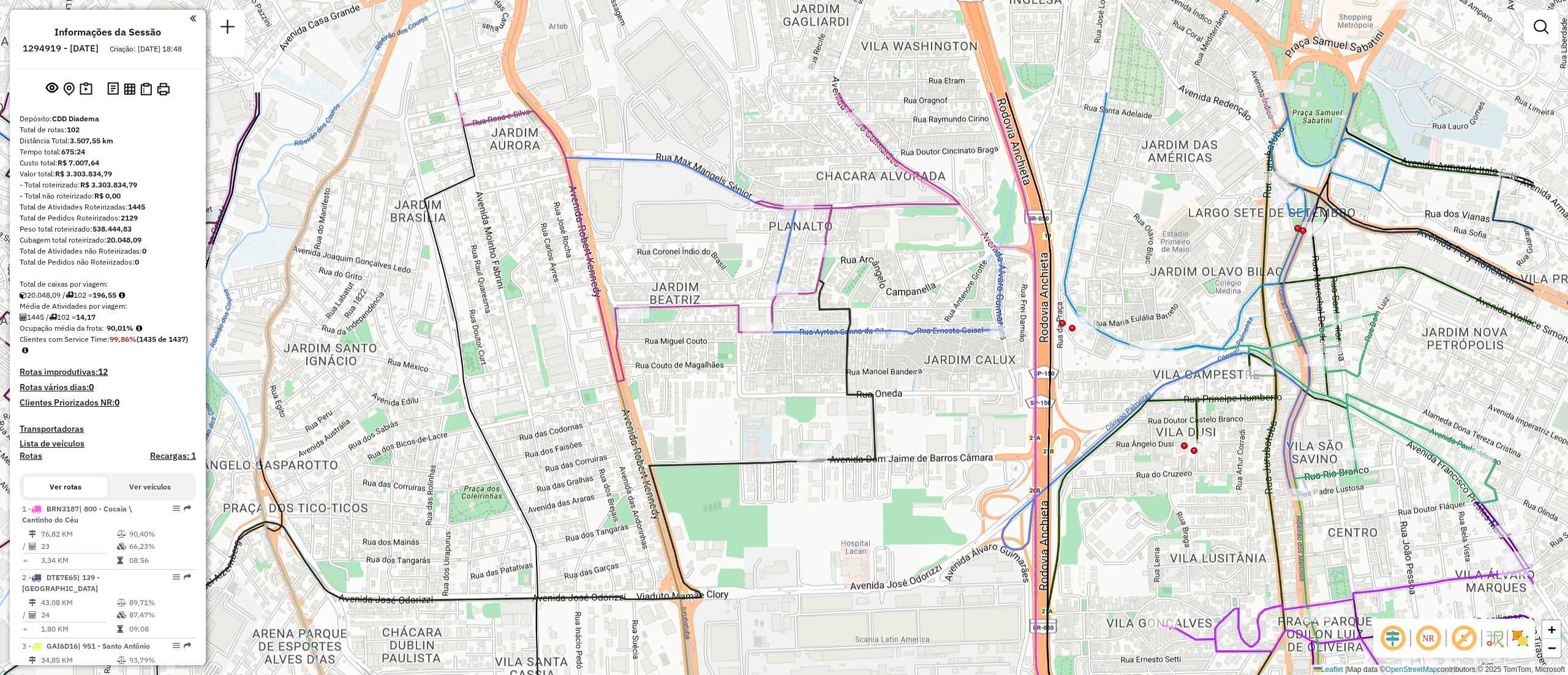
drag, startPoint x: 1047, startPoint y: 300, endPoint x: 855, endPoint y: 462, distance: 251.2
click at [855, 462] on icon at bounding box center [371, 428] width 1008 height 672
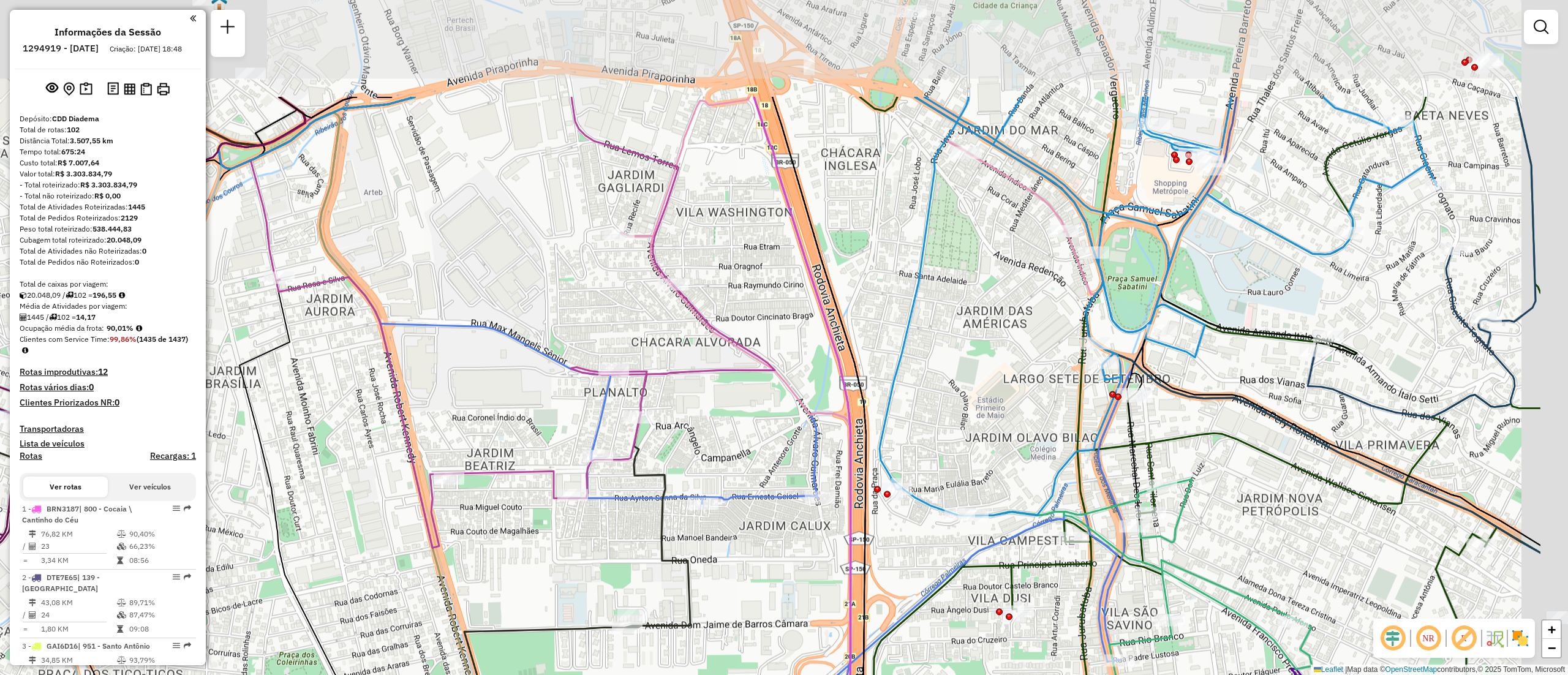
drag, startPoint x: 954, startPoint y: 310, endPoint x: 770, endPoint y: 474, distance: 246.5
click at [770, 474] on div "Janela de atendimento Grade de atendimento Capacidade Transportadoras Veículos …" at bounding box center [784, 337] width 1568 height 675
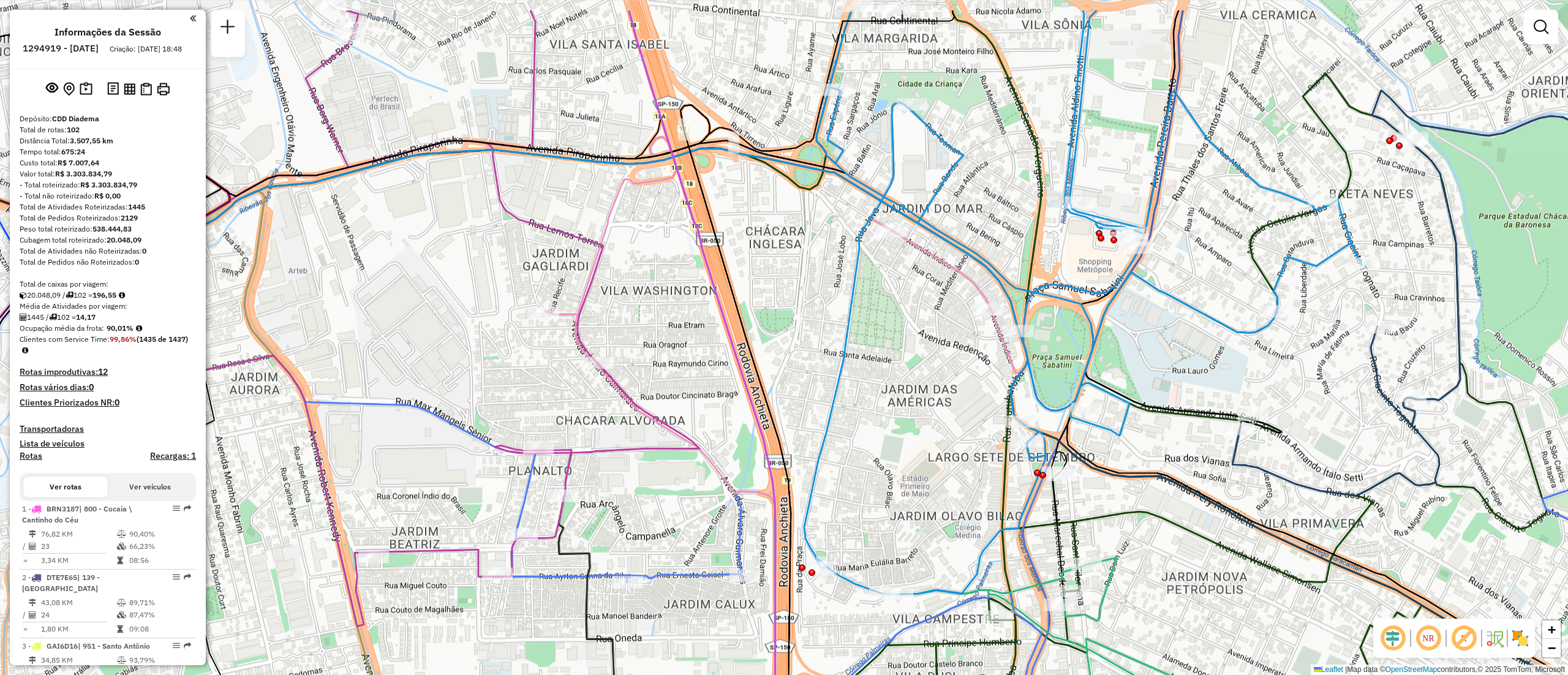
drag, startPoint x: 1130, startPoint y: 240, endPoint x: 1081, endPoint y: 268, distance: 56.4
click at [1054, 319] on div "Janela de atendimento Grade de atendimento Capacidade Transportadoras Veículos …" at bounding box center [784, 337] width 1568 height 675
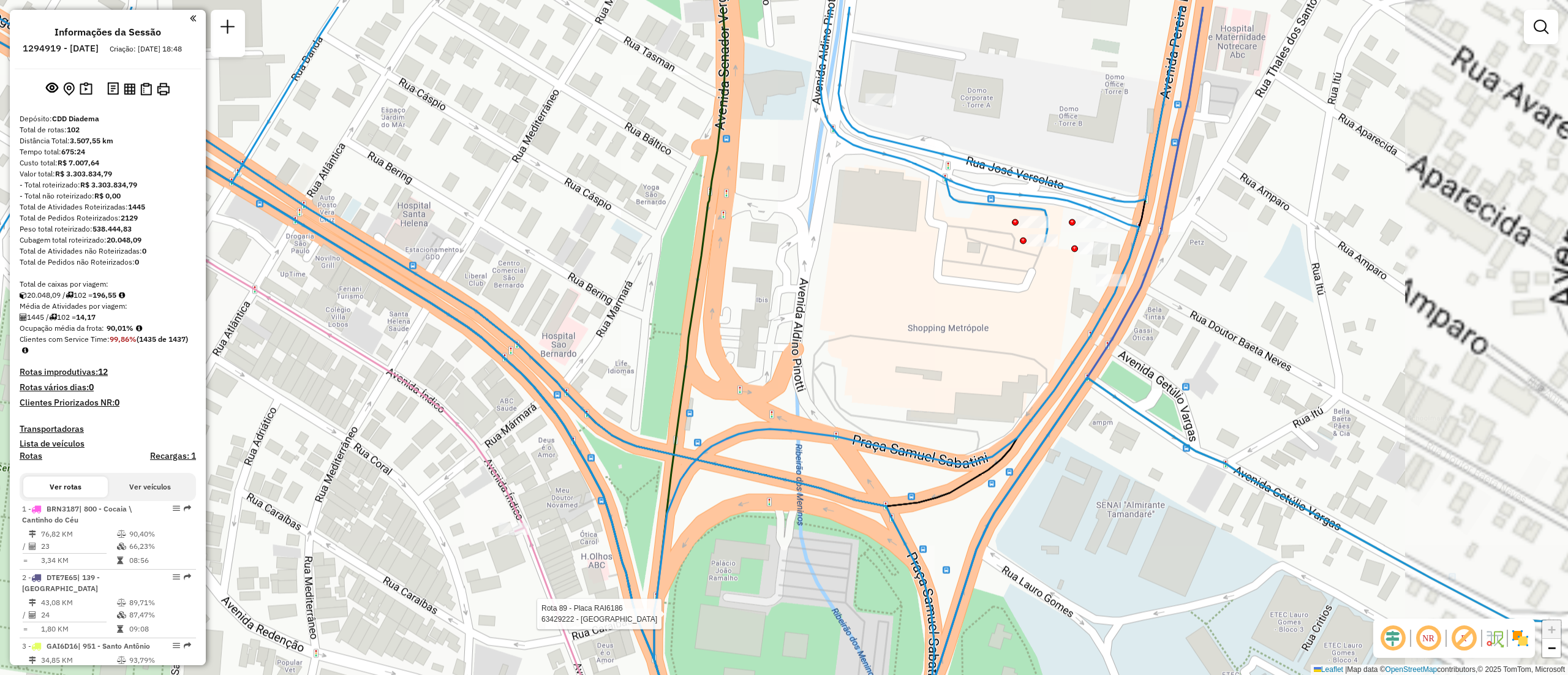
drag, startPoint x: 1012, startPoint y: 322, endPoint x: 931, endPoint y: 344, distance: 83.9
click at [931, 344] on div "Rota 89 - Placa RAI6186 63429222 - NORDESTAO Janela de atendimento Grade de ate…" at bounding box center [784, 337] width 1568 height 675
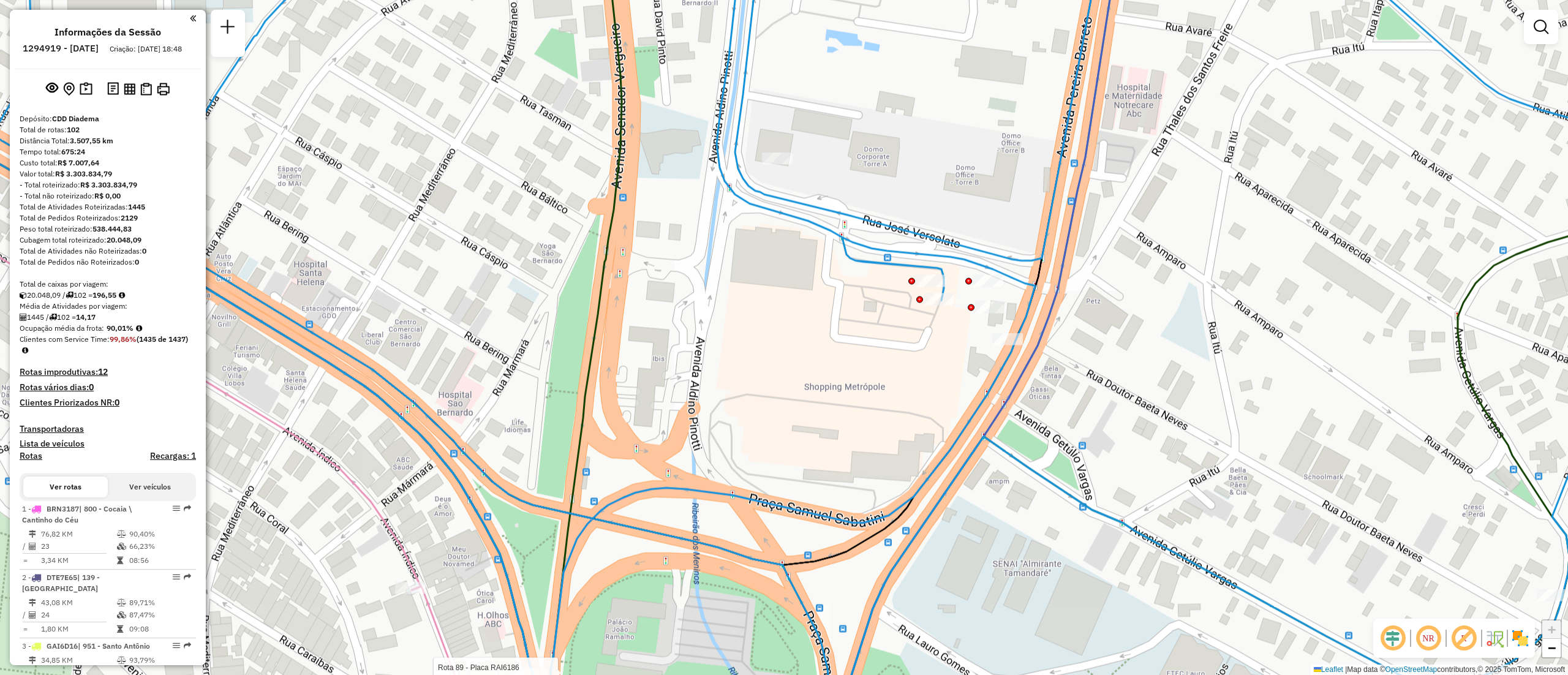
drag, startPoint x: 994, startPoint y: 317, endPoint x: 916, endPoint y: 369, distance: 93.7
click at [916, 369] on div "Rota 89 - Placa RAI6186 63429222 - NORDESTAO Janela de atendimento Grade de ate…" at bounding box center [784, 337] width 1568 height 675
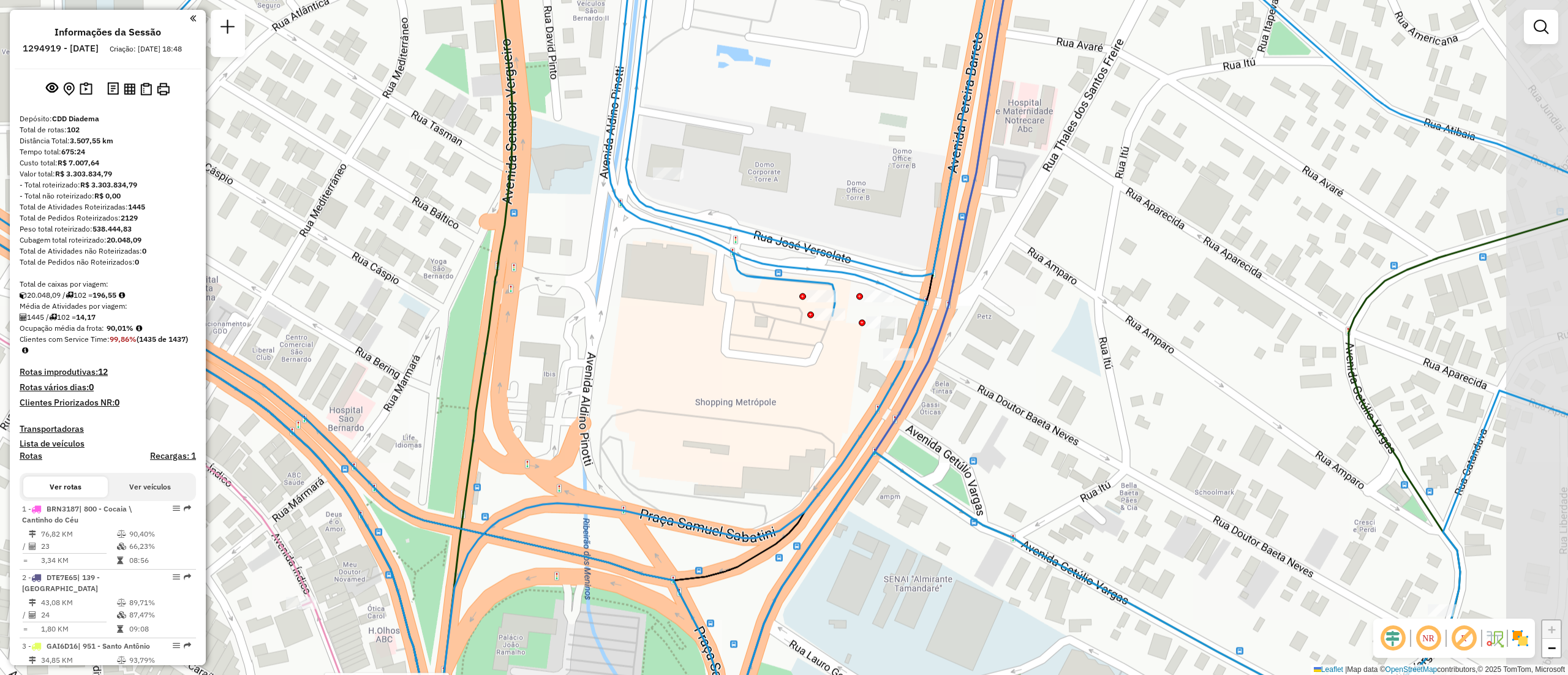
drag, startPoint x: 901, startPoint y: 385, endPoint x: 807, endPoint y: 399, distance: 95.0
click at [807, 399] on div "Rota 89 - Placa RAI6186 63429222 - NORDESTAO Janela de atendimento Grade de ate…" at bounding box center [784, 337] width 1568 height 675
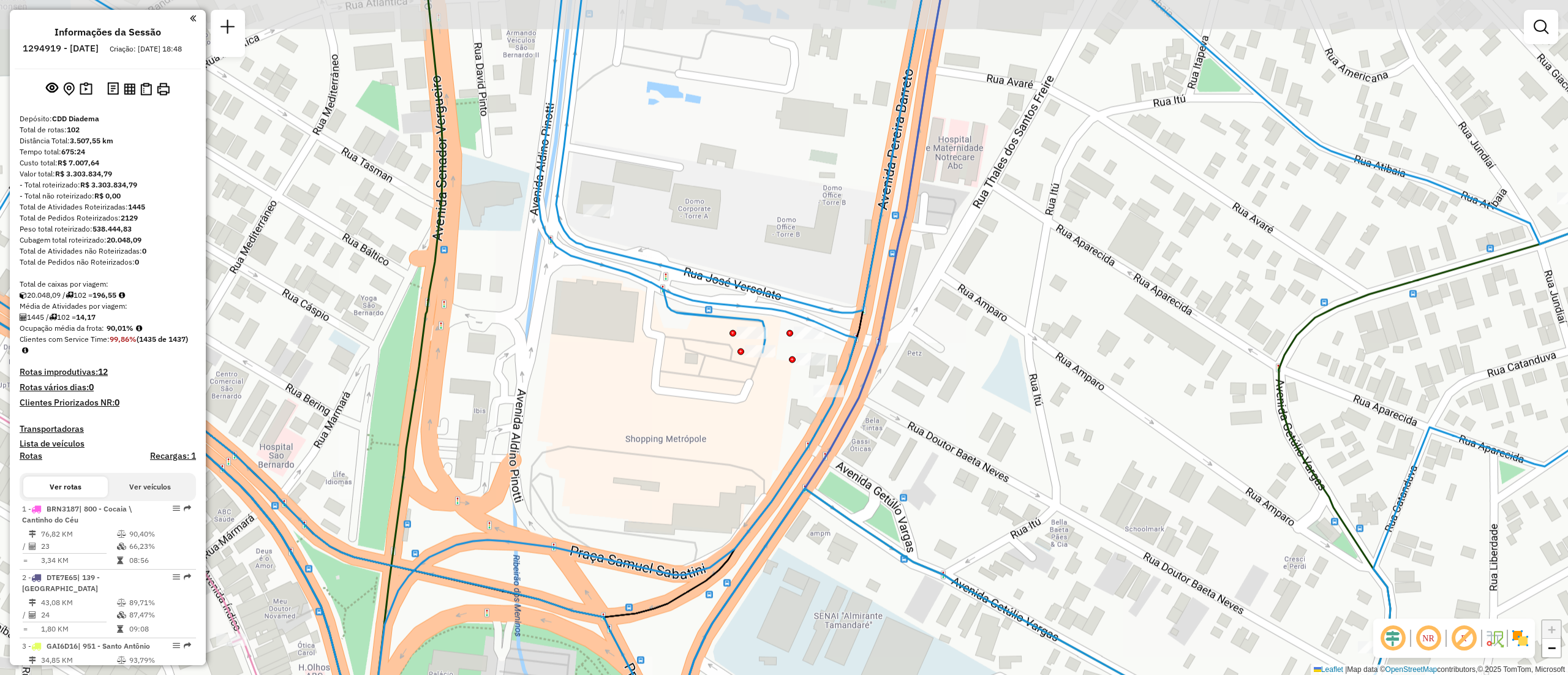
drag, startPoint x: 830, startPoint y: 363, endPoint x: 722, endPoint y: 399, distance: 113.8
click at [729, 410] on div "Rota 89 - Placa RAI6186 63429222 - NORDESTAO Janela de atendimento Grade de ate…" at bounding box center [784, 337] width 1568 height 675
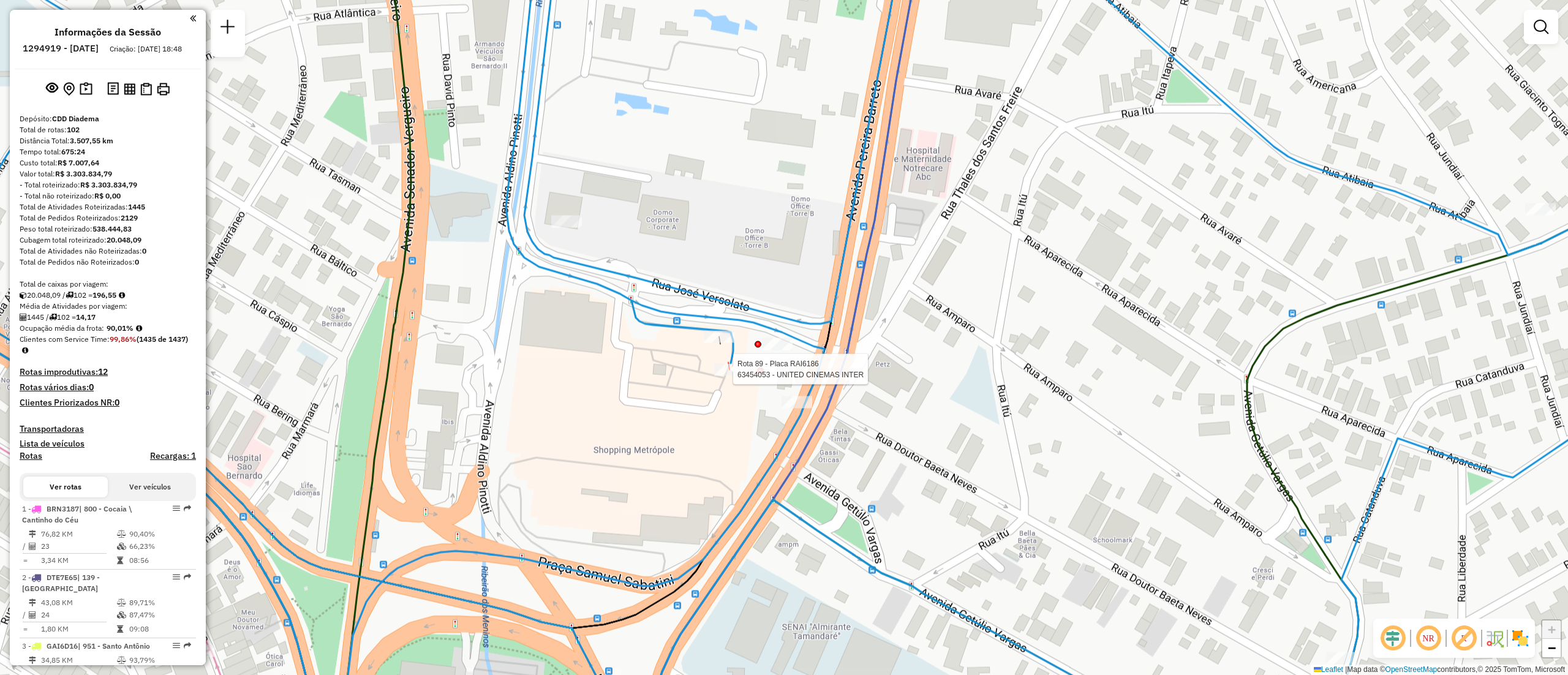
select select "**********"
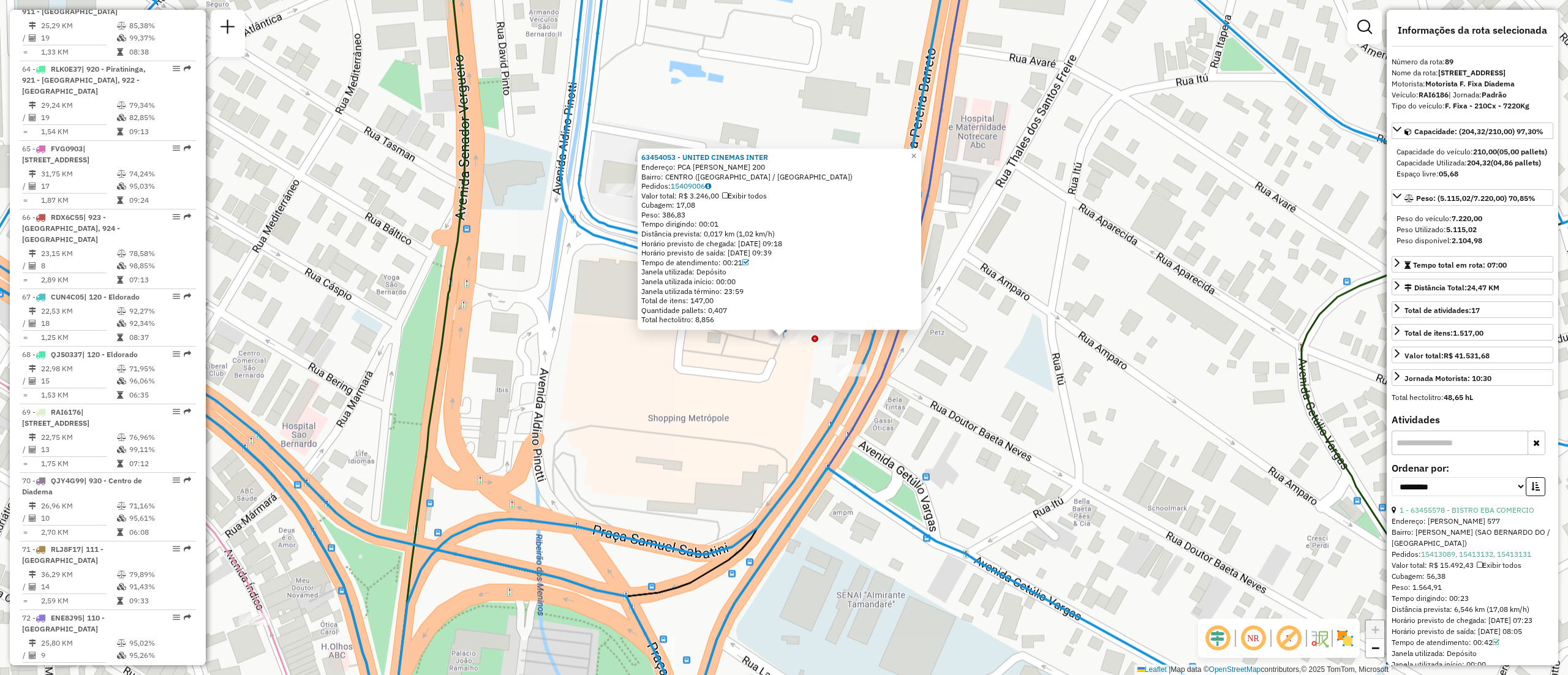
scroll to position [6919, 0]
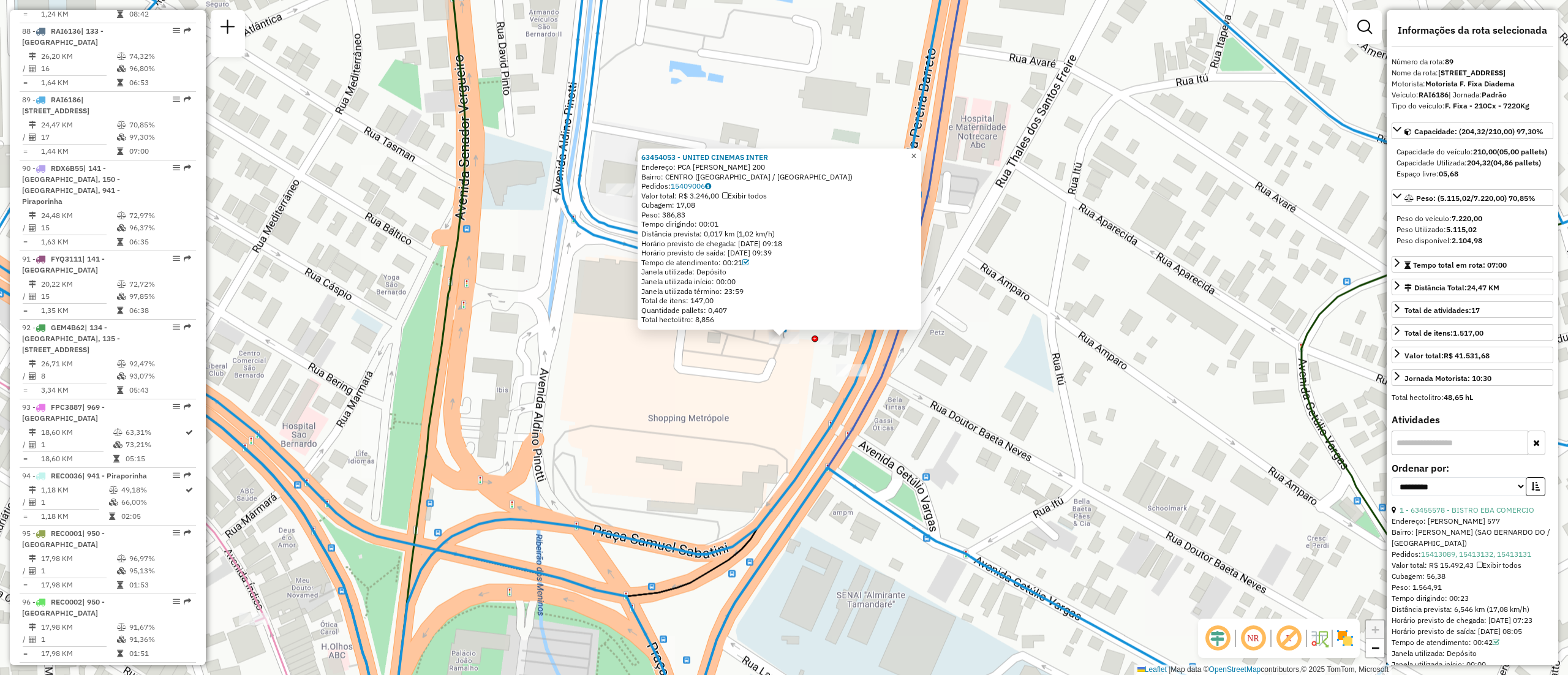
click at [921, 154] on link "×" at bounding box center [913, 156] width 15 height 15
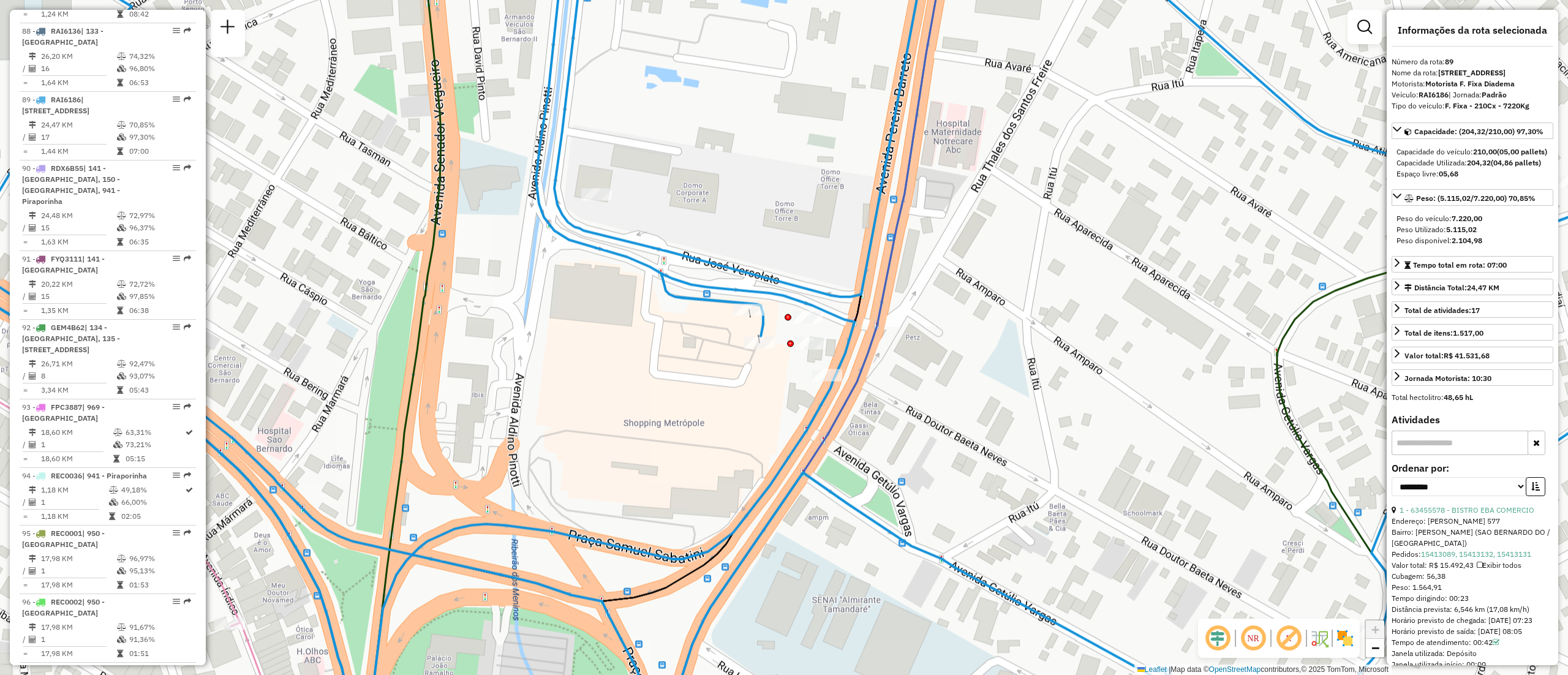
drag, startPoint x: 777, startPoint y: 416, endPoint x: 753, endPoint y: 421, distance: 24.5
click at [753, 421] on div "Janela de atendimento Grade de atendimento Capacidade Transportadoras Veículos …" at bounding box center [784, 337] width 1568 height 675
